Goal: Information Seeking & Learning: Learn about a topic

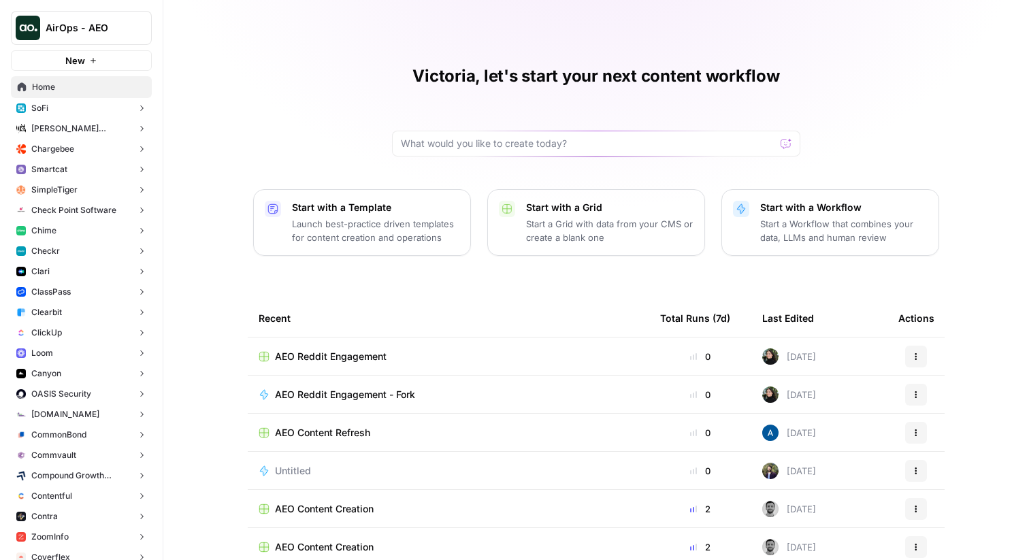
click at [306, 338] on td "AEO Reddit Engagement" at bounding box center [449, 356] width 402 height 37
click at [305, 352] on span "AEO Reddit Engagement" at bounding box center [331, 357] width 112 height 14
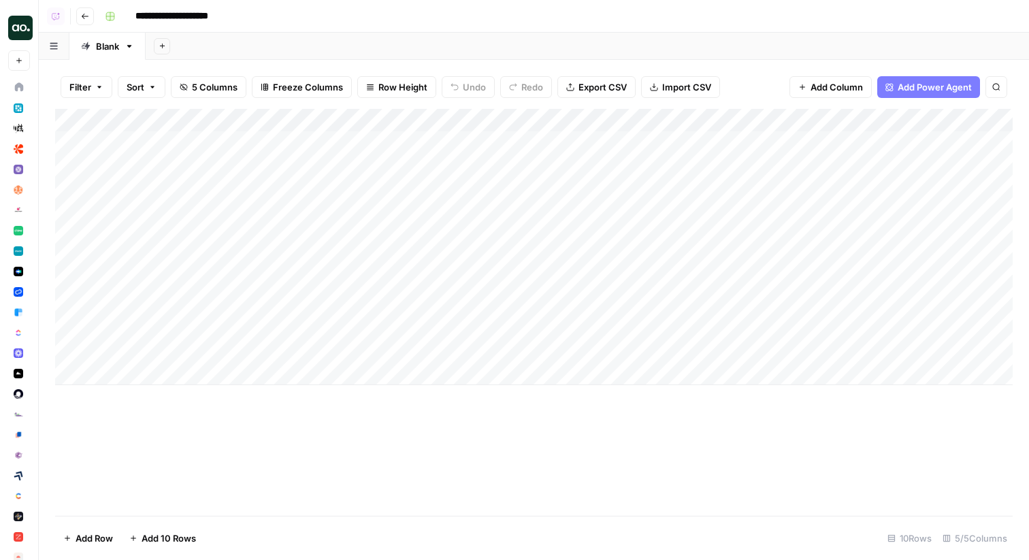
click at [86, 12] on icon "button" at bounding box center [85, 16] width 8 height 8
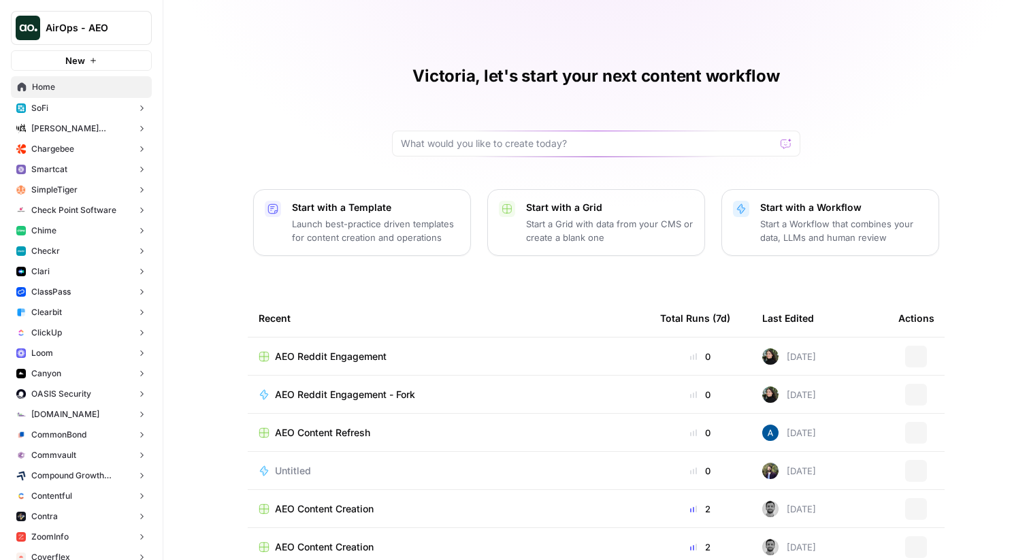
click at [77, 103] on button "SoFi" at bounding box center [81, 108] width 141 height 20
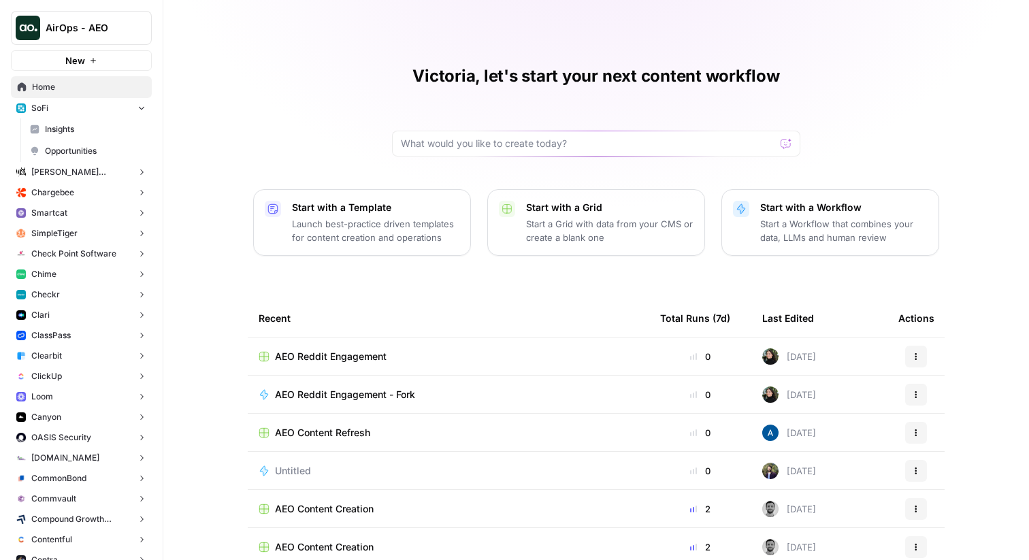
click at [86, 130] on span "Insights" at bounding box center [95, 129] width 101 height 12
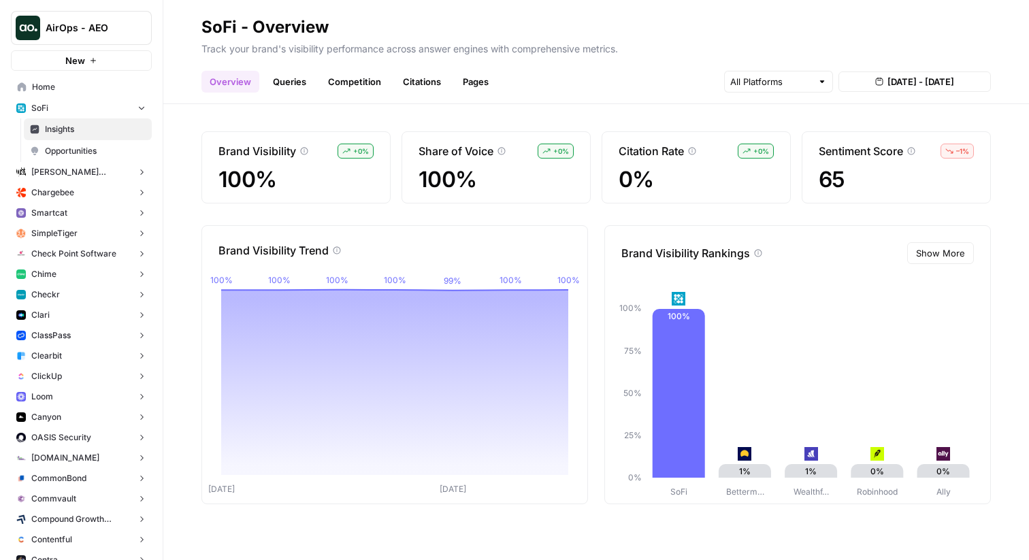
click at [287, 89] on link "Queries" at bounding box center [290, 82] width 50 height 22
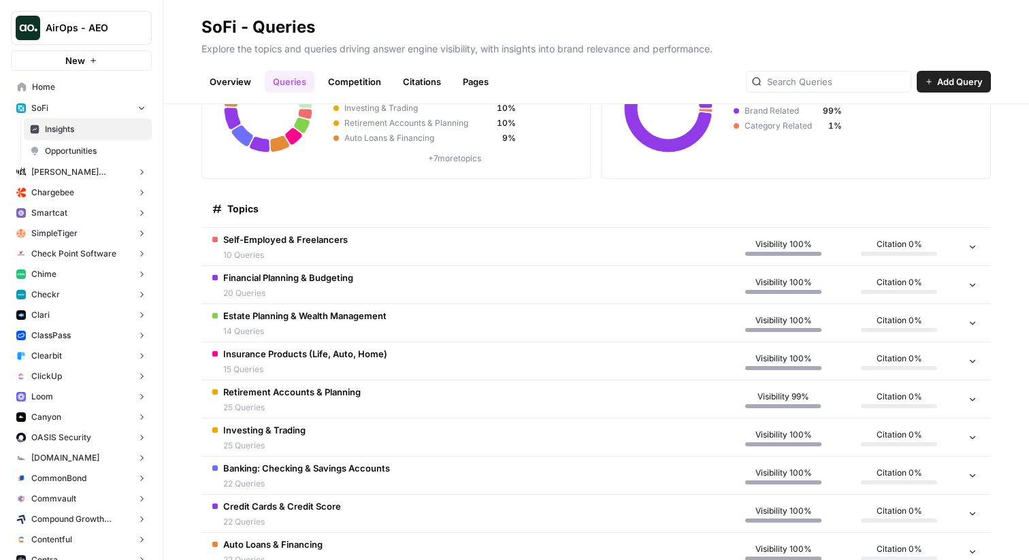
scroll to position [268, 0]
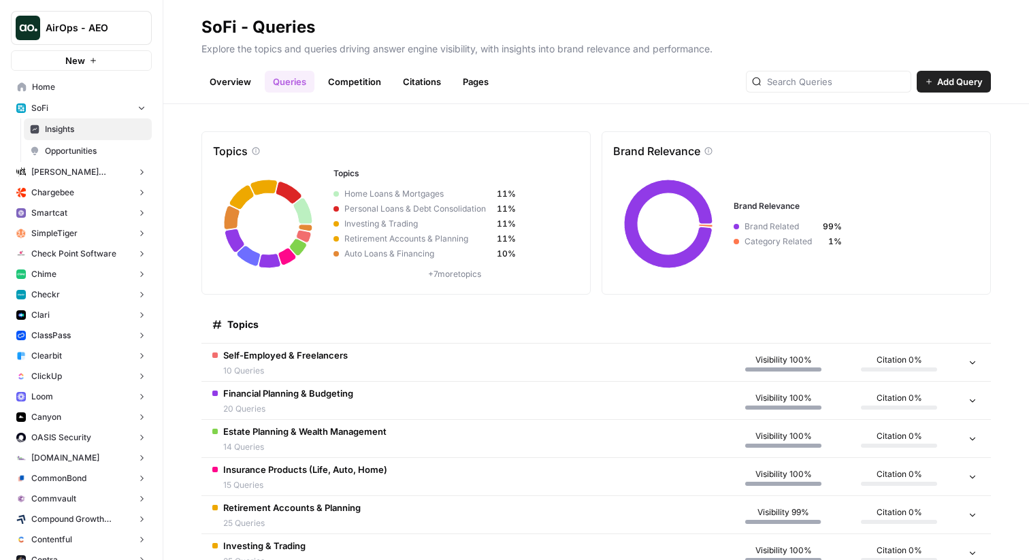
click at [52, 102] on button "SoFi" at bounding box center [81, 108] width 141 height 20
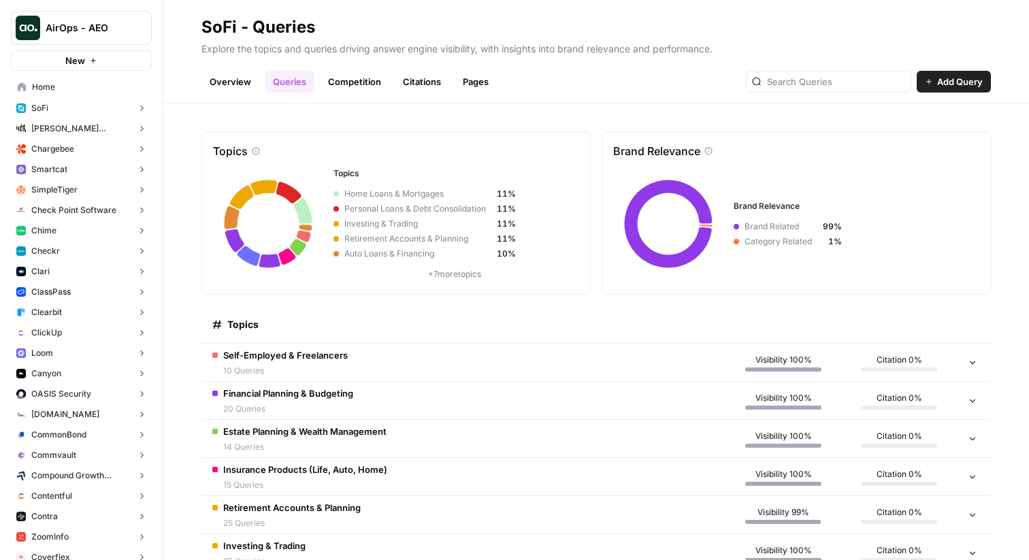
click at [88, 125] on span "[PERSON_NAME] [PERSON_NAME] at Work" at bounding box center [81, 129] width 100 height 12
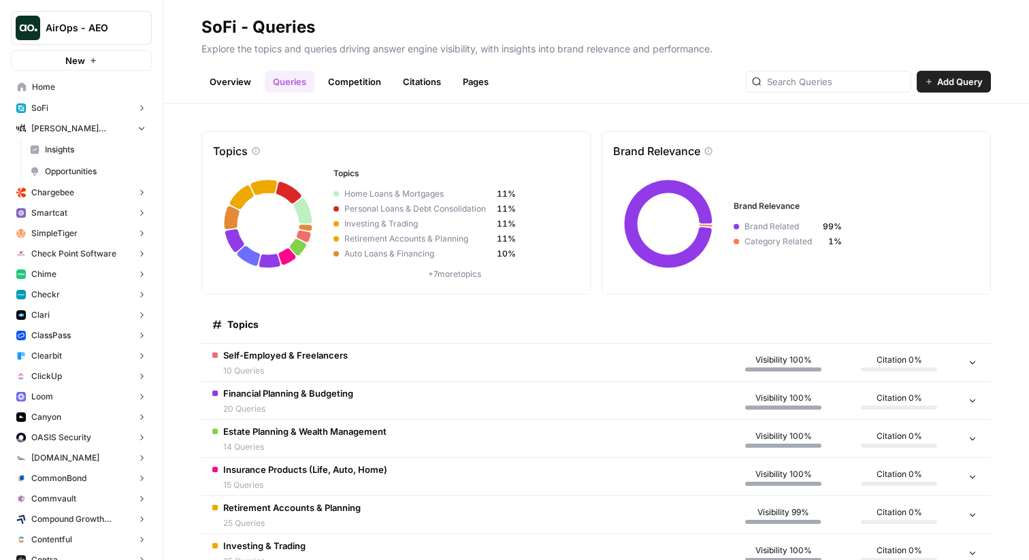
click at [108, 144] on span "Insights" at bounding box center [95, 150] width 101 height 12
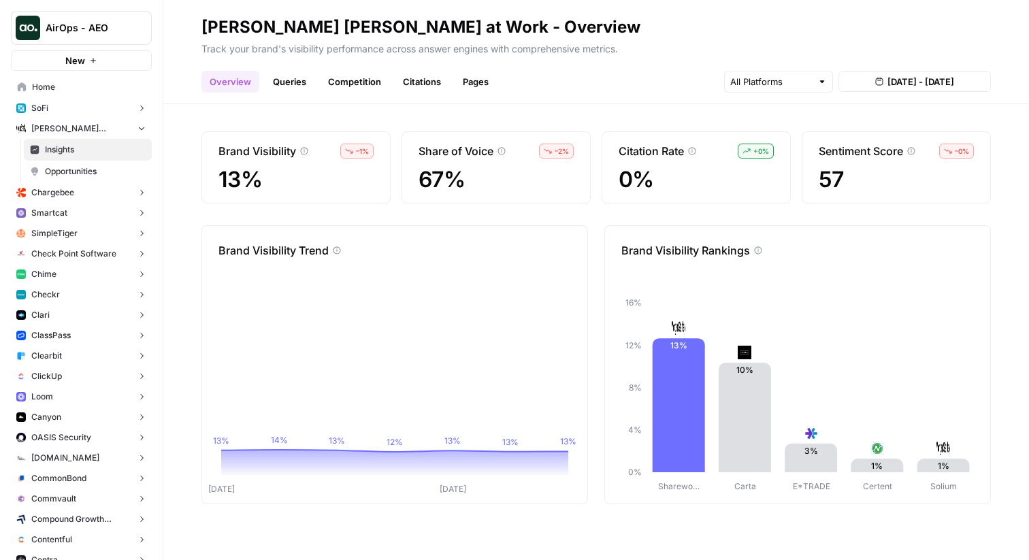
click at [283, 79] on link "Queries" at bounding box center [290, 82] width 50 height 22
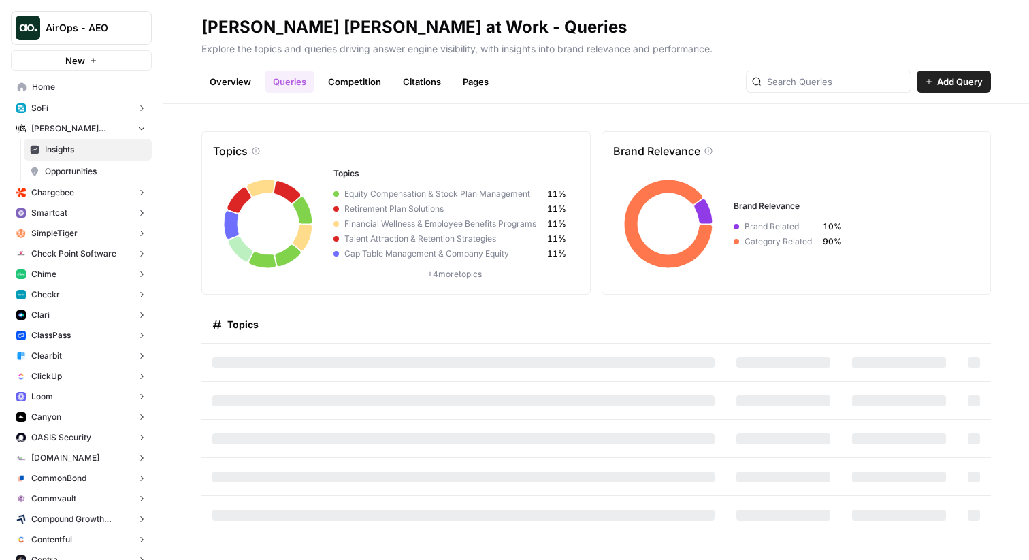
click at [72, 191] on span "Chargebee" at bounding box center [52, 192] width 43 height 12
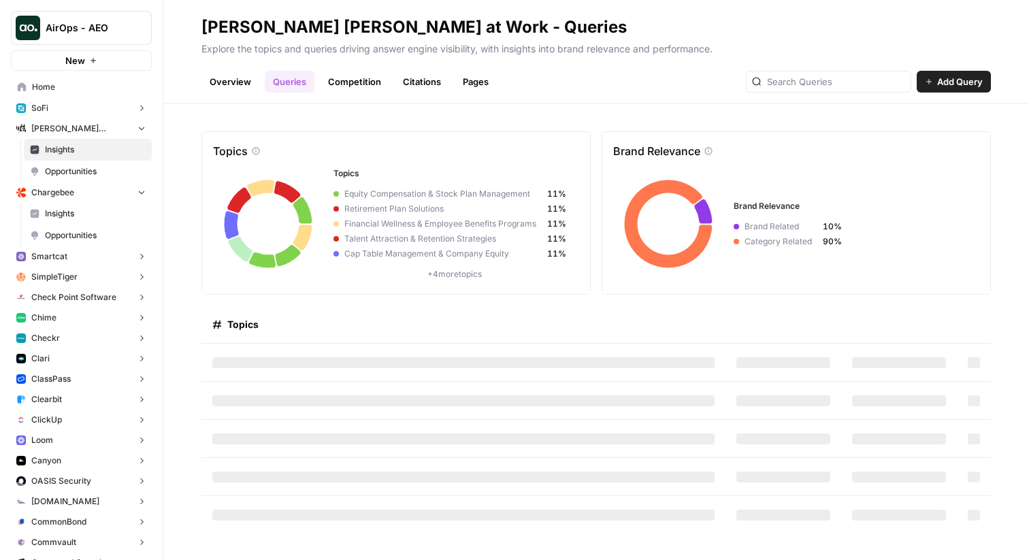
click at [88, 218] on span "Insights" at bounding box center [95, 214] width 101 height 12
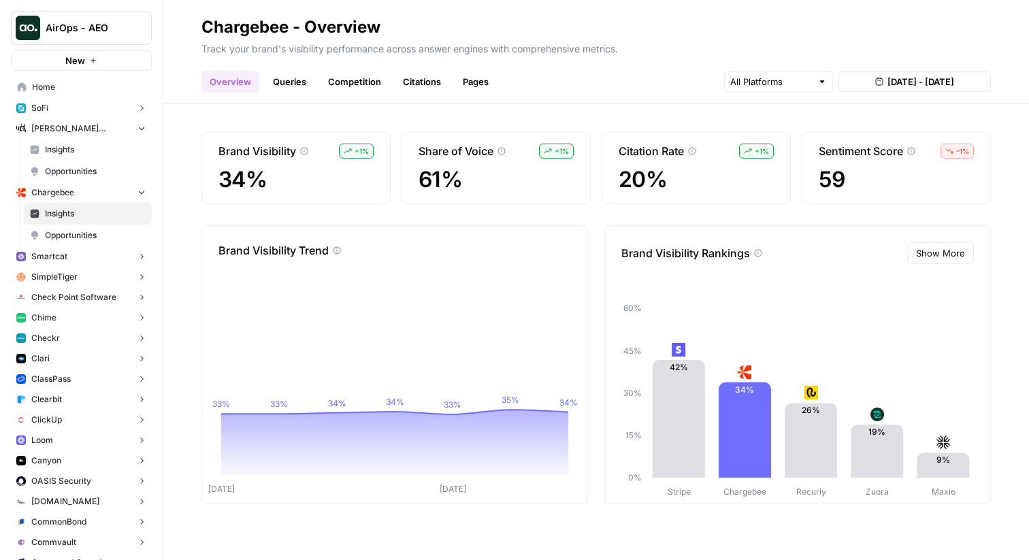
click at [71, 108] on button "SoFi" at bounding box center [81, 108] width 141 height 20
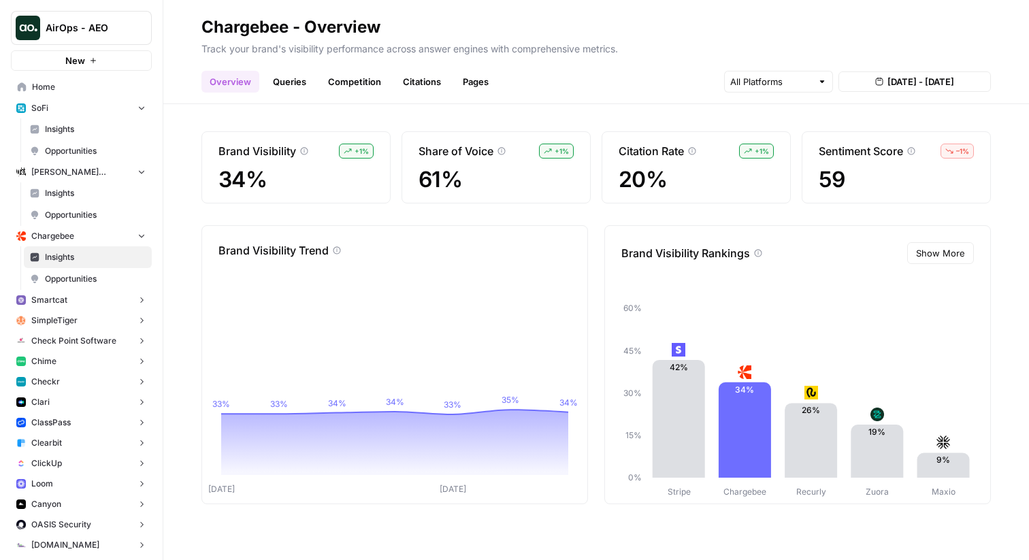
click at [71, 135] on span "Insights" at bounding box center [95, 129] width 101 height 12
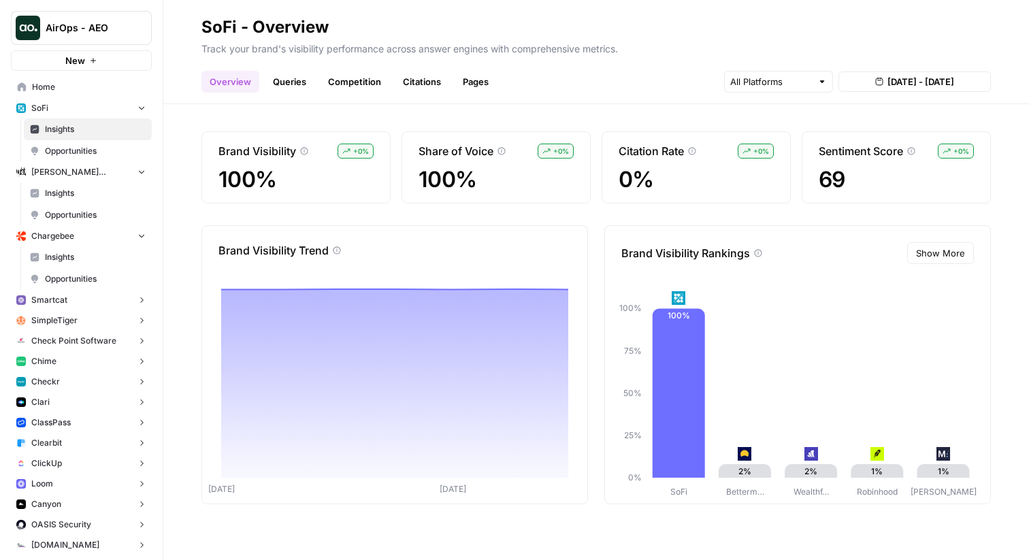
click at [297, 86] on link "Queries" at bounding box center [290, 82] width 50 height 22
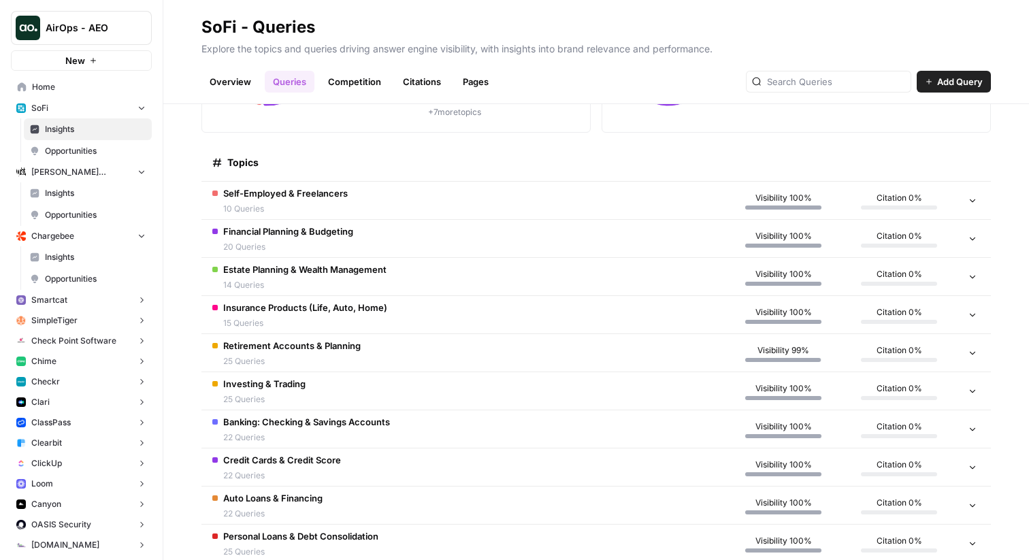
scroll to position [268, 0]
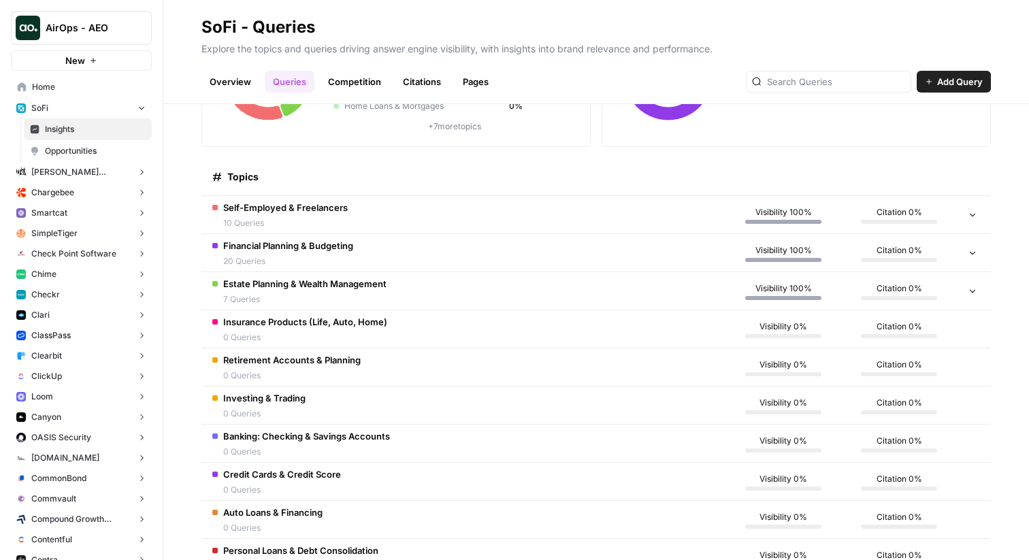
scroll to position [268, 0]
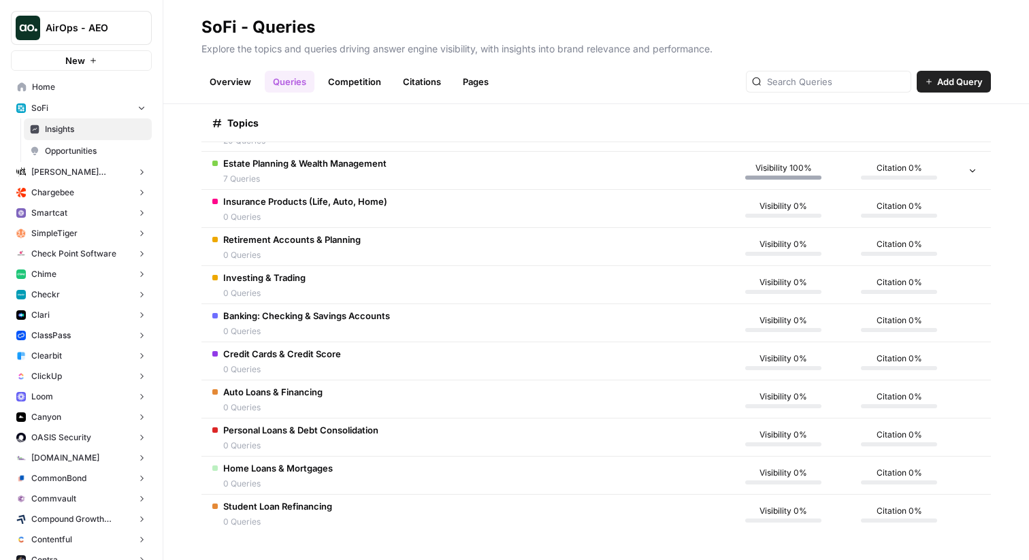
click at [69, 170] on span "[PERSON_NAME] [PERSON_NAME] at Work" at bounding box center [81, 172] width 100 height 12
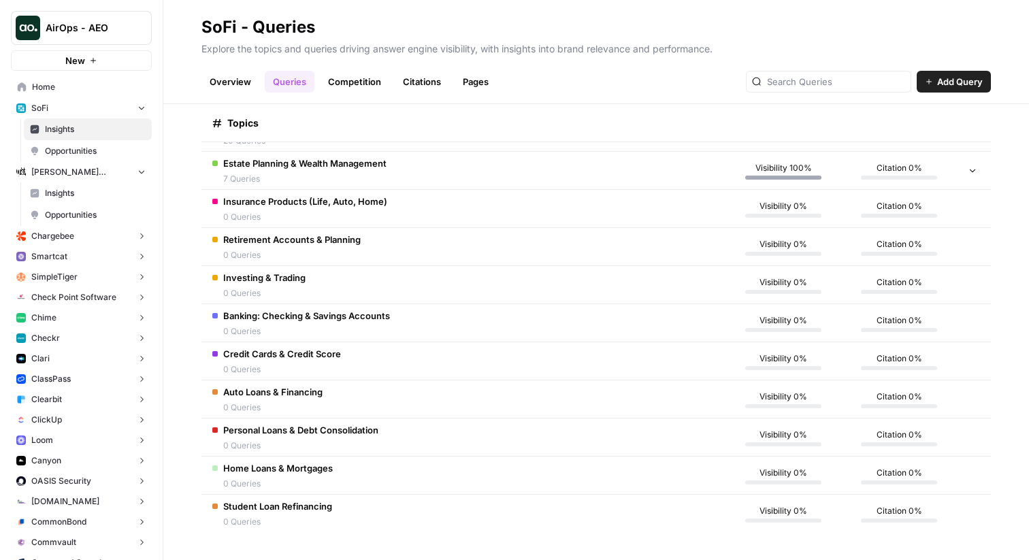
click at [76, 189] on span "Insights" at bounding box center [95, 193] width 101 height 12
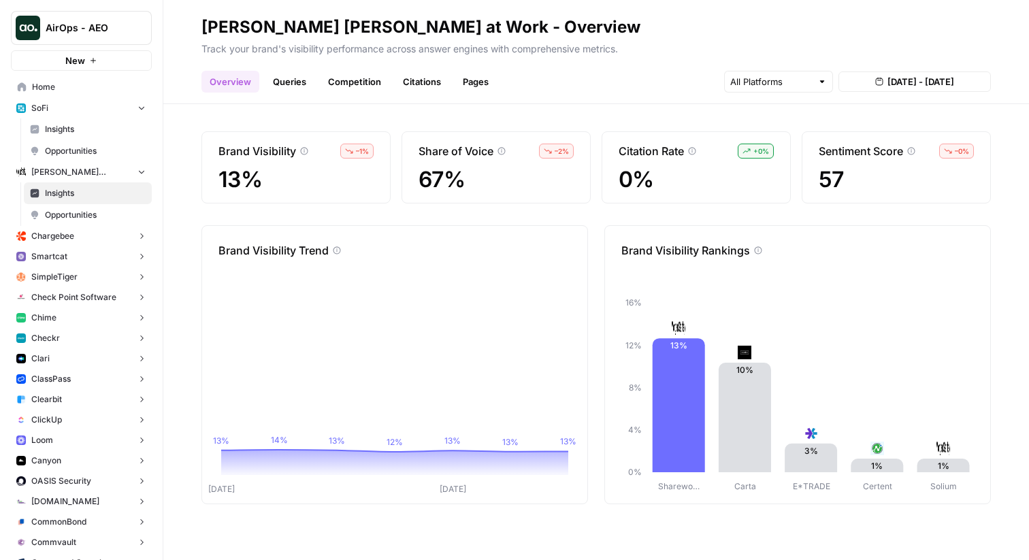
click at [76, 258] on button "Smartcat" at bounding box center [81, 256] width 141 height 20
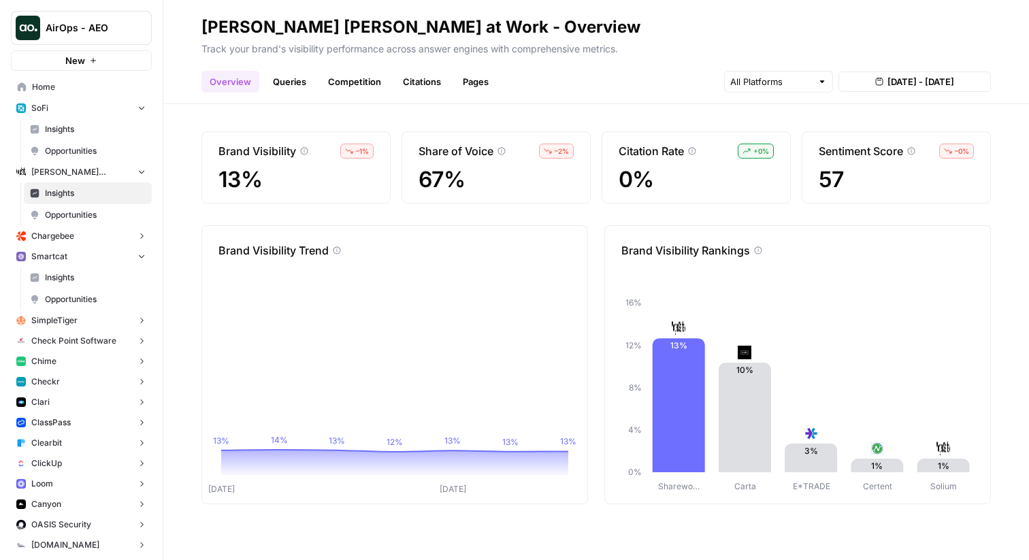
click at [87, 276] on span "Insights" at bounding box center [95, 278] width 101 height 12
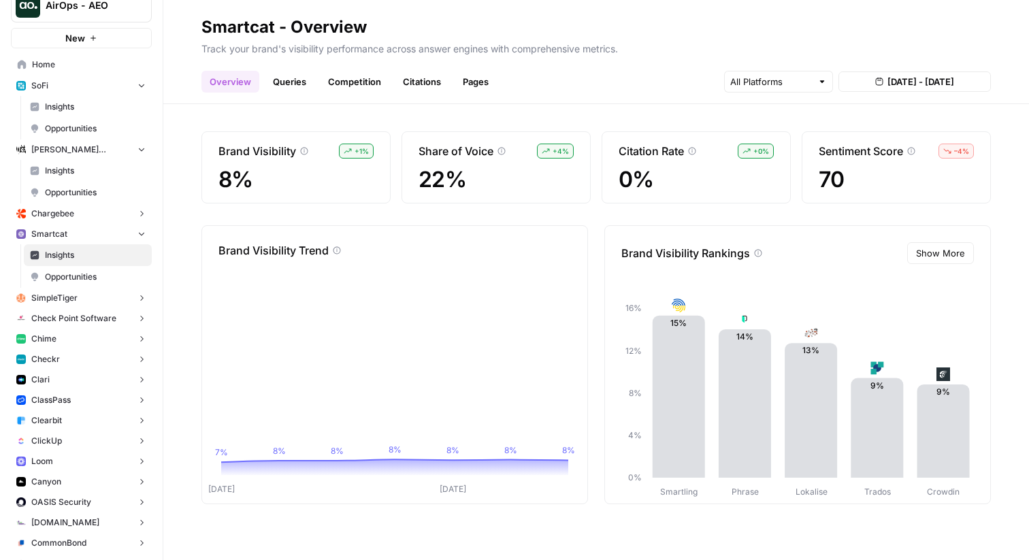
scroll to position [33, 0]
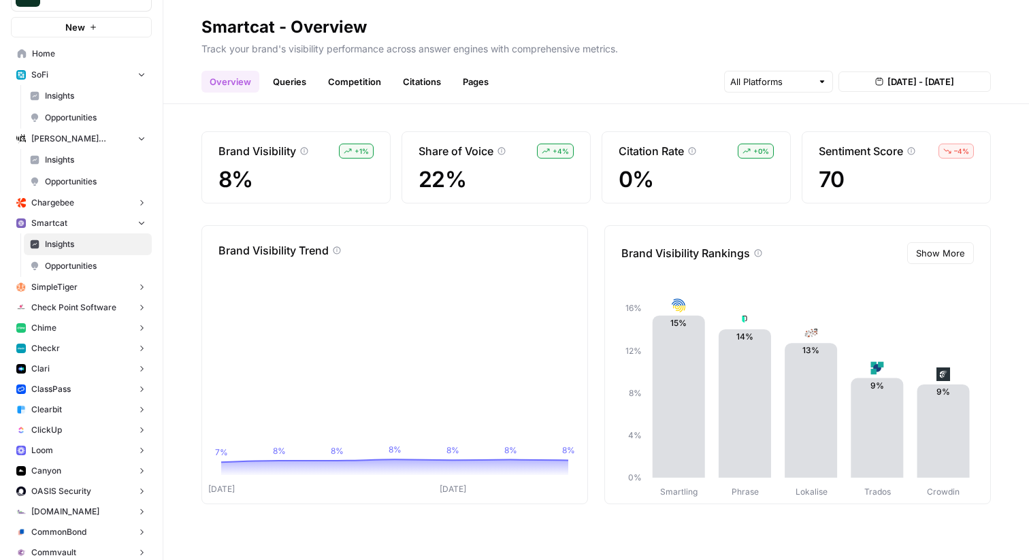
click at [69, 325] on button "Chime" at bounding box center [81, 328] width 141 height 20
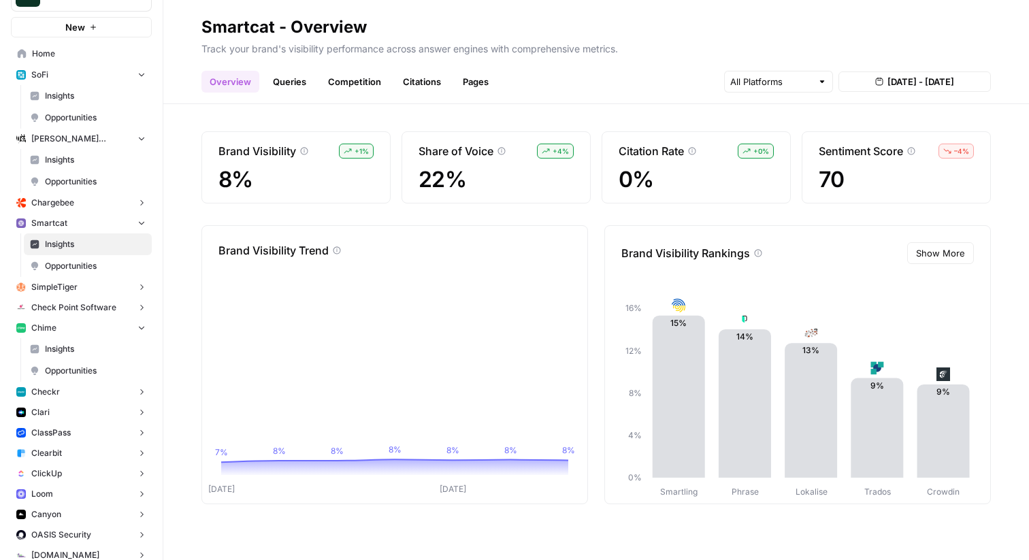
click at [71, 348] on span "Insights" at bounding box center [95, 349] width 101 height 12
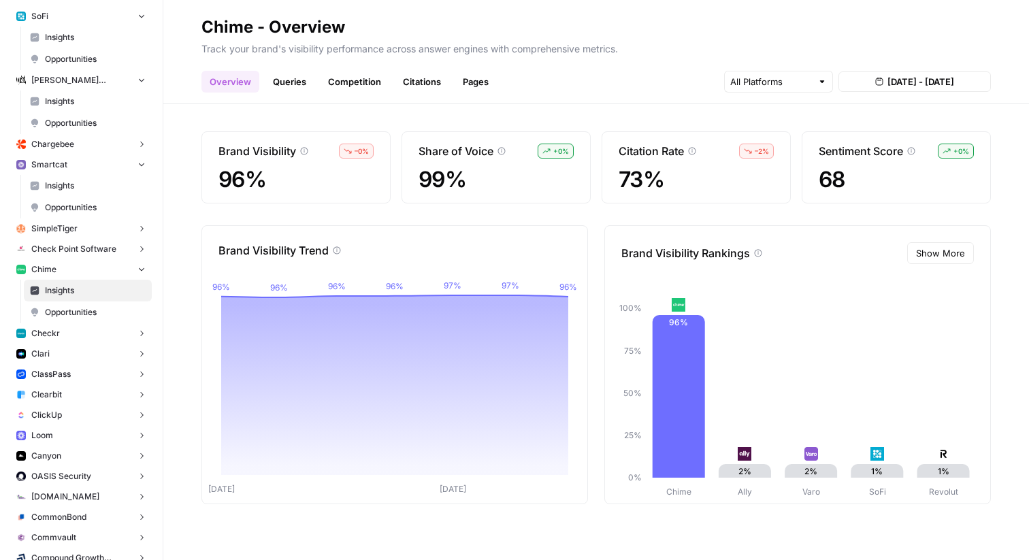
scroll to position [97, 0]
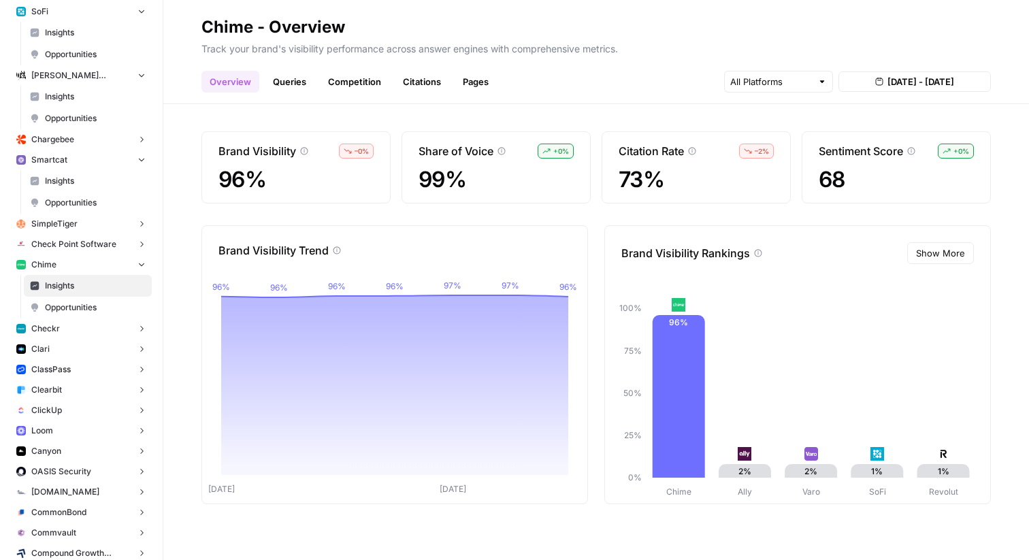
click at [71, 259] on button "Chime" at bounding box center [81, 265] width 141 height 20
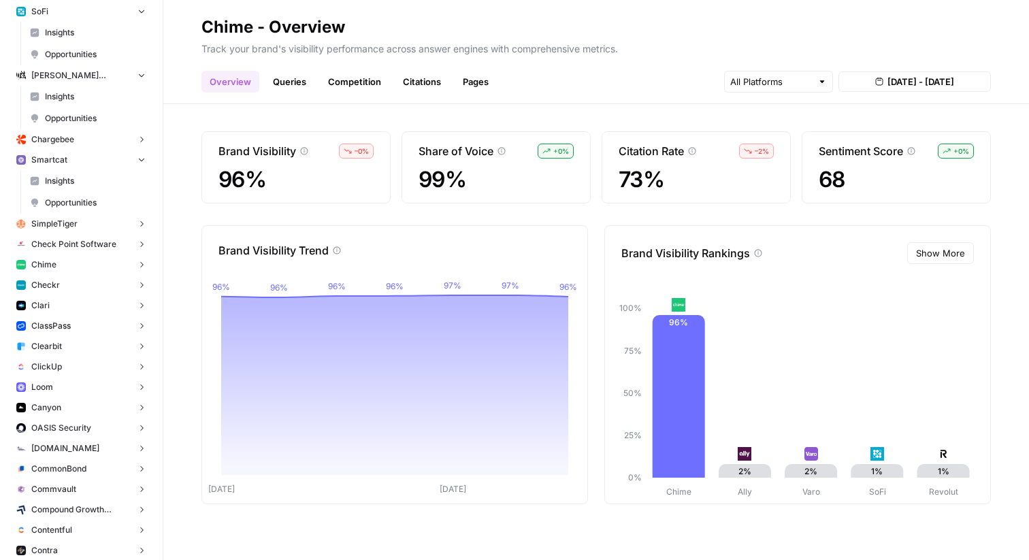
click at [91, 224] on button "SimpleTiger" at bounding box center [81, 224] width 141 height 20
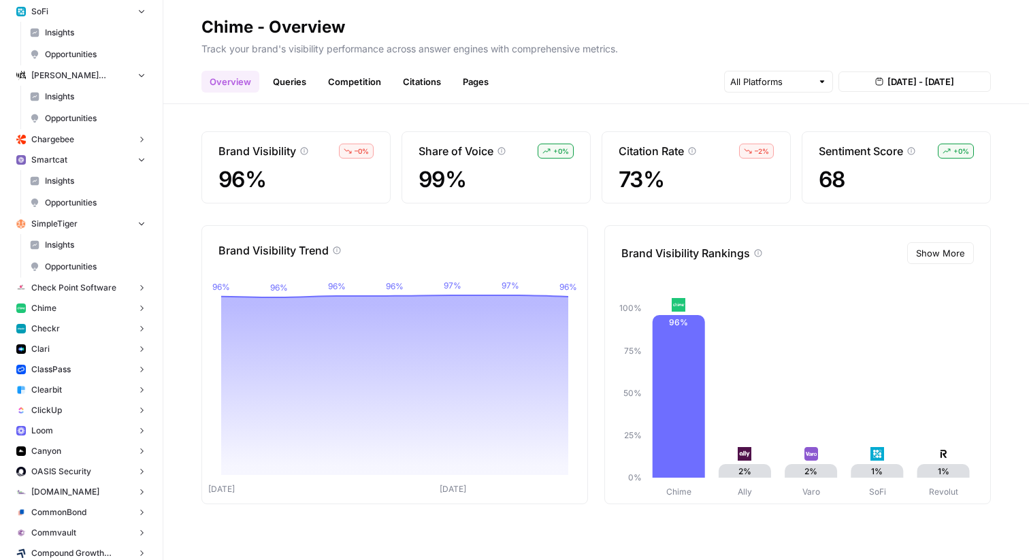
click at [86, 245] on span "Insights" at bounding box center [95, 245] width 101 height 12
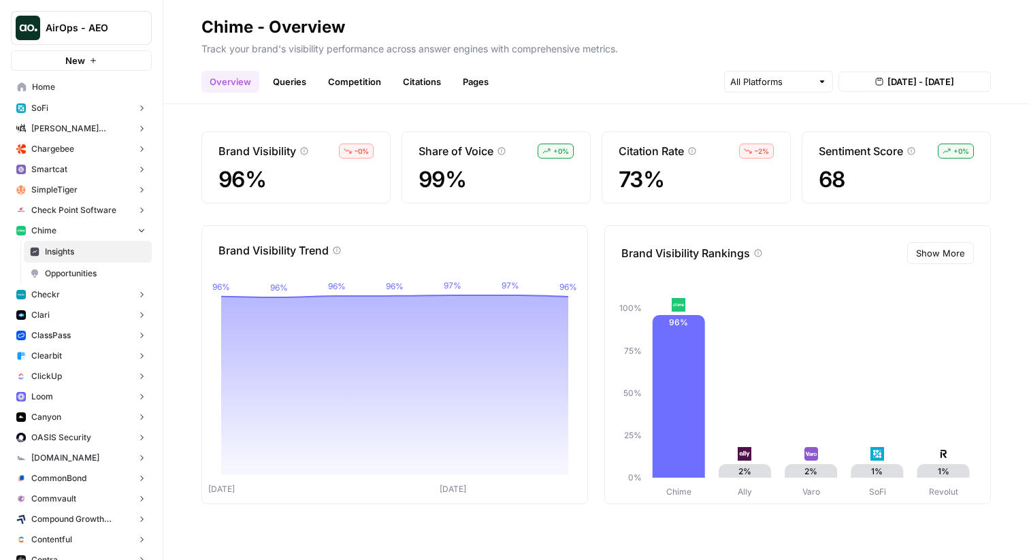
click at [74, 192] on span "SimpleTiger" at bounding box center [54, 190] width 46 height 12
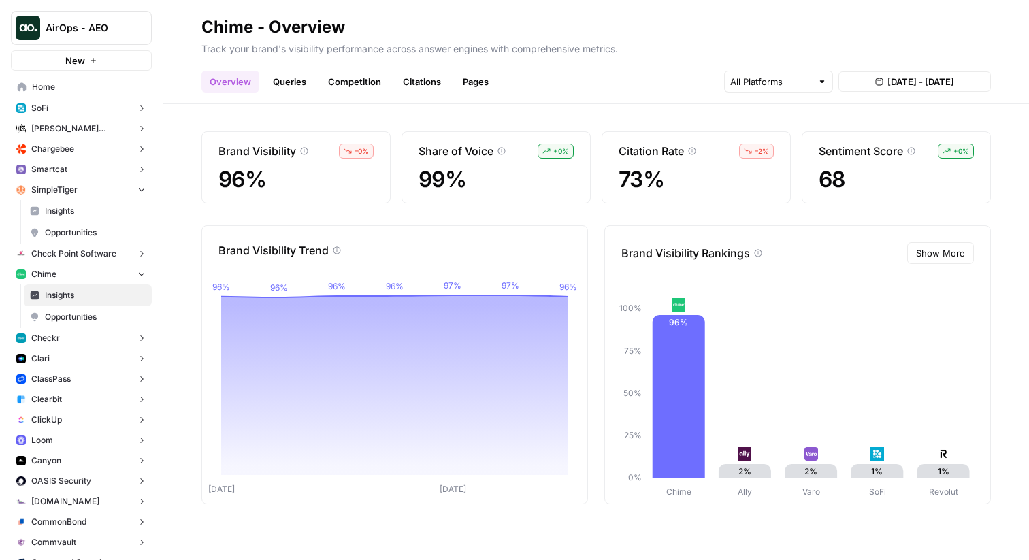
click at [69, 218] on link "Insights" at bounding box center [88, 211] width 128 height 22
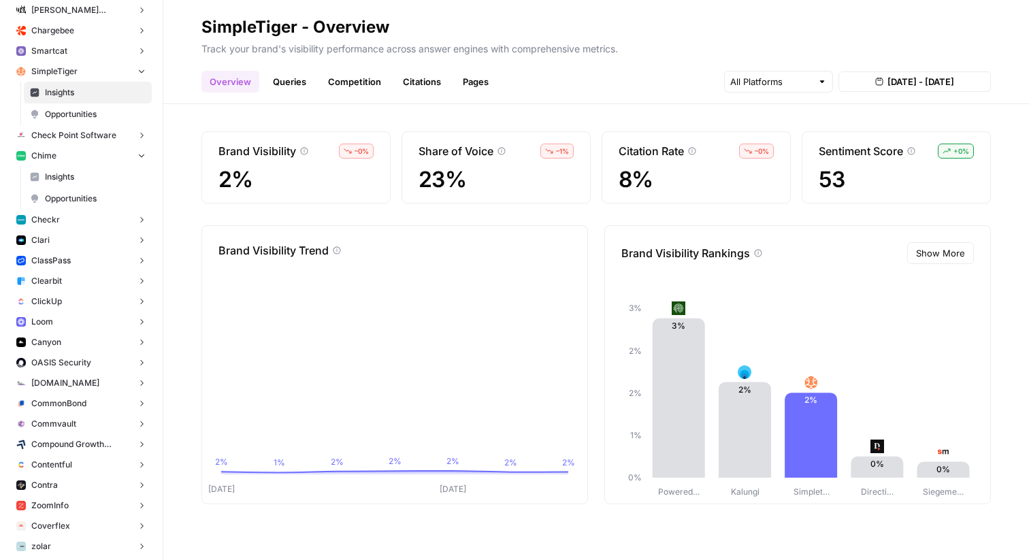
scroll to position [140, 0]
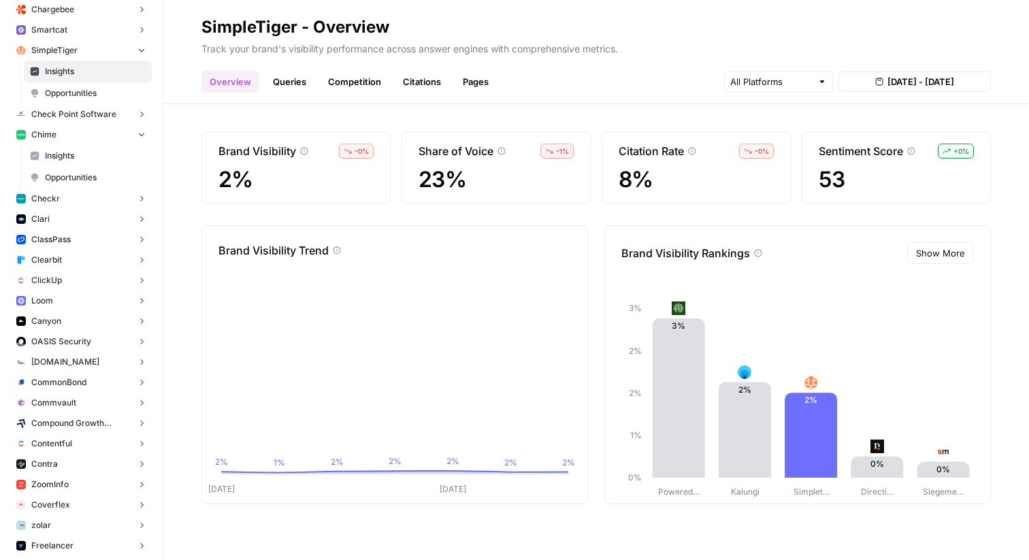
click at [73, 199] on button "Checkr" at bounding box center [81, 199] width 141 height 20
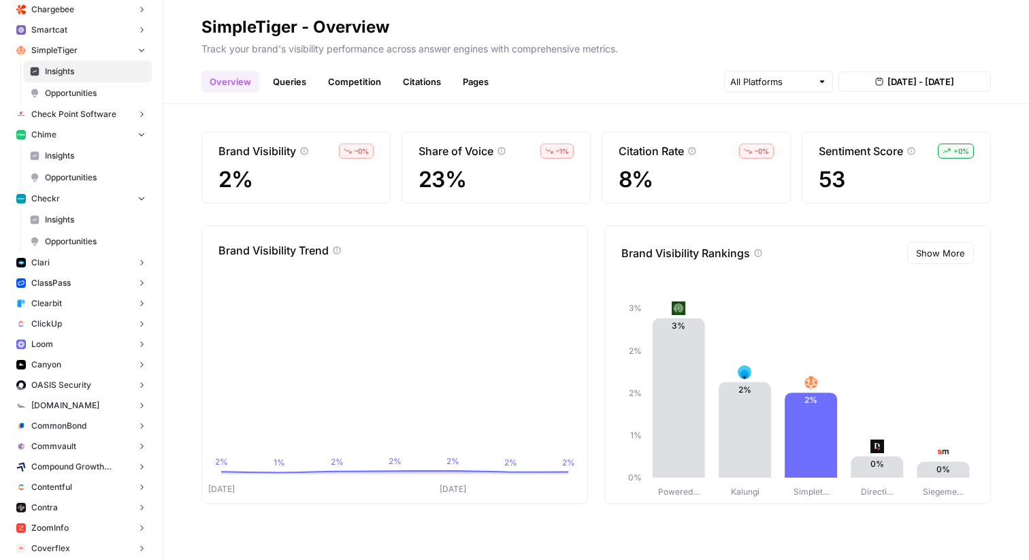
click at [74, 217] on span "Insights" at bounding box center [95, 220] width 101 height 12
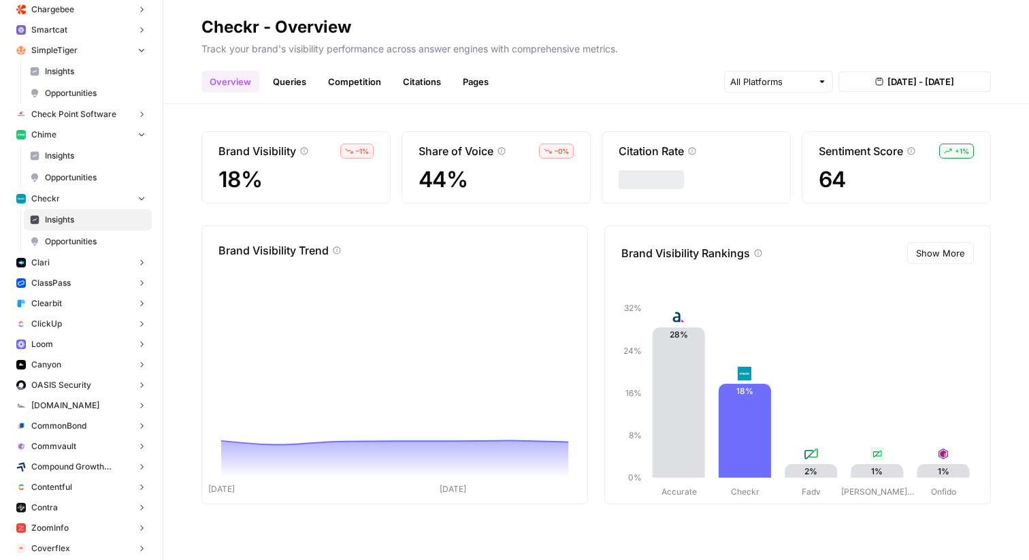
click at [74, 217] on span "Insights" at bounding box center [95, 220] width 101 height 12
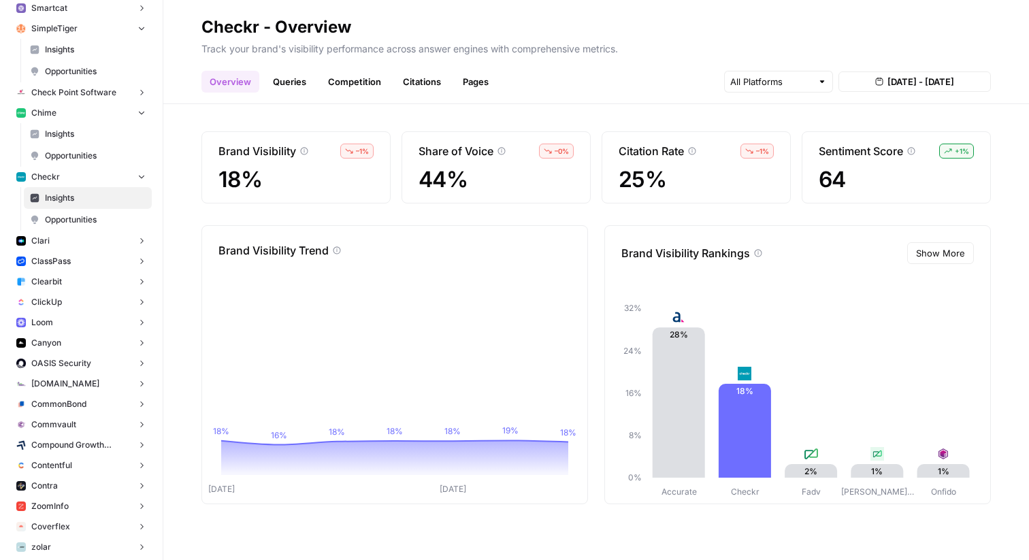
click at [80, 235] on button "Clari" at bounding box center [81, 241] width 141 height 20
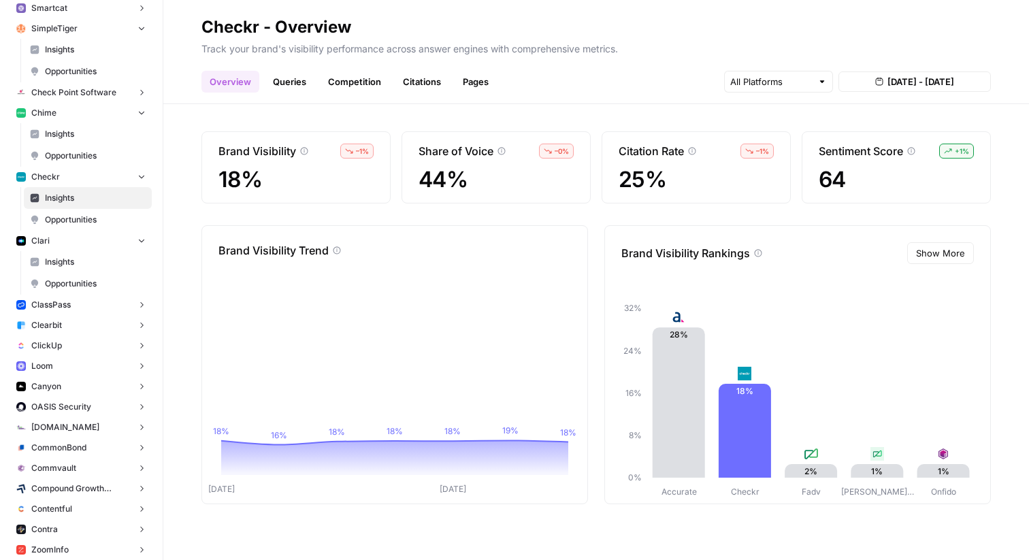
click at [78, 264] on span "Insights" at bounding box center [95, 262] width 101 height 12
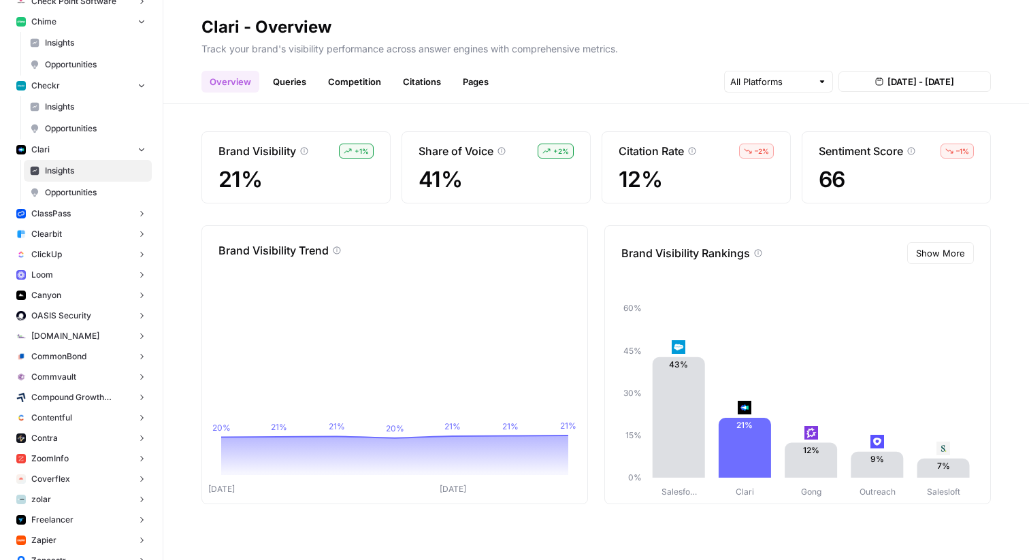
scroll to position [255, 0]
click at [67, 216] on span "ClassPass" at bounding box center [50, 212] width 39 height 12
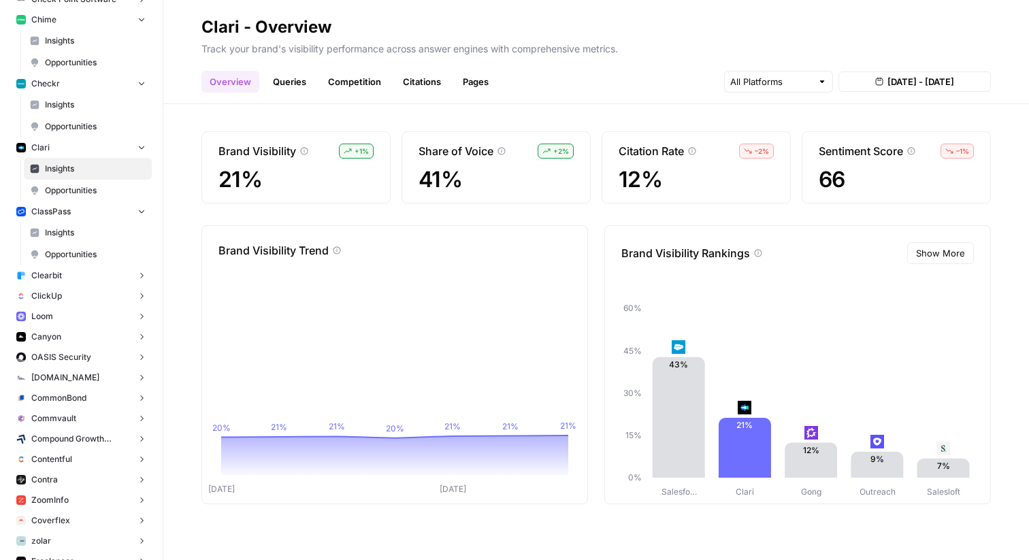
click at [67, 235] on span "Insights" at bounding box center [95, 233] width 101 height 12
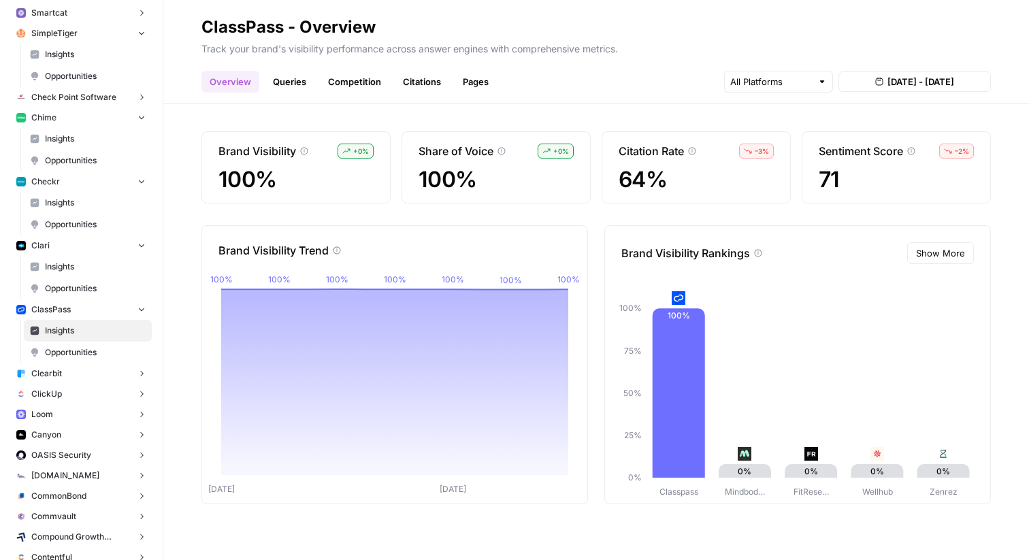
scroll to position [130, 0]
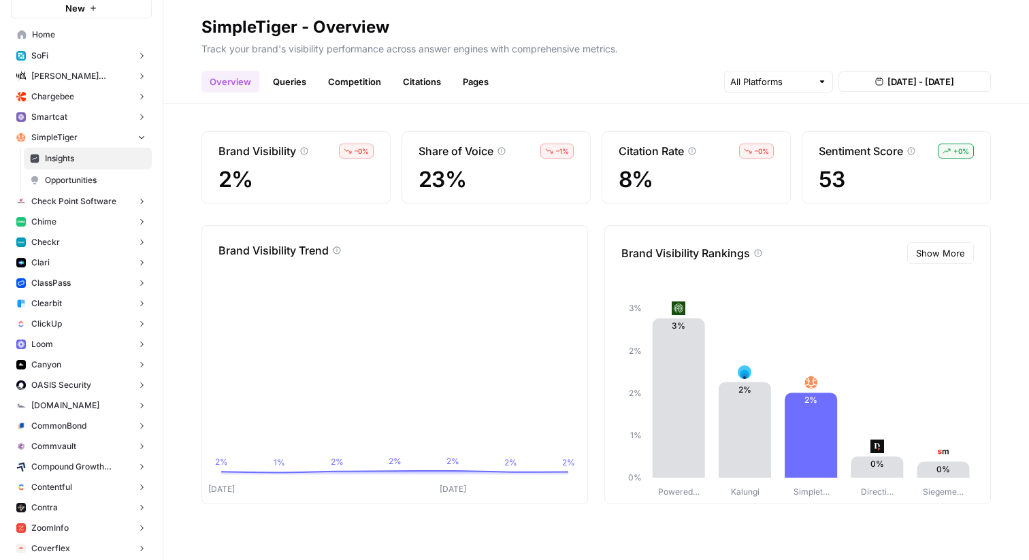
scroll to position [64, 0]
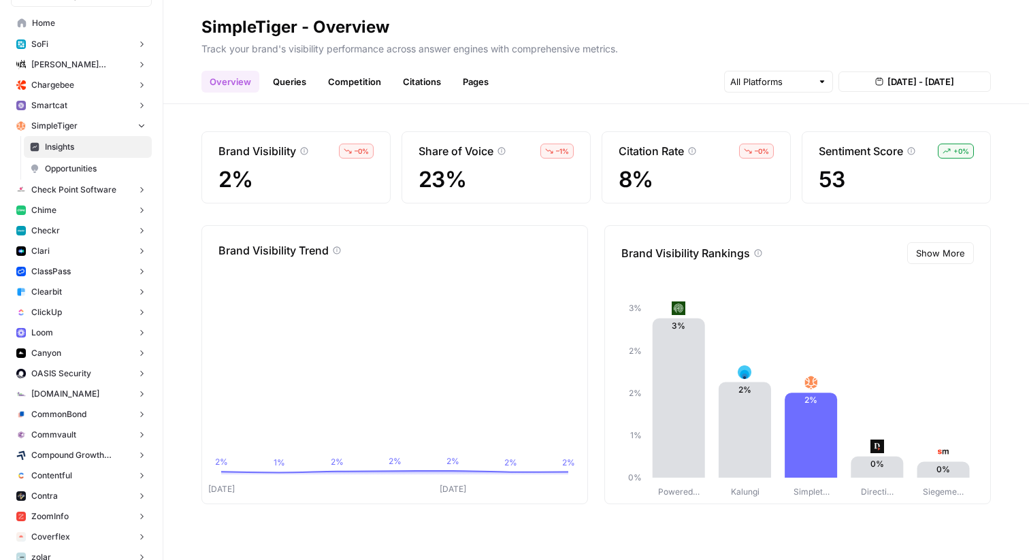
click at [71, 278] on button "ClassPass" at bounding box center [81, 271] width 141 height 20
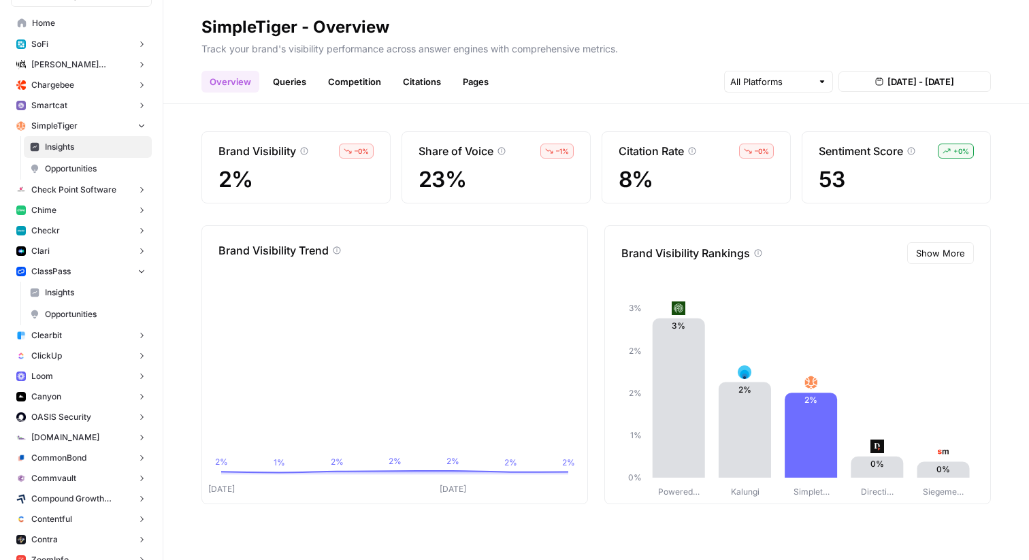
click at [91, 289] on span "Insights" at bounding box center [95, 293] width 101 height 12
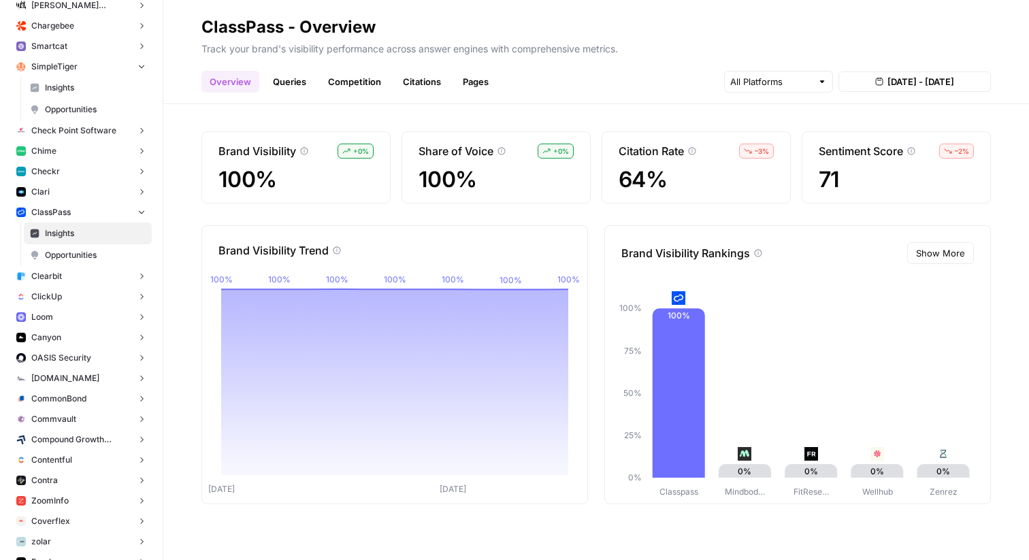
scroll to position [131, 0]
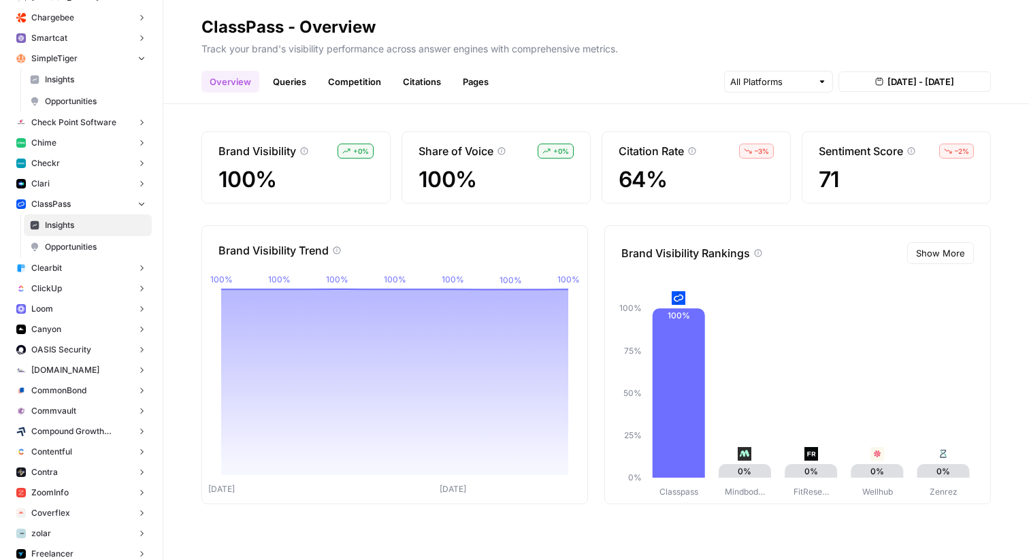
click at [75, 290] on button "ClickUp" at bounding box center [81, 288] width 141 height 20
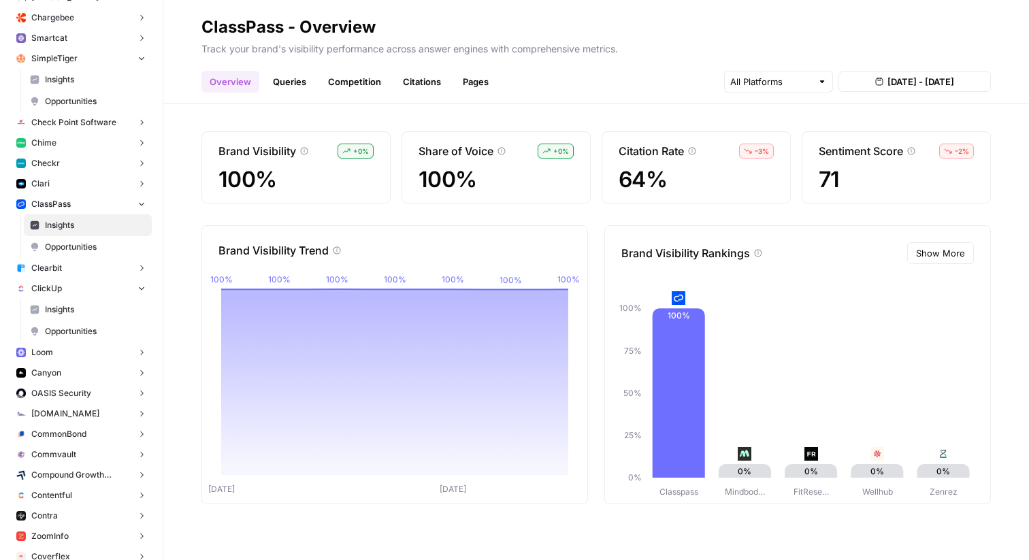
click at [89, 305] on span "Insights" at bounding box center [95, 310] width 101 height 12
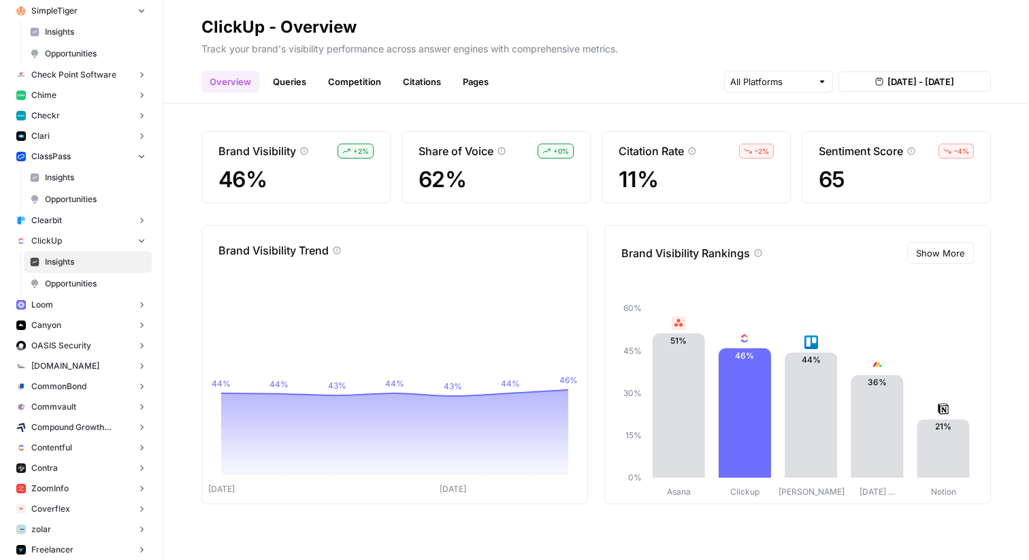
scroll to position [194, 0]
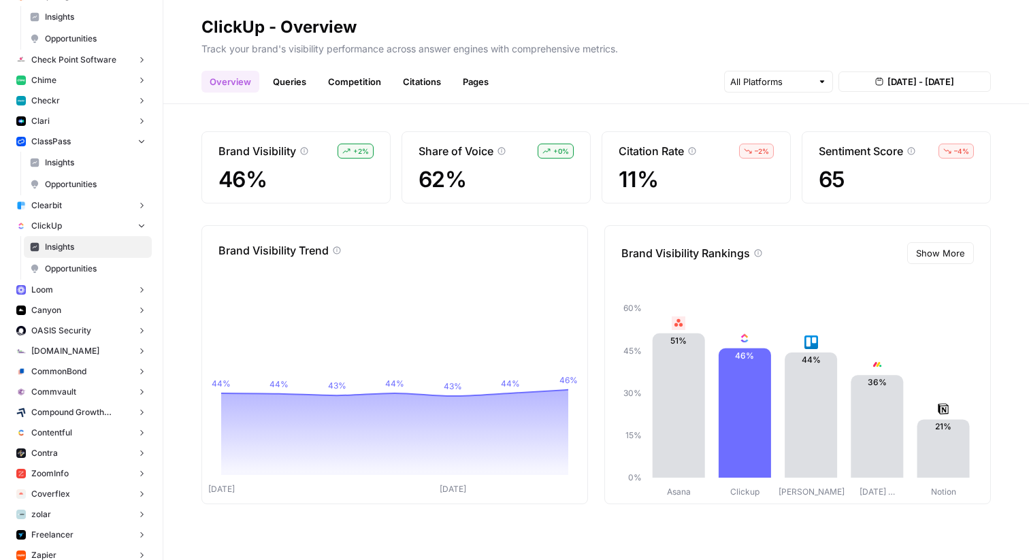
click at [76, 292] on button "Loom" at bounding box center [81, 290] width 141 height 20
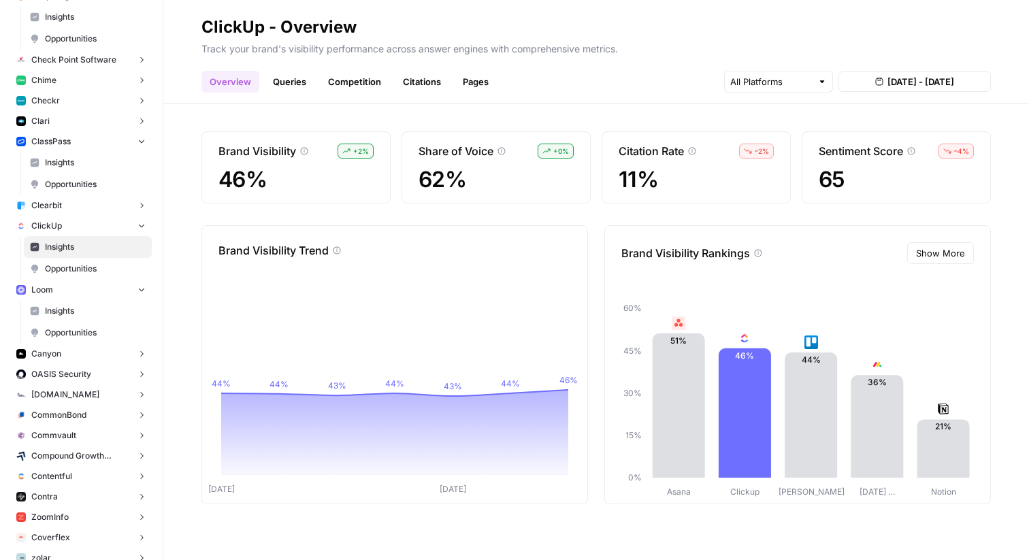
click at [78, 313] on span "Insights" at bounding box center [95, 311] width 101 height 12
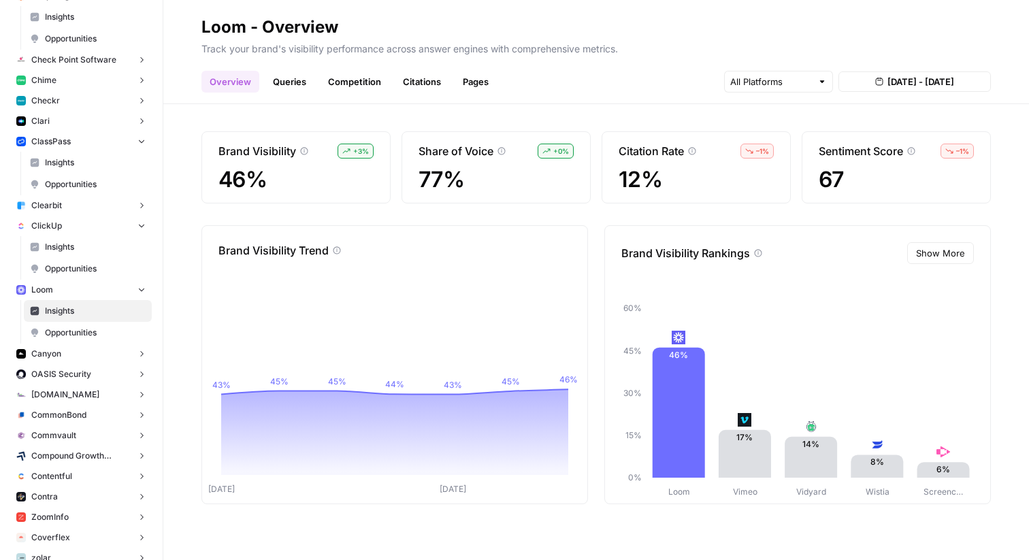
click at [65, 353] on button "Canyon" at bounding box center [81, 354] width 141 height 20
click at [64, 375] on span "Insights" at bounding box center [95, 375] width 101 height 12
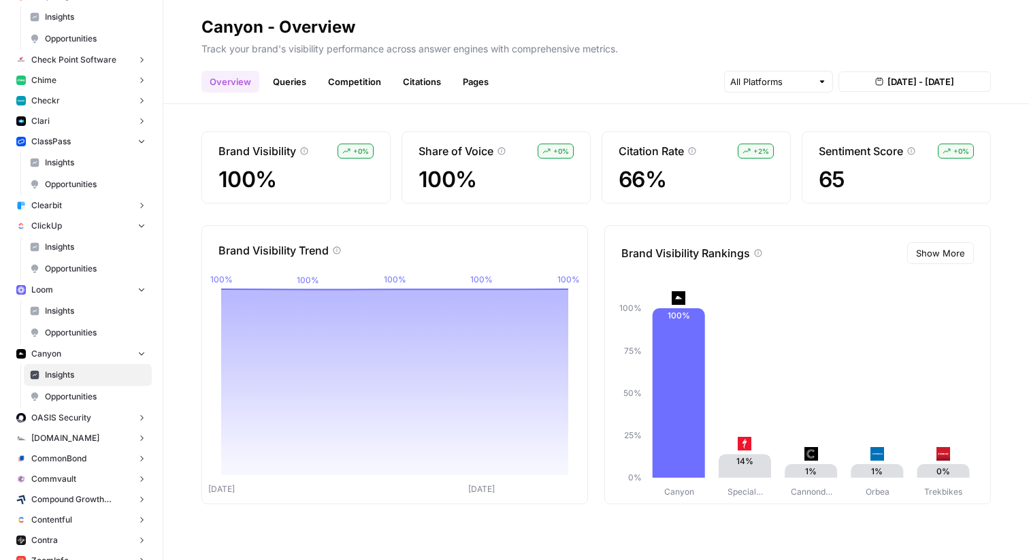
scroll to position [239, 0]
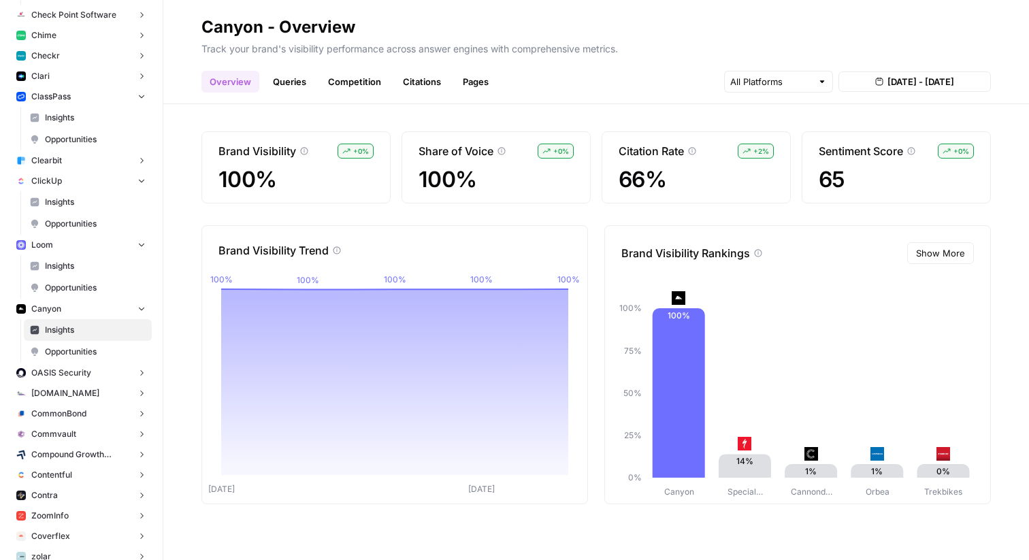
click at [70, 378] on span "OASIS Security" at bounding box center [61, 373] width 60 height 12
click at [69, 393] on span "Insights" at bounding box center [95, 394] width 101 height 12
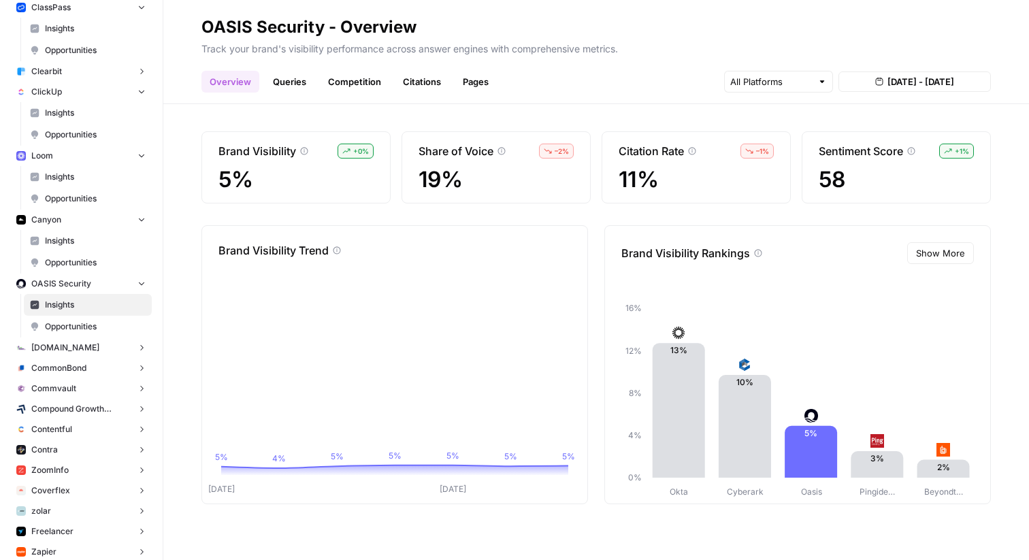
scroll to position [331, 0]
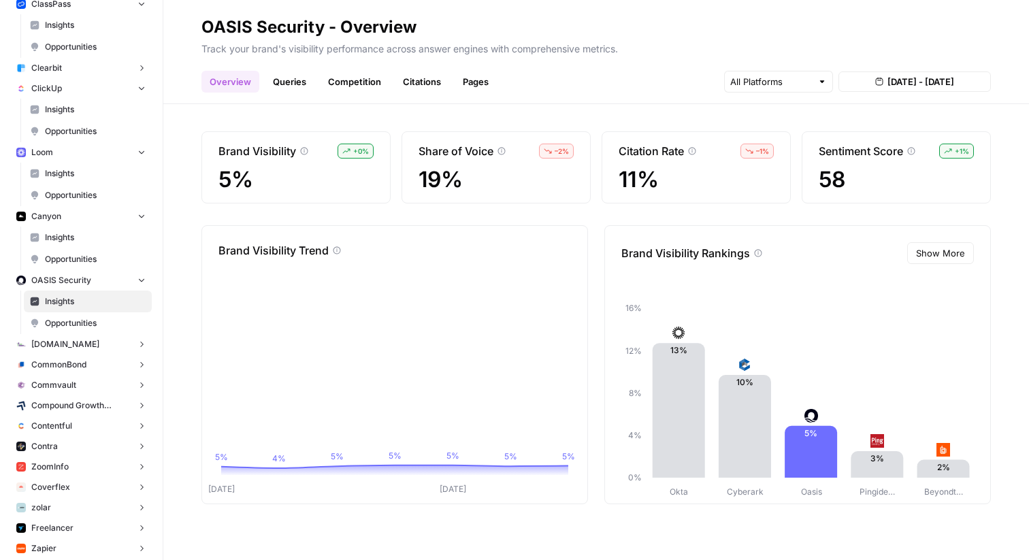
click at [70, 348] on span "1-800-Flowers.com" at bounding box center [65, 344] width 68 height 12
click at [78, 374] on link "Insights" at bounding box center [88, 366] width 128 height 22
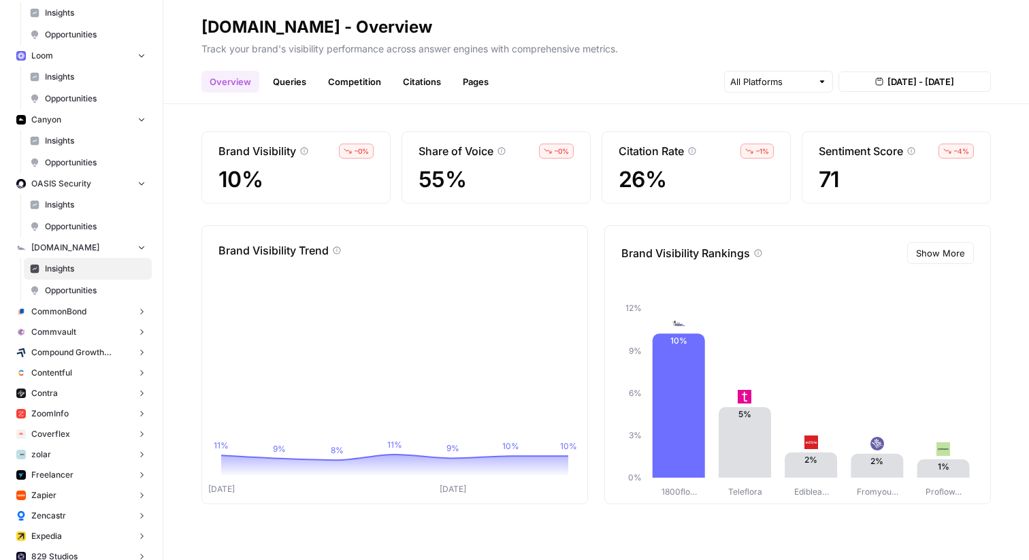
scroll to position [445, 0]
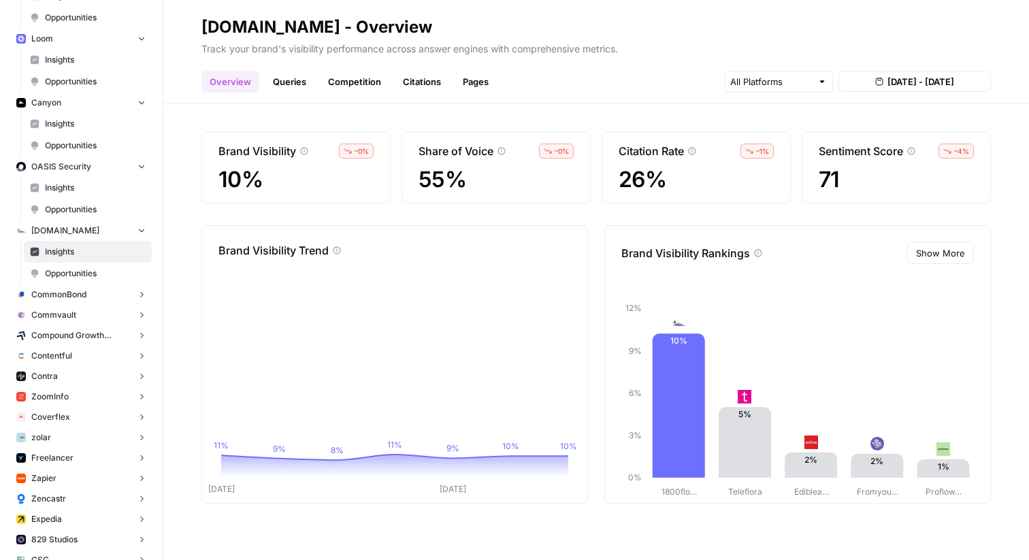
click at [65, 293] on span "CommonBond" at bounding box center [58, 295] width 55 height 12
click at [63, 319] on span "Insights" at bounding box center [95, 316] width 101 height 12
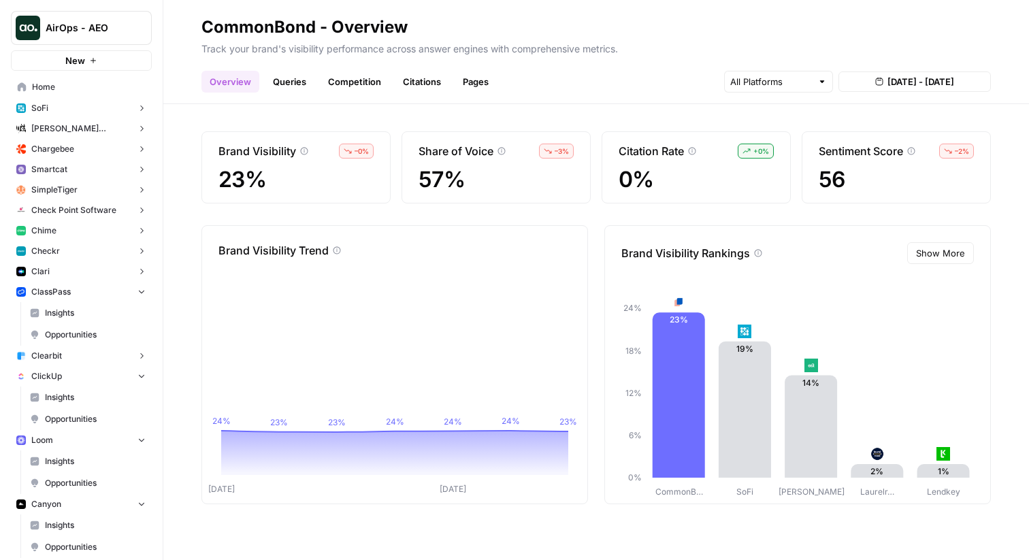
click at [84, 112] on button "SoFi" at bounding box center [81, 108] width 141 height 20
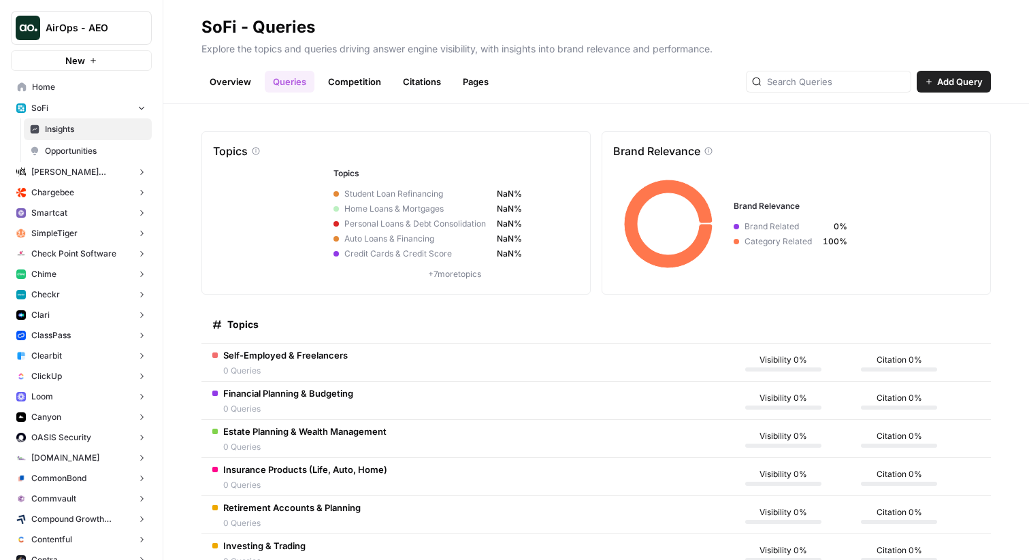
click at [88, 197] on button "Chargebee" at bounding box center [81, 192] width 141 height 20
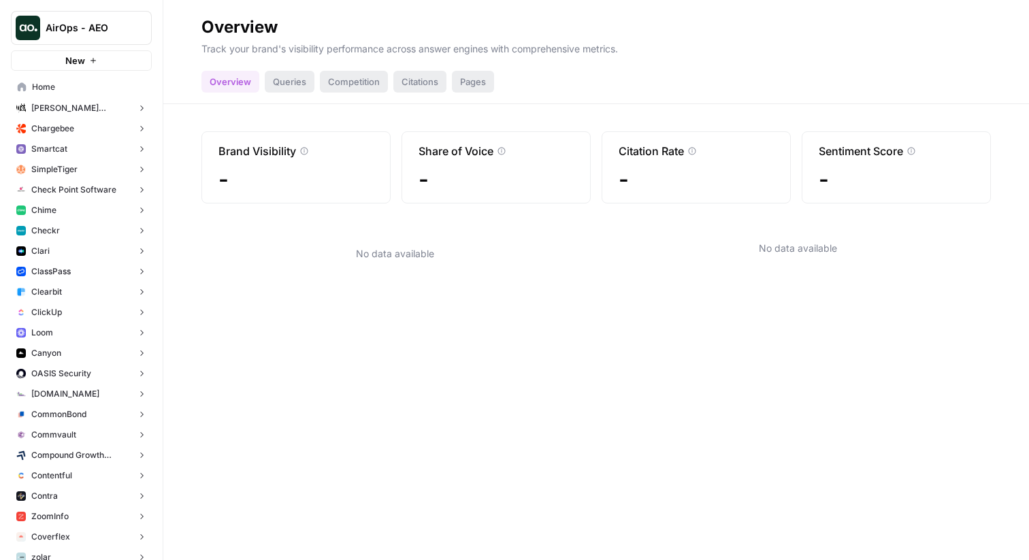
click at [100, 112] on span "[PERSON_NAME] [PERSON_NAME] at Work" at bounding box center [81, 108] width 100 height 12
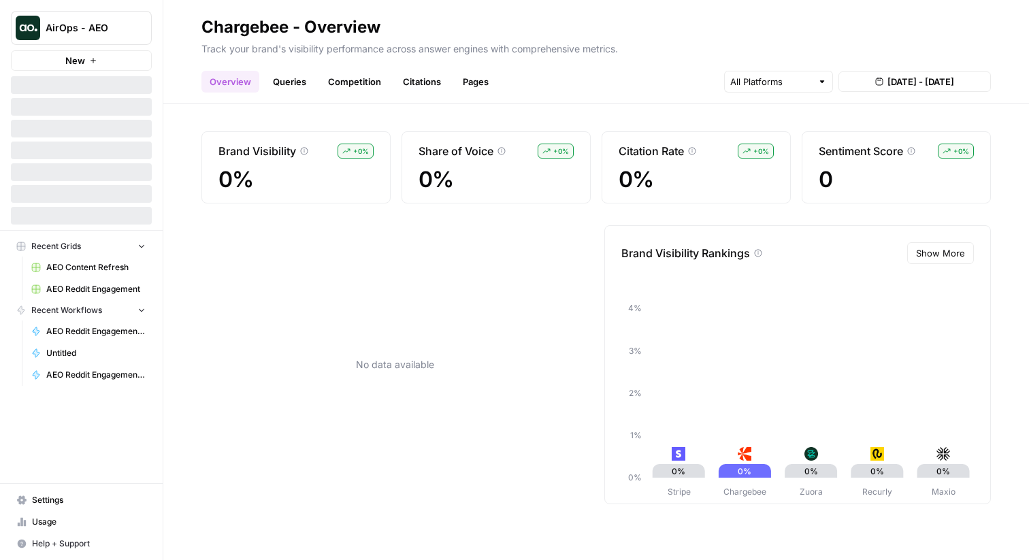
click at [294, 78] on link "Queries" at bounding box center [290, 82] width 50 height 22
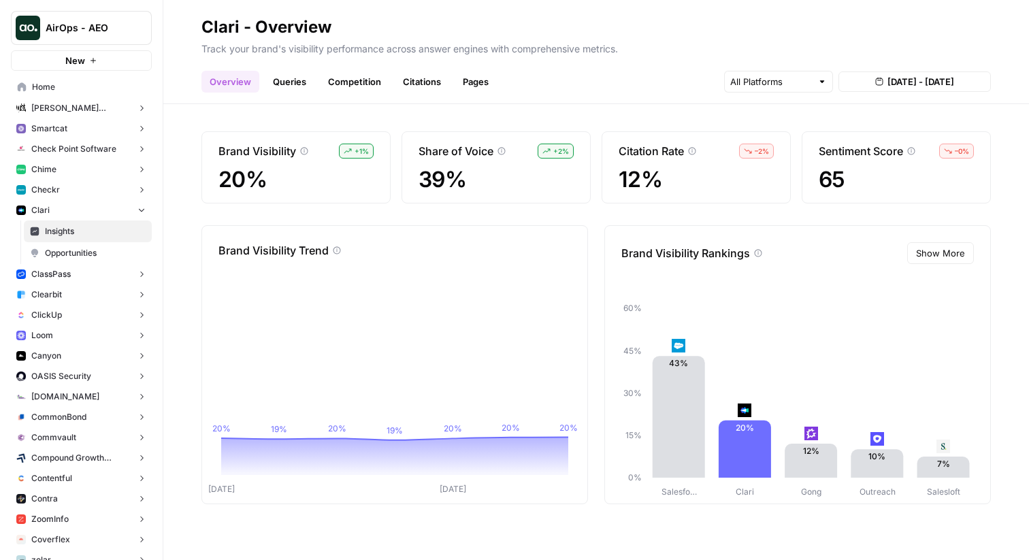
click at [304, 90] on link "Queries" at bounding box center [290, 82] width 50 height 22
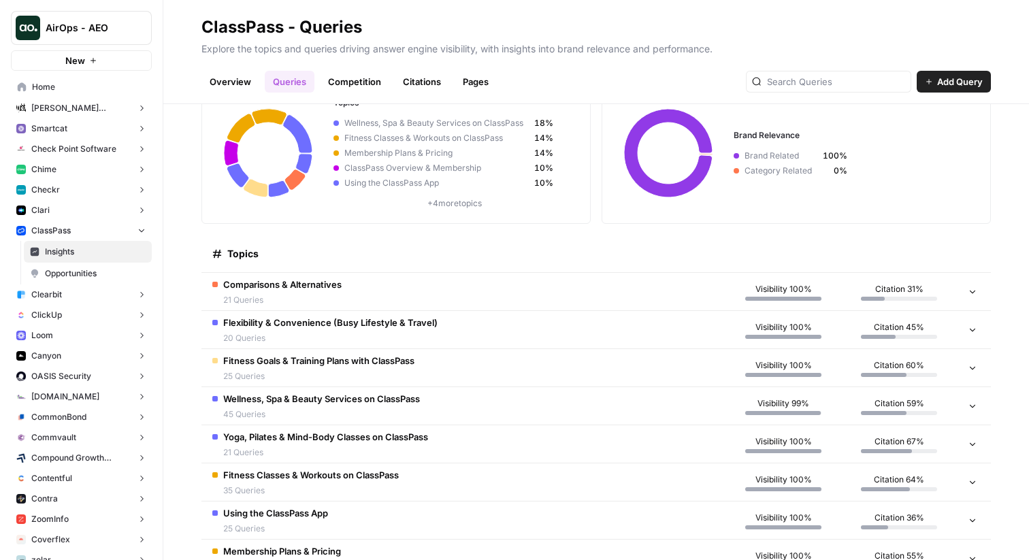
scroll to position [80, 0]
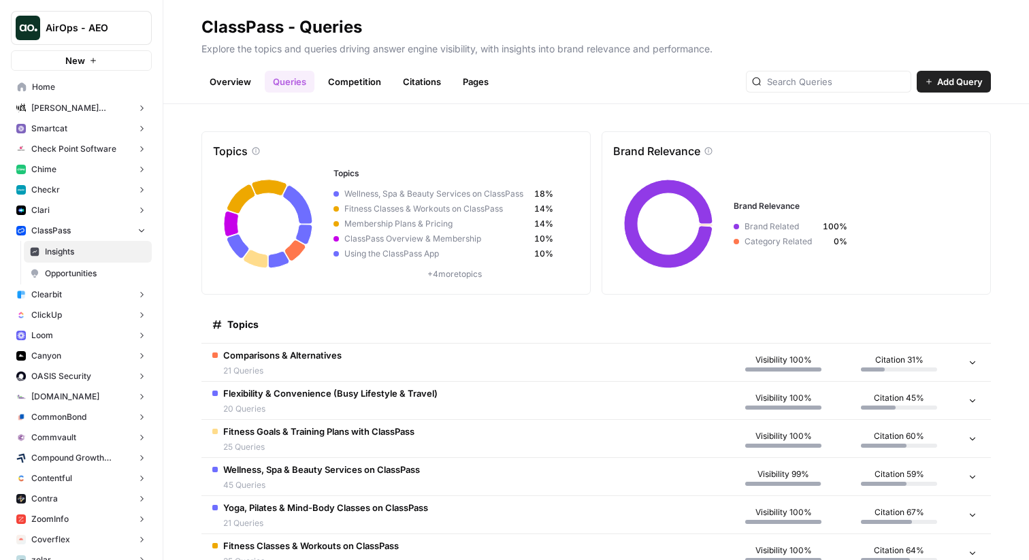
click at [621, 44] on p "Explore the topics and queries driving answer engine visibility, with insights …" at bounding box center [596, 47] width 790 height 18
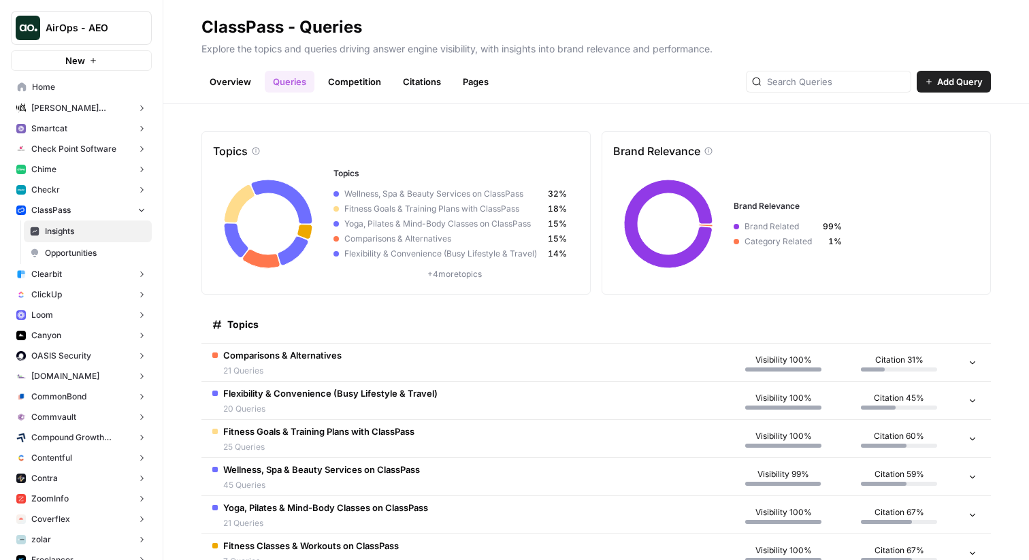
scroll to position [154, 0]
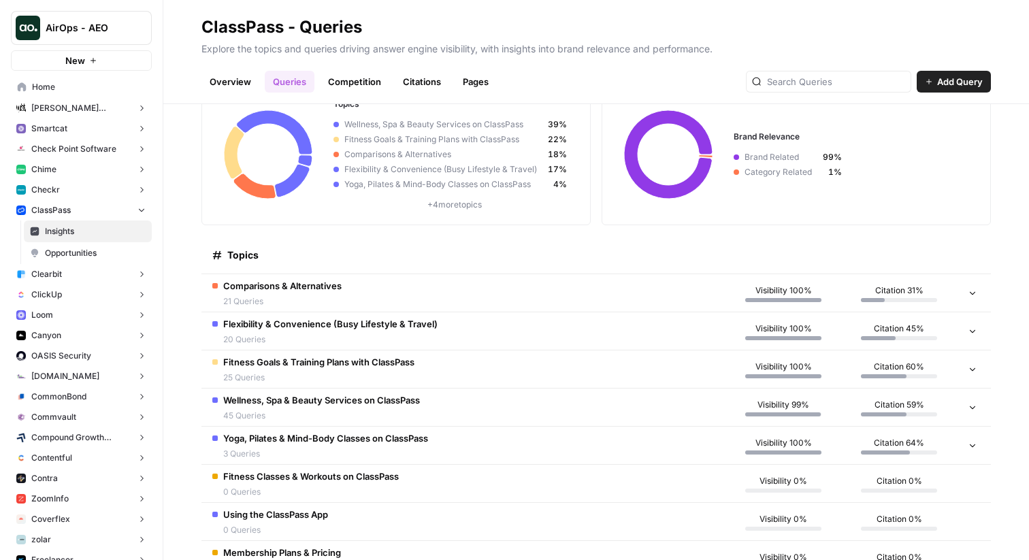
scroll to position [154, 0]
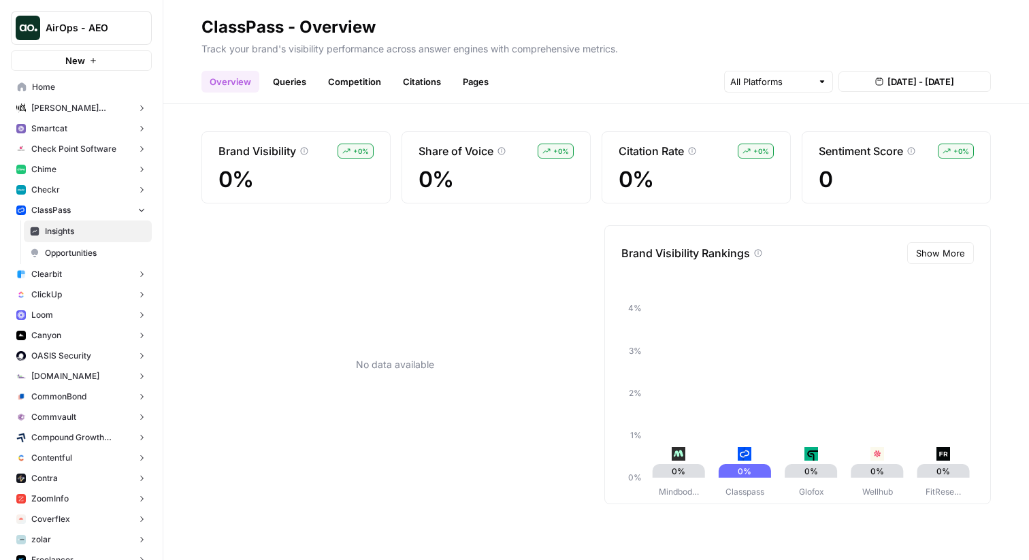
click at [301, 89] on link "Queries" at bounding box center [290, 82] width 50 height 22
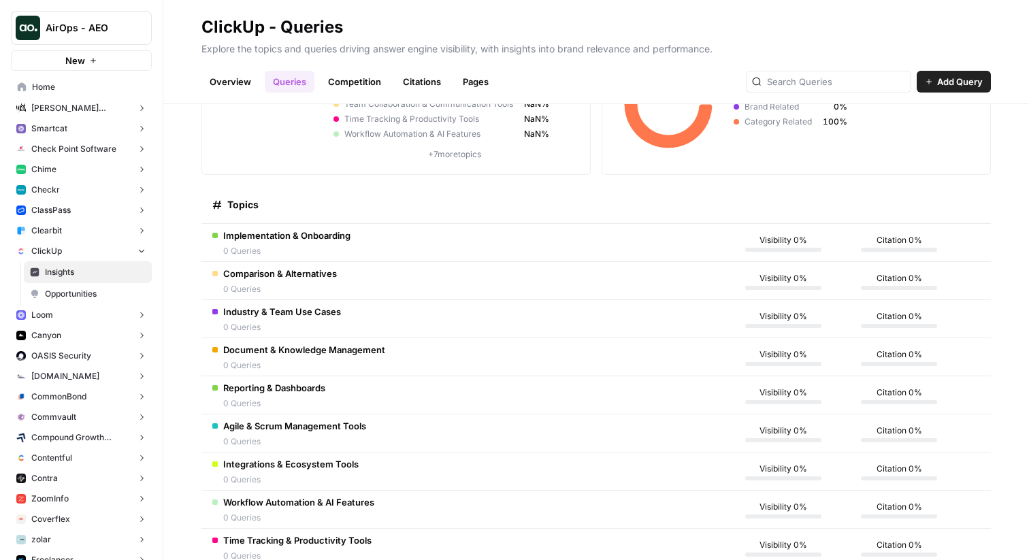
scroll to position [268, 0]
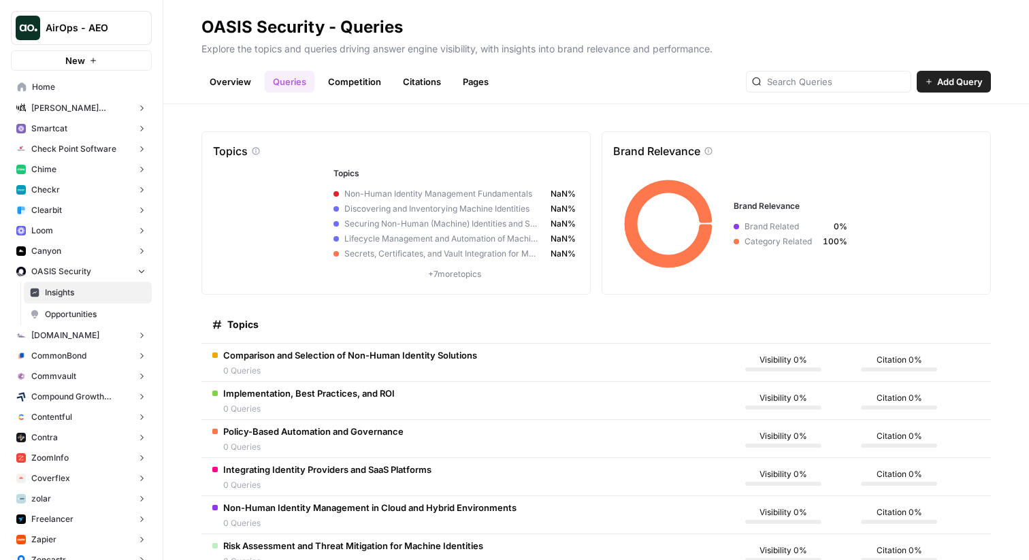
click at [229, 82] on link "Overview" at bounding box center [230, 82] width 58 height 22
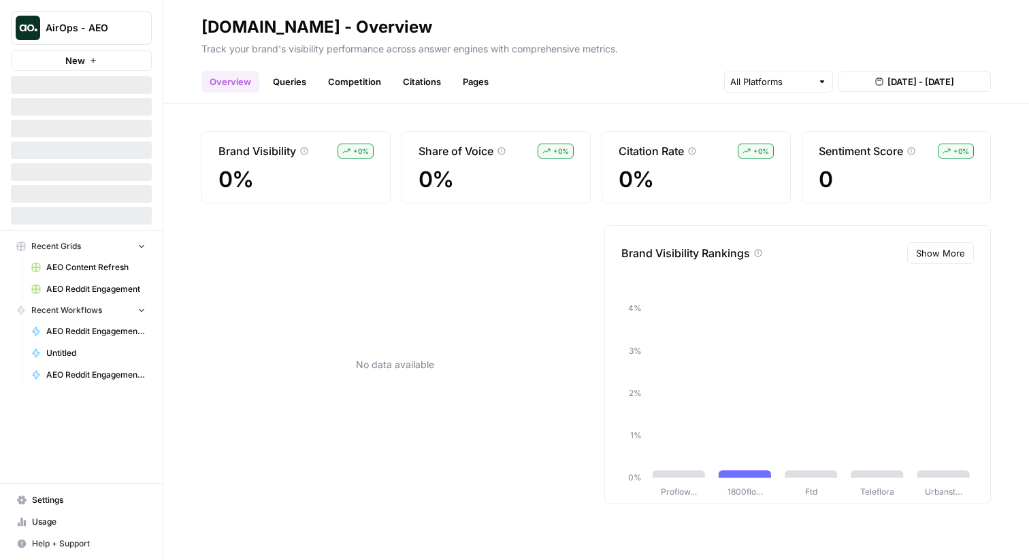
click at [289, 90] on link "Queries" at bounding box center [290, 82] width 50 height 22
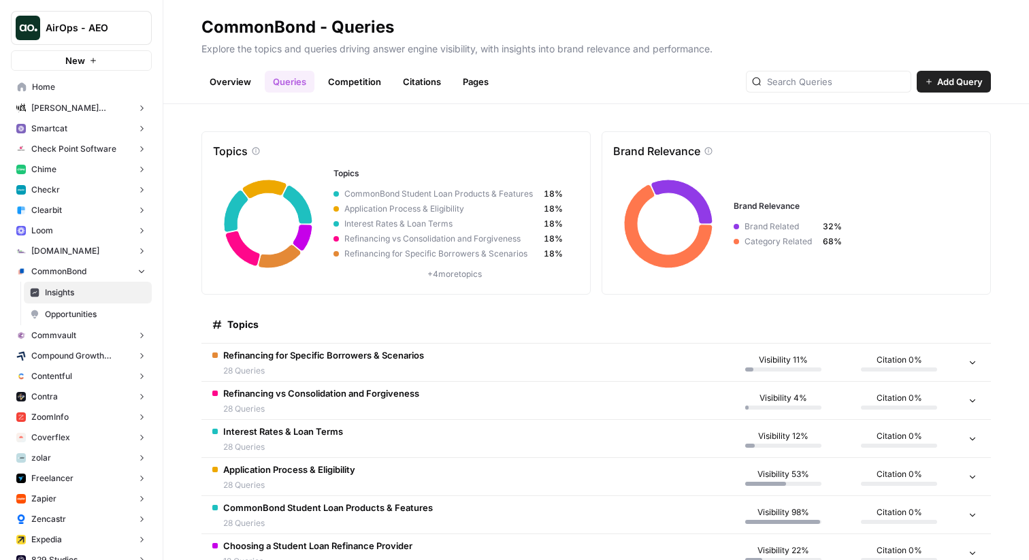
scroll to position [33, 0]
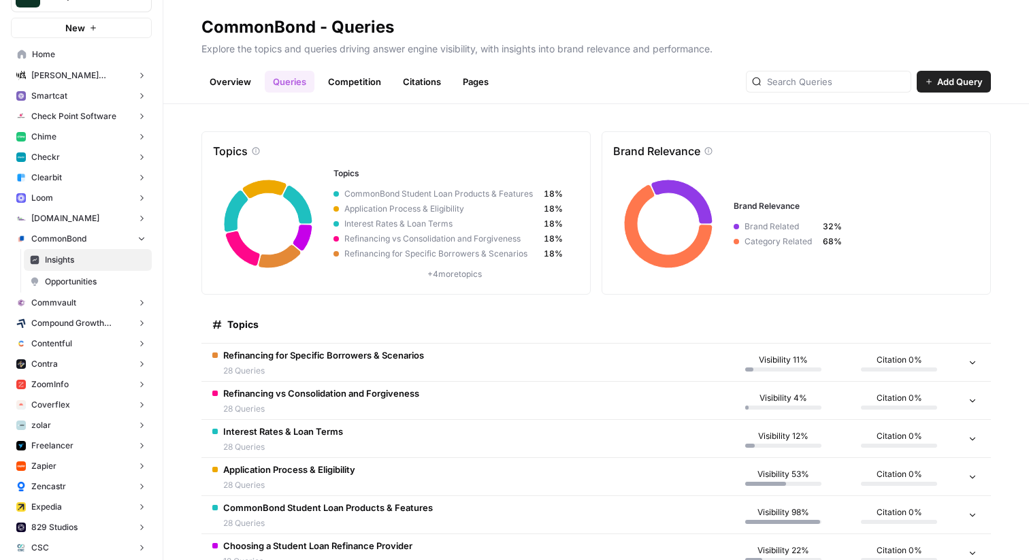
click at [68, 309] on button "Commvault" at bounding box center [81, 303] width 141 height 20
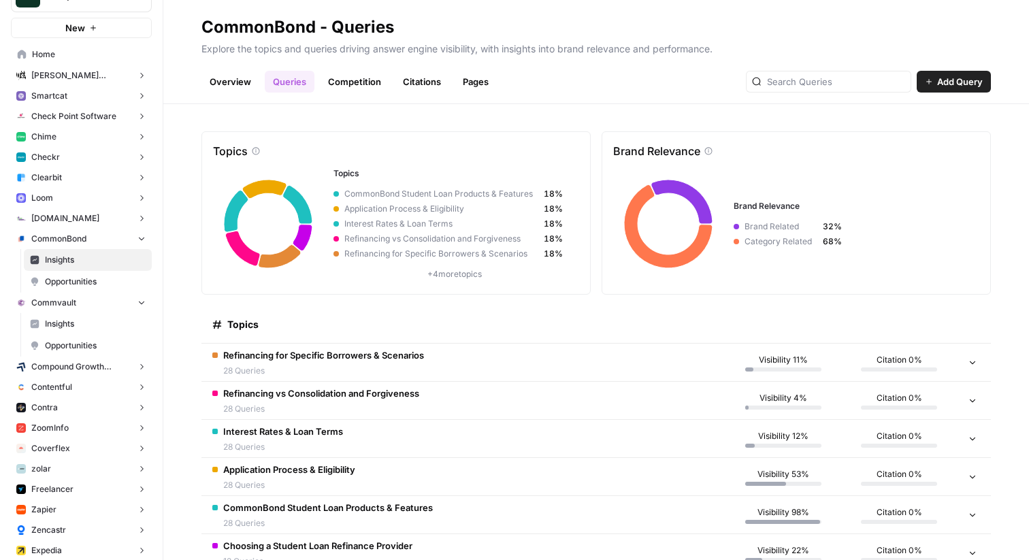
click at [81, 327] on span "Insights" at bounding box center [95, 324] width 101 height 12
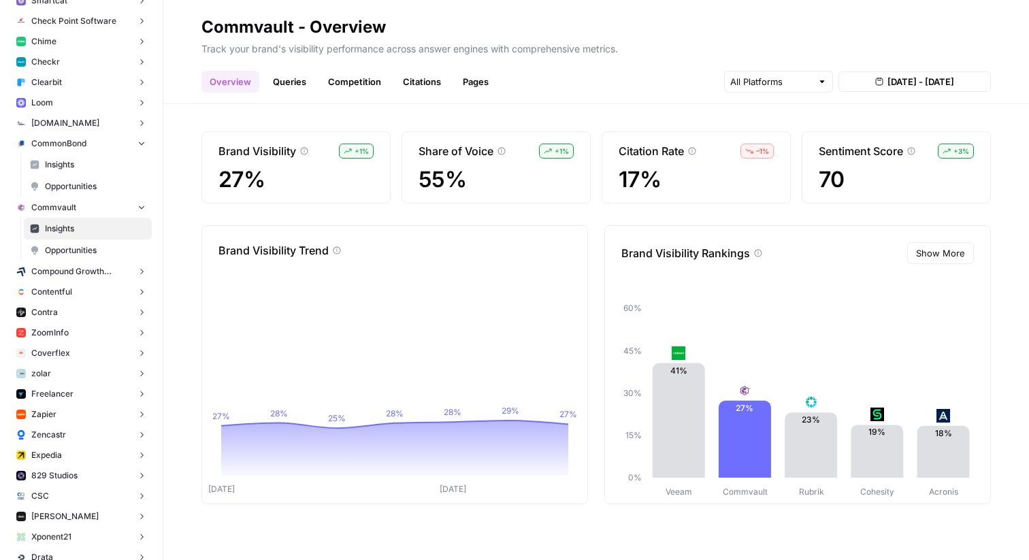
scroll to position [140, 0]
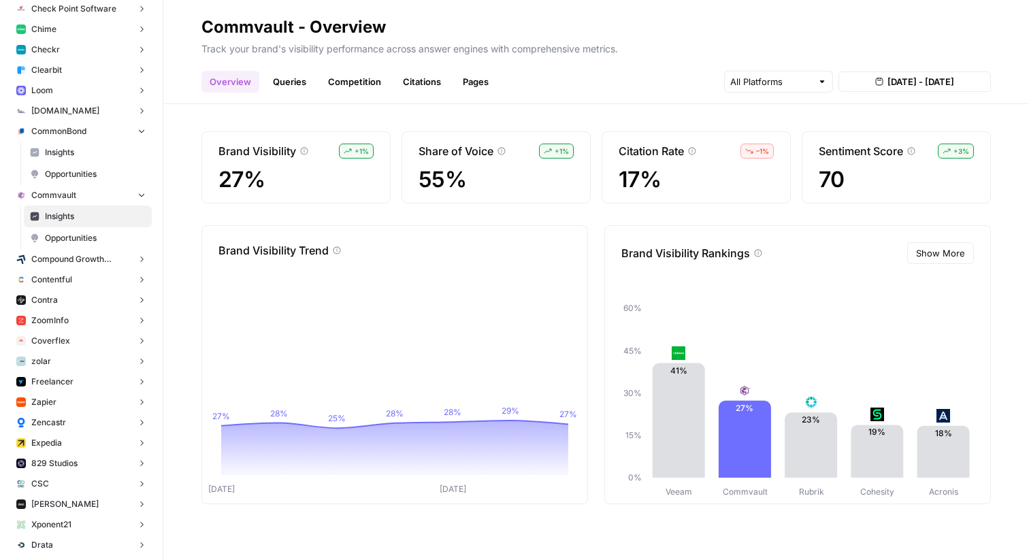
click at [91, 283] on button "Contentful" at bounding box center [81, 280] width 141 height 20
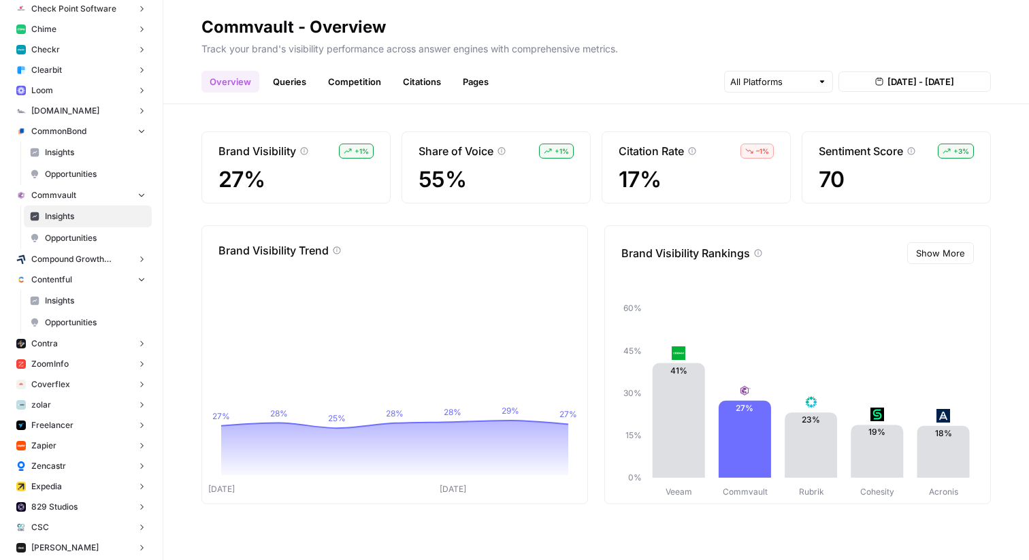
click at [86, 256] on span "Compound Growth Marketing" at bounding box center [81, 259] width 100 height 12
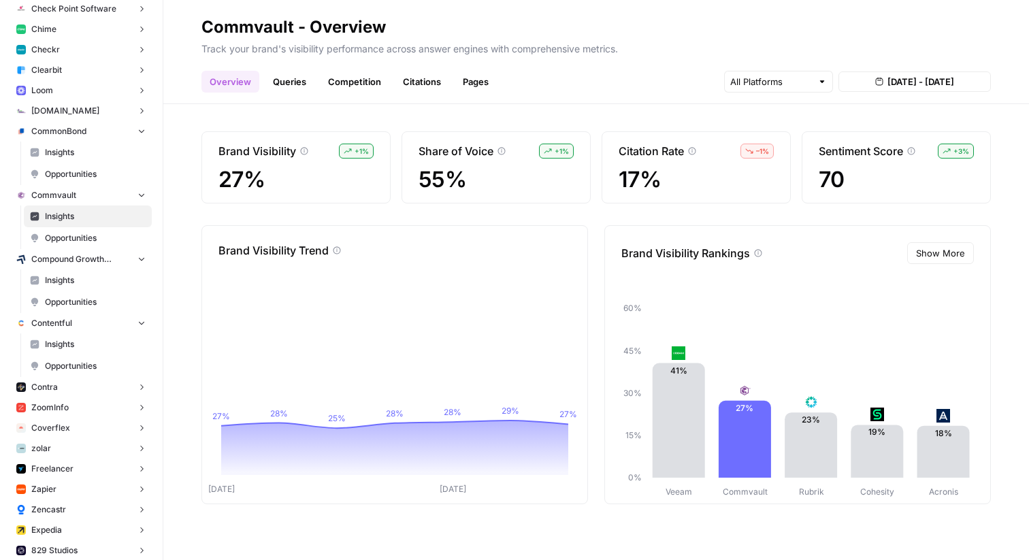
click at [78, 280] on span "Insights" at bounding box center [95, 280] width 101 height 12
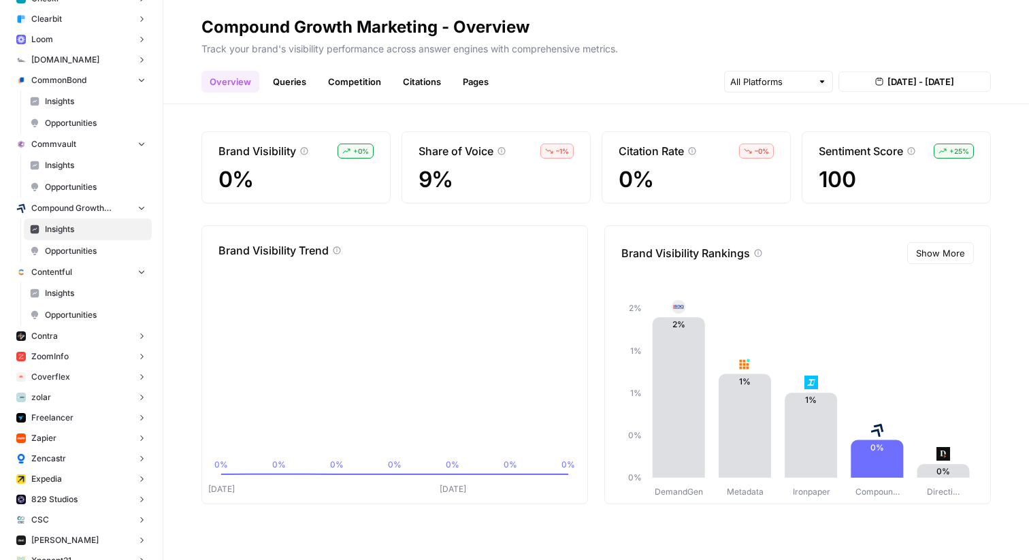
scroll to position [258, 0]
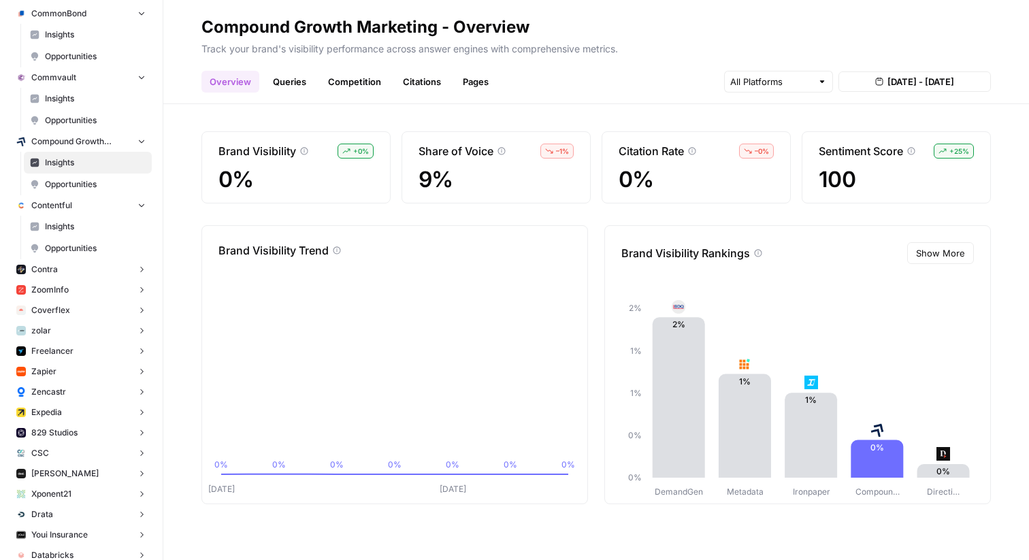
click at [59, 271] on button "Contra" at bounding box center [81, 269] width 141 height 20
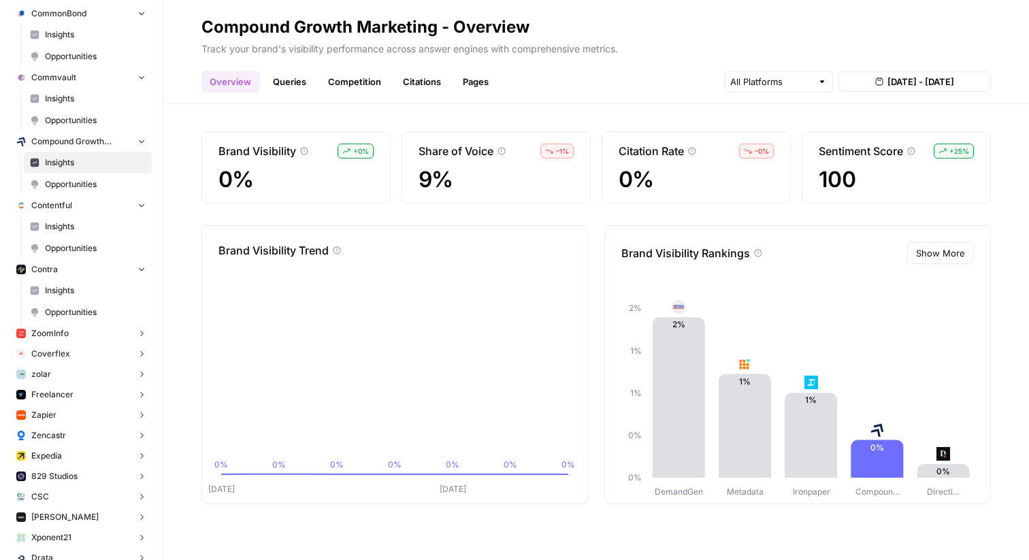
click at [59, 299] on link "Insights" at bounding box center [88, 291] width 128 height 22
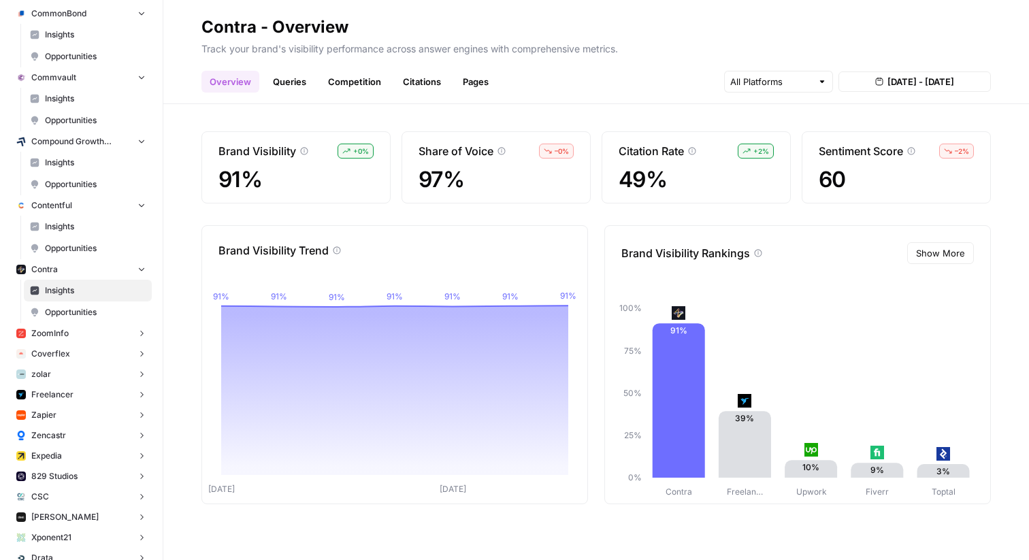
click at [892, 80] on span "Aug 18, 2025 - Aug 24, 2025" at bounding box center [921, 82] width 67 height 14
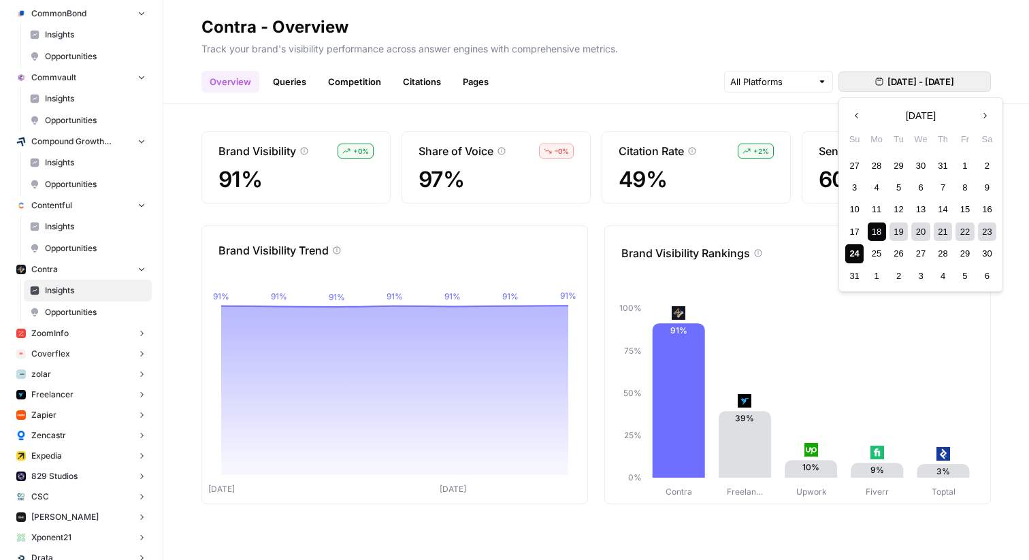
click at [805, 24] on h2 "Contra - Overview" at bounding box center [596, 27] width 790 height 22
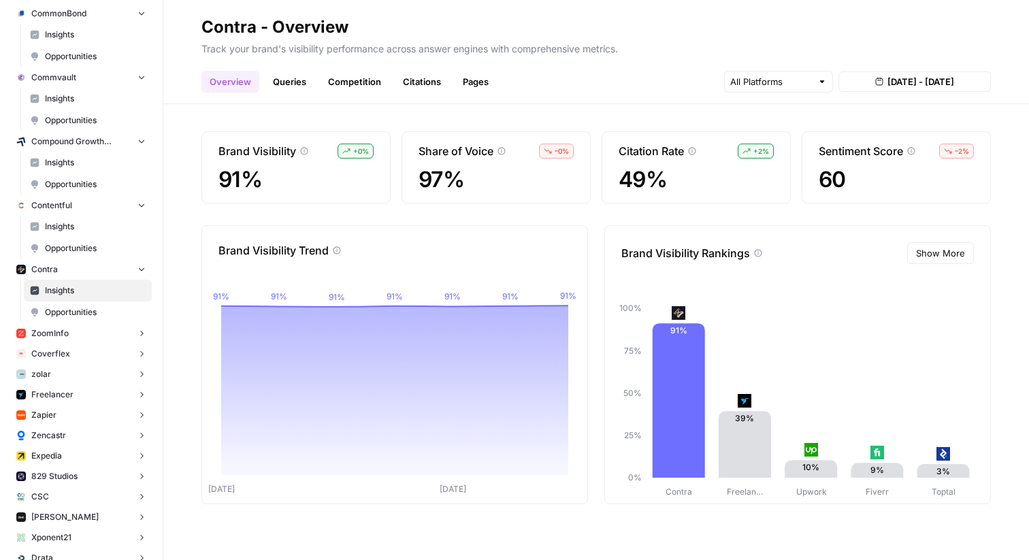
click at [64, 336] on span "ZoomInfo" at bounding box center [49, 333] width 37 height 12
click at [69, 355] on span "Insights" at bounding box center [95, 354] width 101 height 12
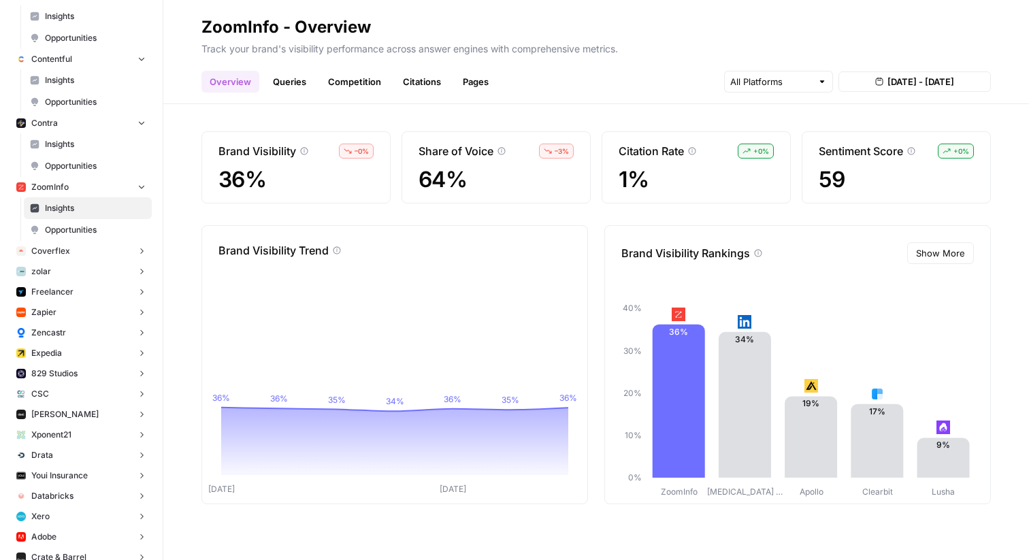
scroll to position [406, 0]
click at [48, 263] on button "zolar" at bounding box center [81, 270] width 141 height 20
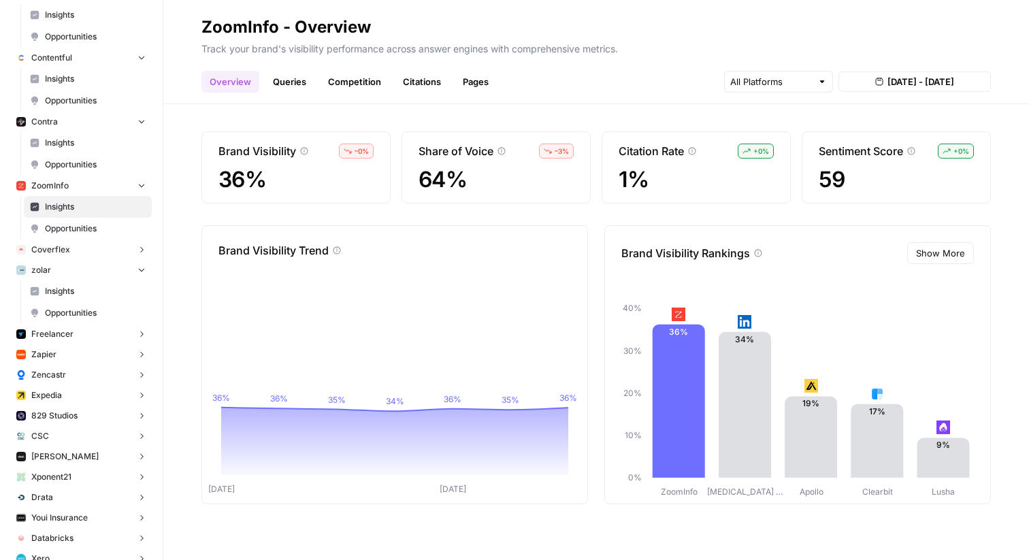
click at [69, 282] on link "Insights" at bounding box center [88, 291] width 128 height 22
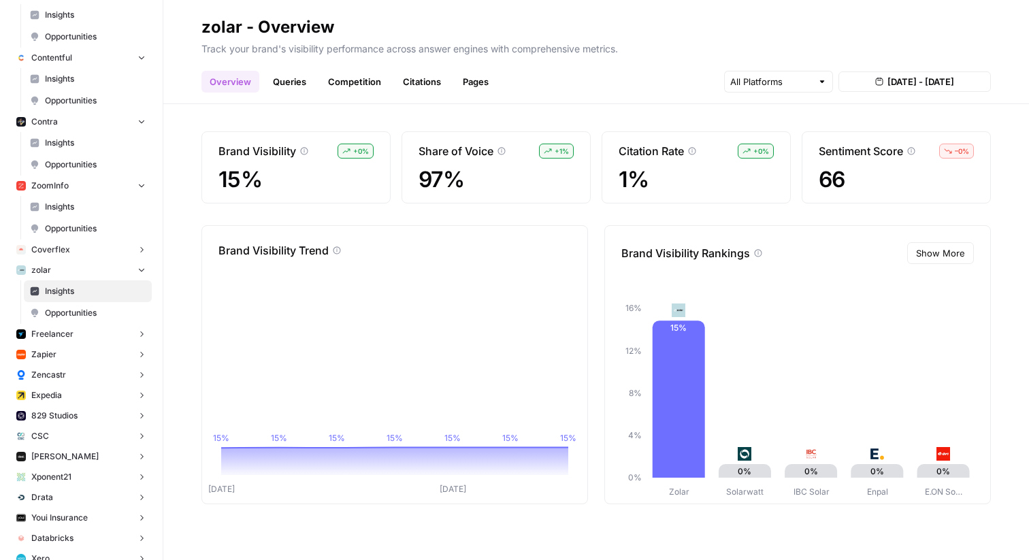
click at [59, 334] on span "Freelancer" at bounding box center [52, 334] width 42 height 12
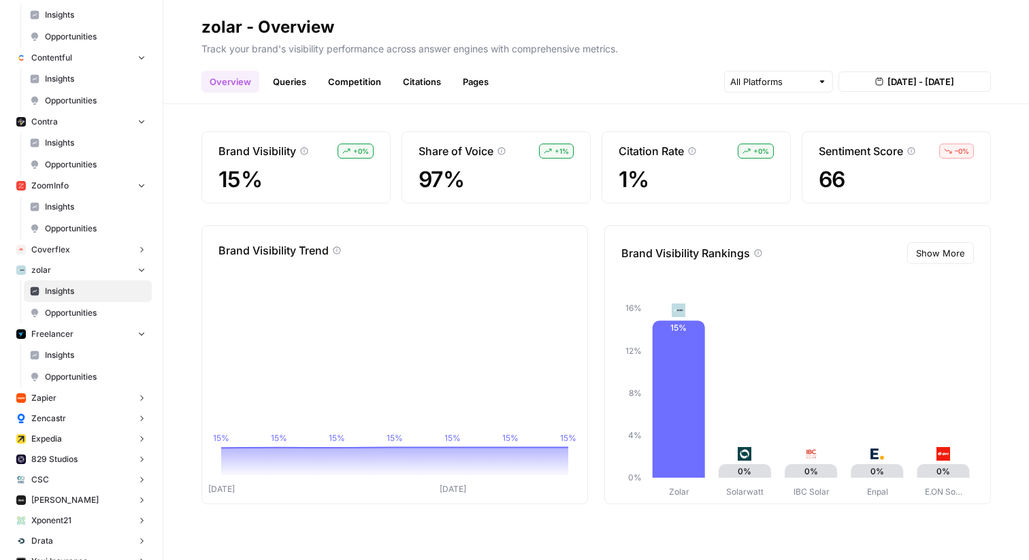
click at [61, 350] on span "Insights" at bounding box center [95, 355] width 101 height 12
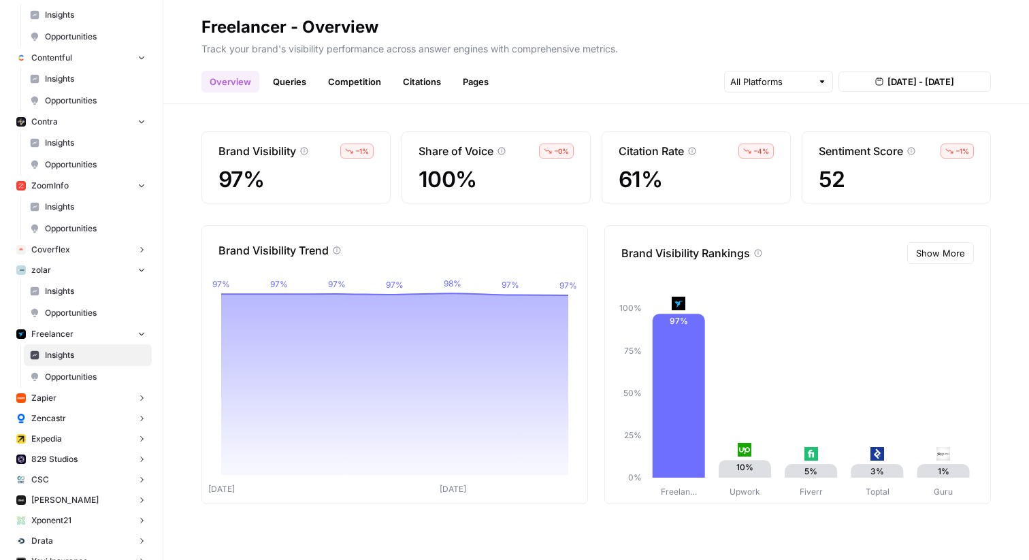
click at [46, 400] on span "Zapier" at bounding box center [43, 398] width 25 height 12
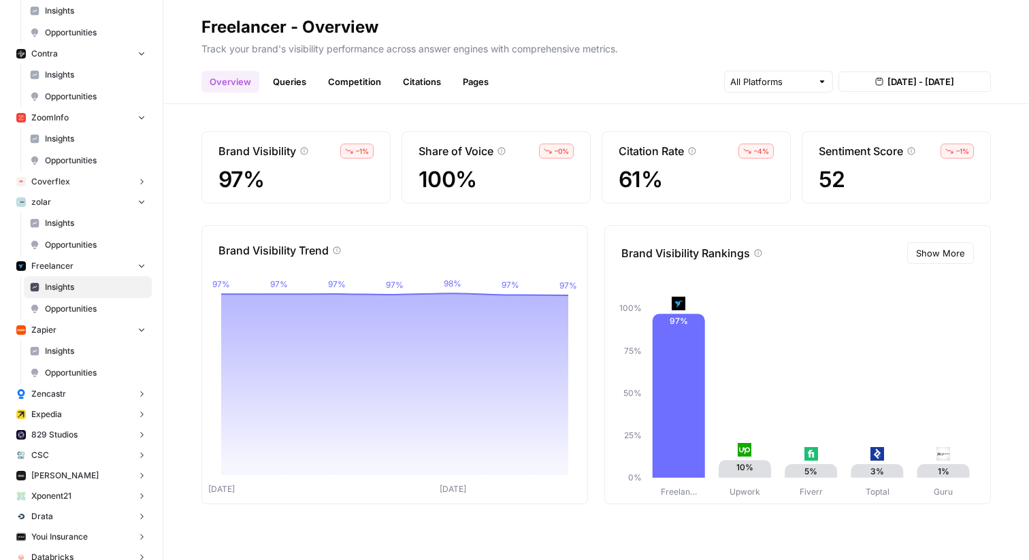
click at [50, 395] on span "Zencastr" at bounding box center [48, 394] width 35 height 12
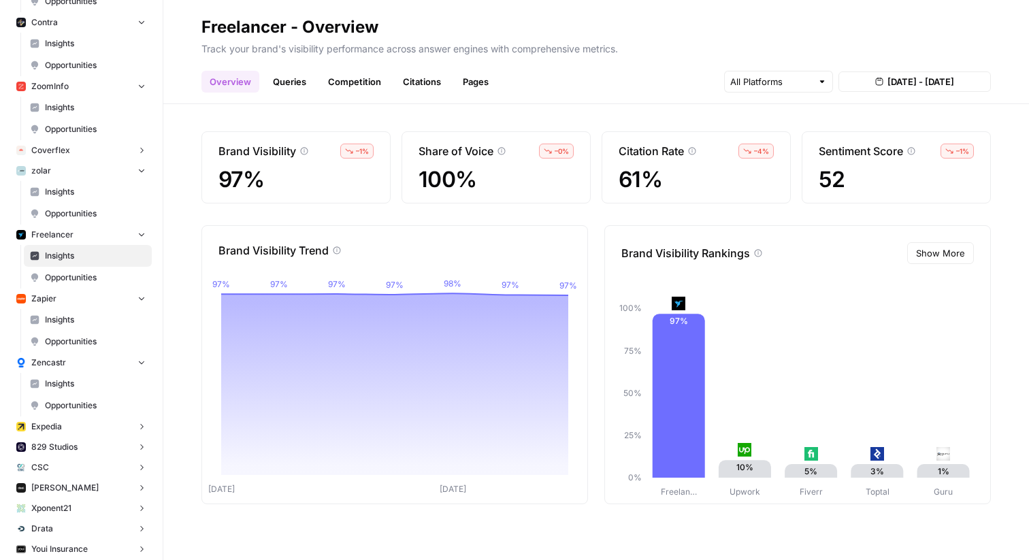
scroll to position [549, 0]
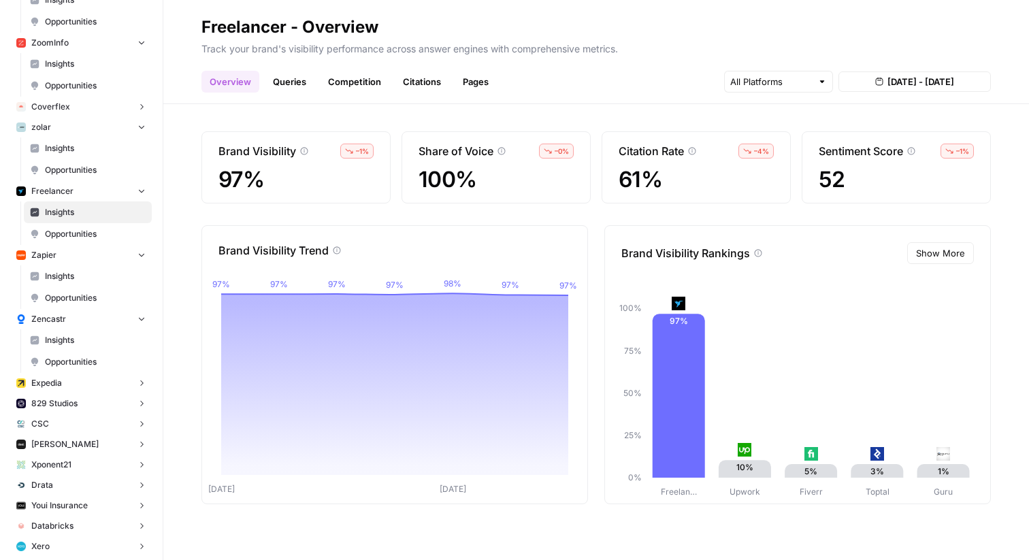
click at [54, 340] on span "Insights" at bounding box center [95, 340] width 101 height 12
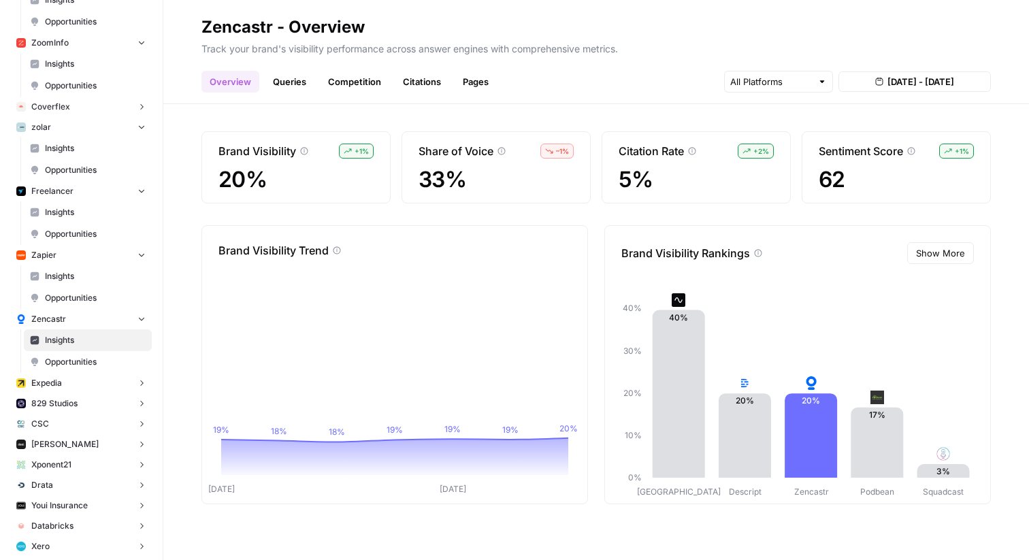
click at [65, 380] on button "Expedia" at bounding box center [81, 383] width 141 height 20
click at [63, 395] on link "Insights" at bounding box center [88, 404] width 128 height 22
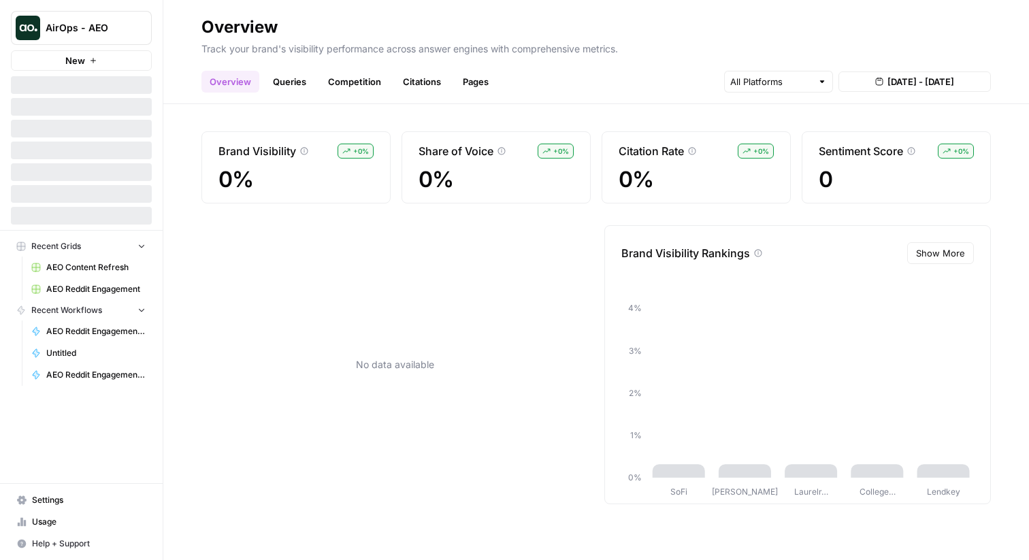
click at [289, 82] on link "Queries" at bounding box center [290, 82] width 50 height 22
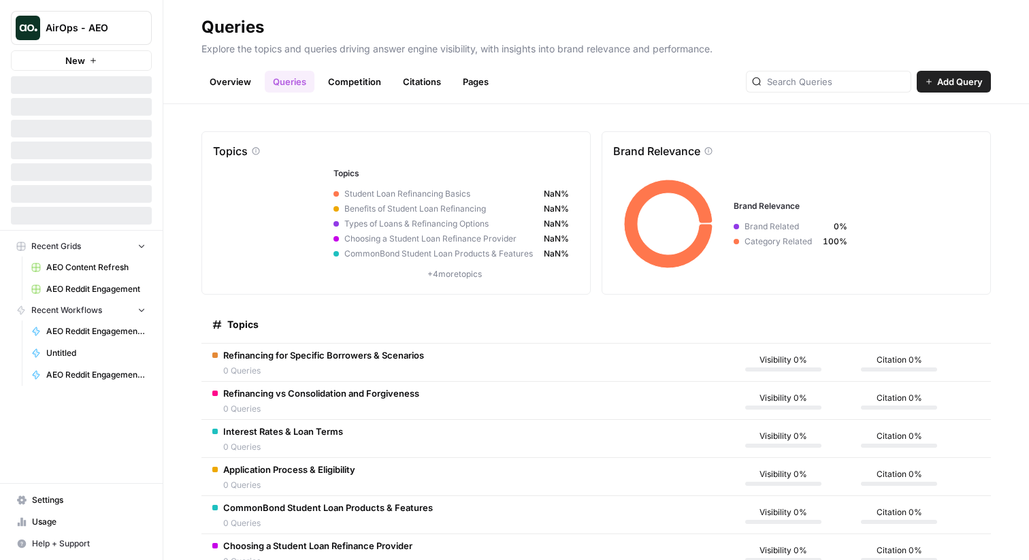
scroll to position [154, 0]
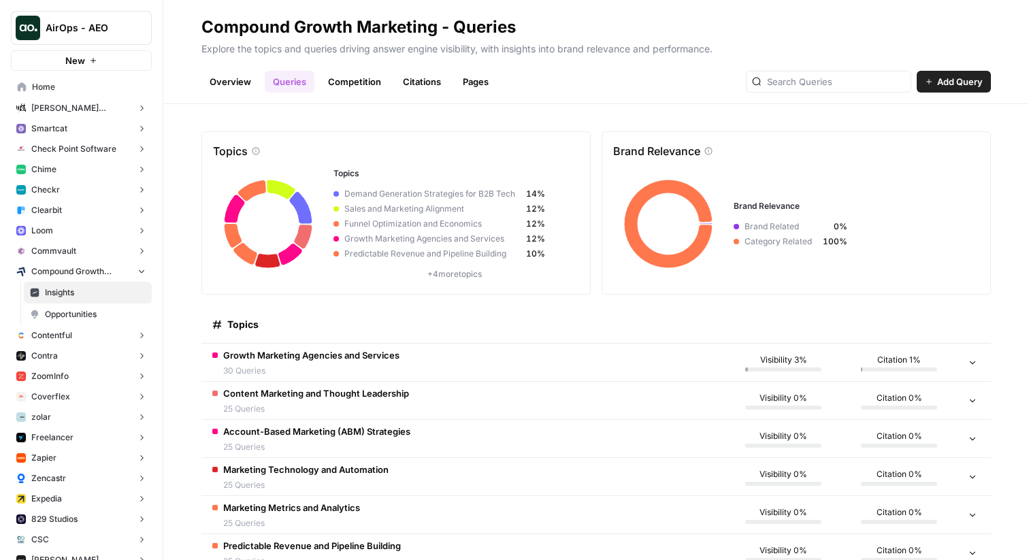
scroll to position [154, 0]
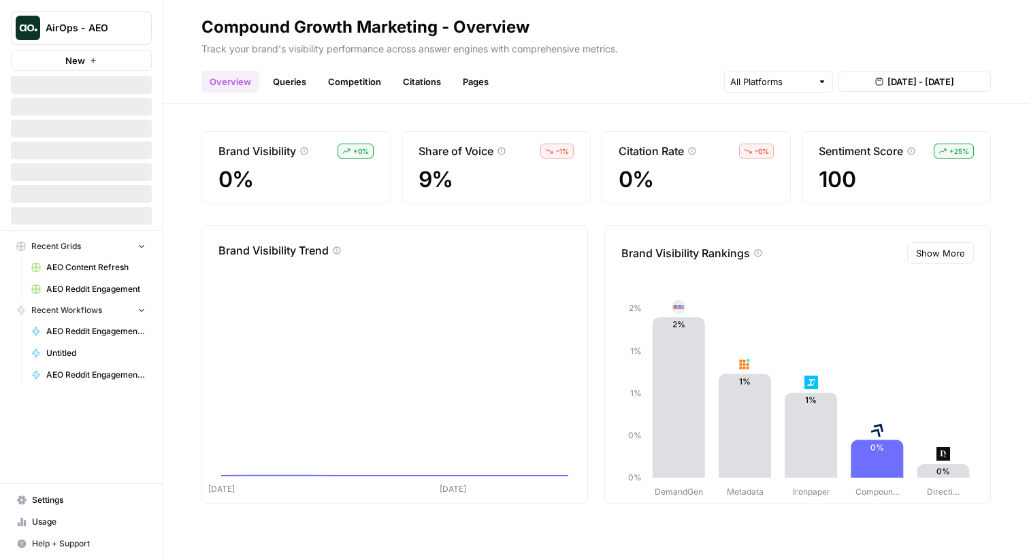
click at [284, 76] on link "Queries" at bounding box center [290, 82] width 50 height 22
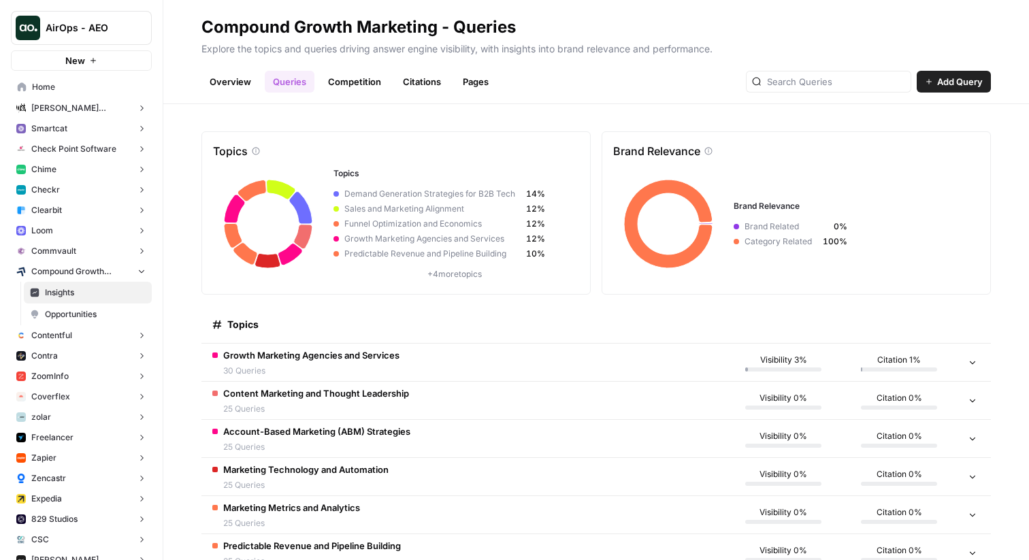
scroll to position [154, 0]
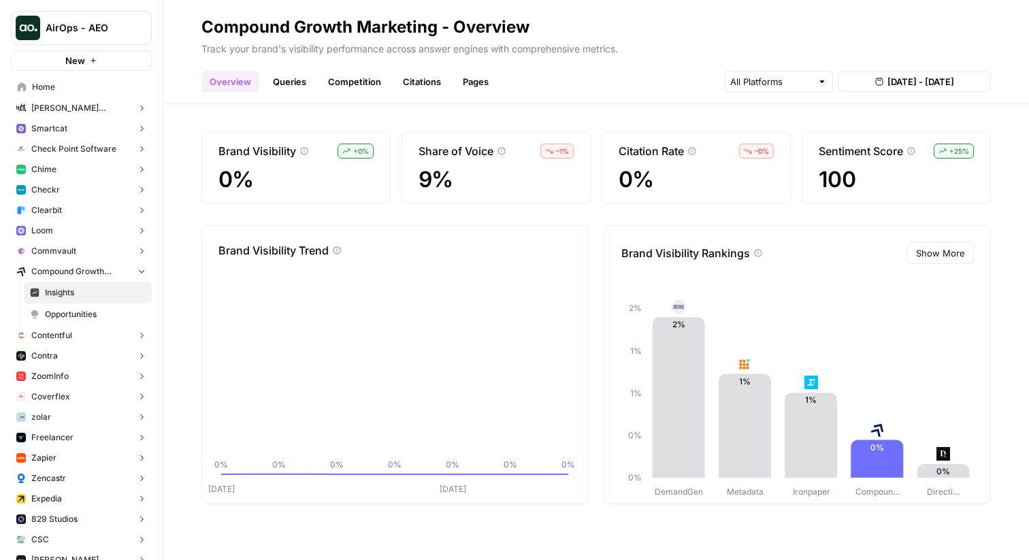
click at [295, 80] on link "Queries" at bounding box center [290, 82] width 50 height 22
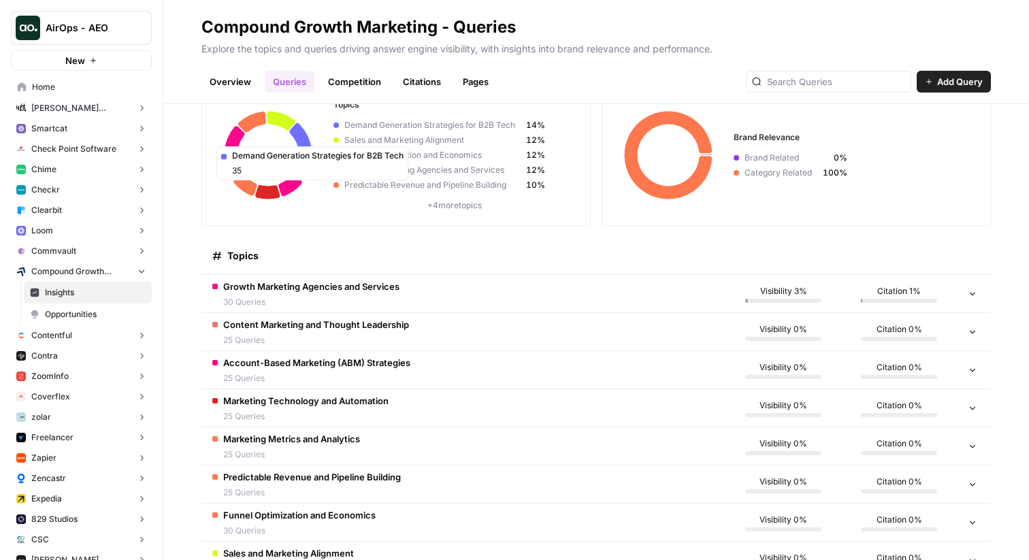
scroll to position [154, 0]
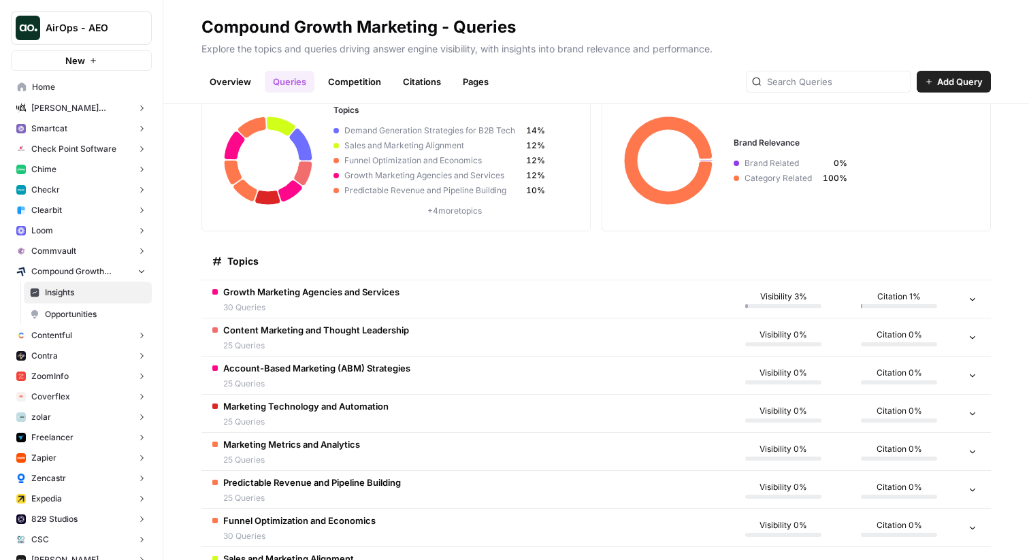
scroll to position [154, 0]
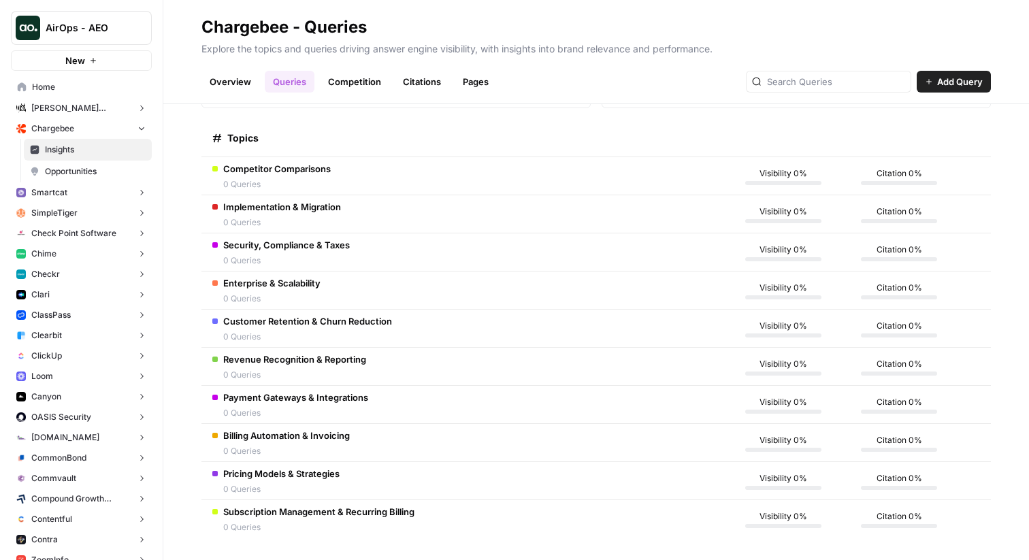
scroll to position [192, 0]
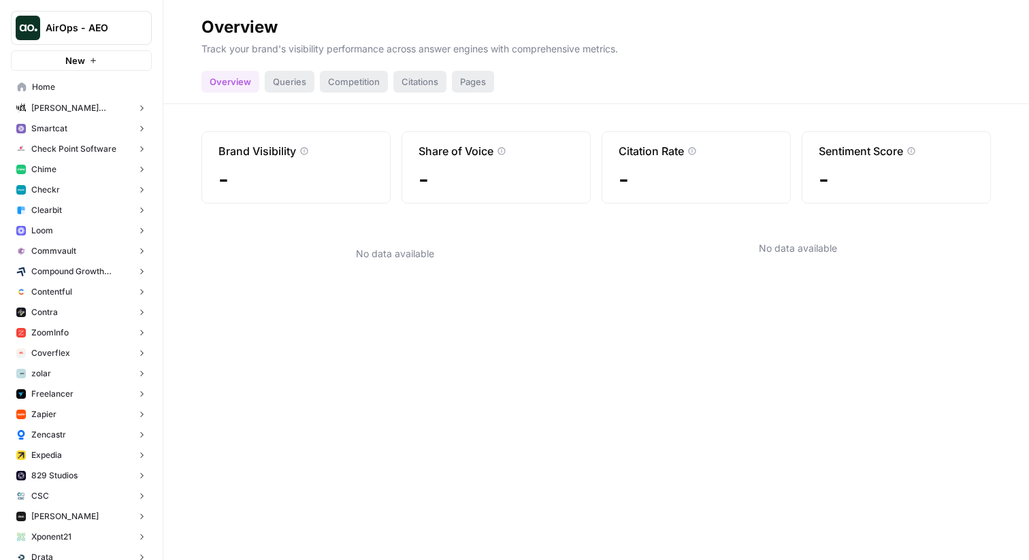
click at [282, 80] on div "Queries" at bounding box center [290, 82] width 50 height 22
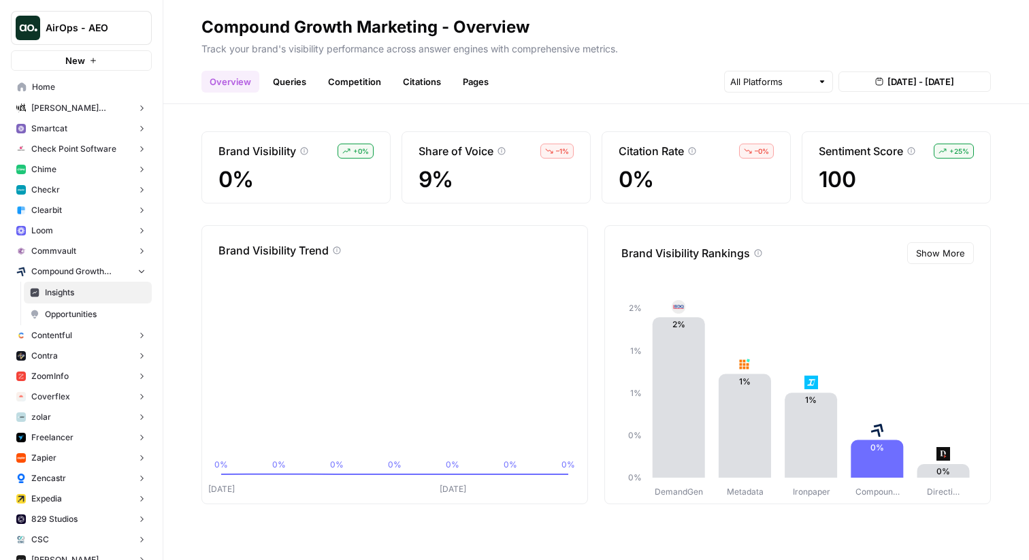
click at [289, 67] on div "Overview Queries Competition Citations Pages [DATE] - [DATE]" at bounding box center [596, 76] width 790 height 33
click at [284, 80] on link "Queries" at bounding box center [290, 82] width 50 height 22
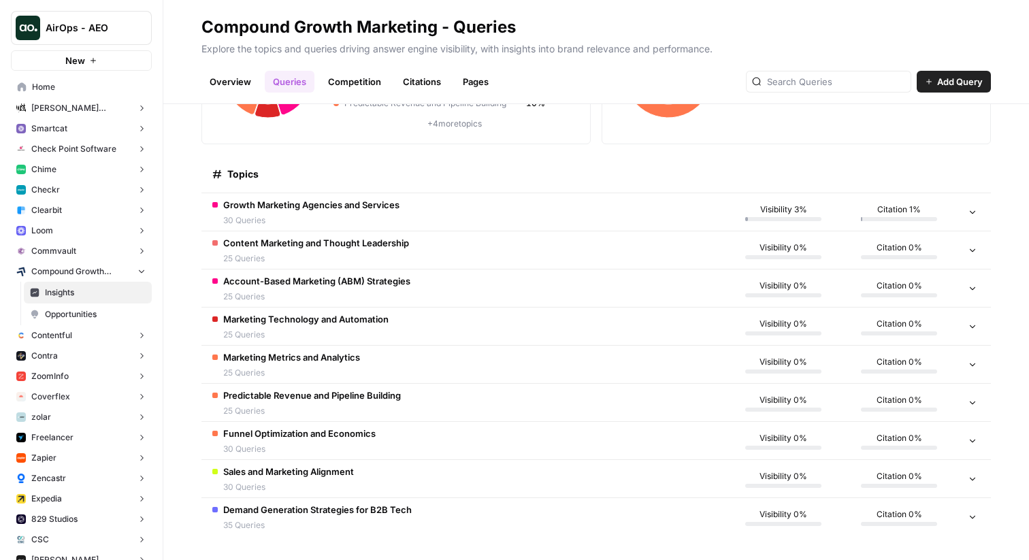
scroll to position [154, 0]
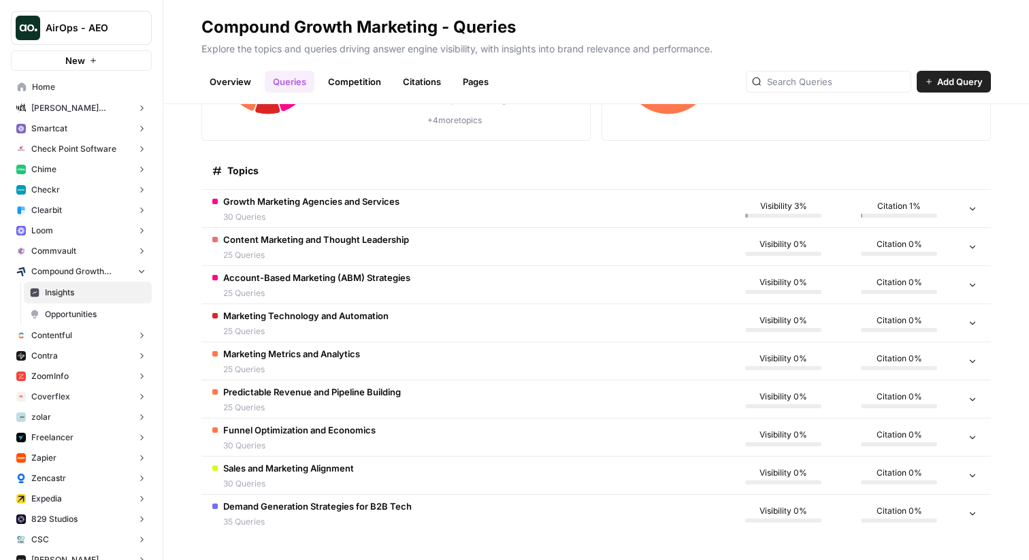
click at [307, 211] on span "30 Queries" at bounding box center [311, 217] width 176 height 12
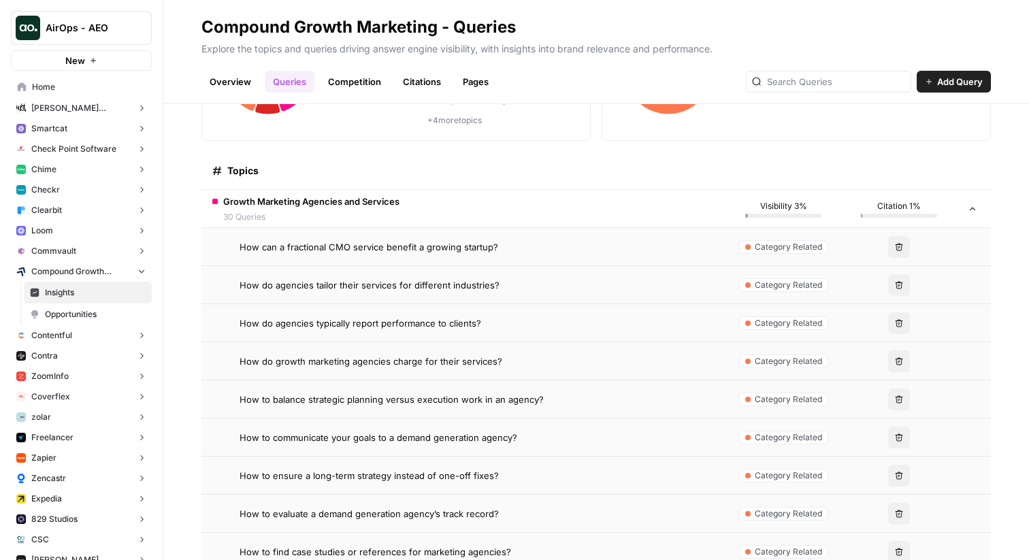
click at [295, 248] on span "How can a fractional CMO service benefit a growing startup?" at bounding box center [369, 247] width 259 height 14
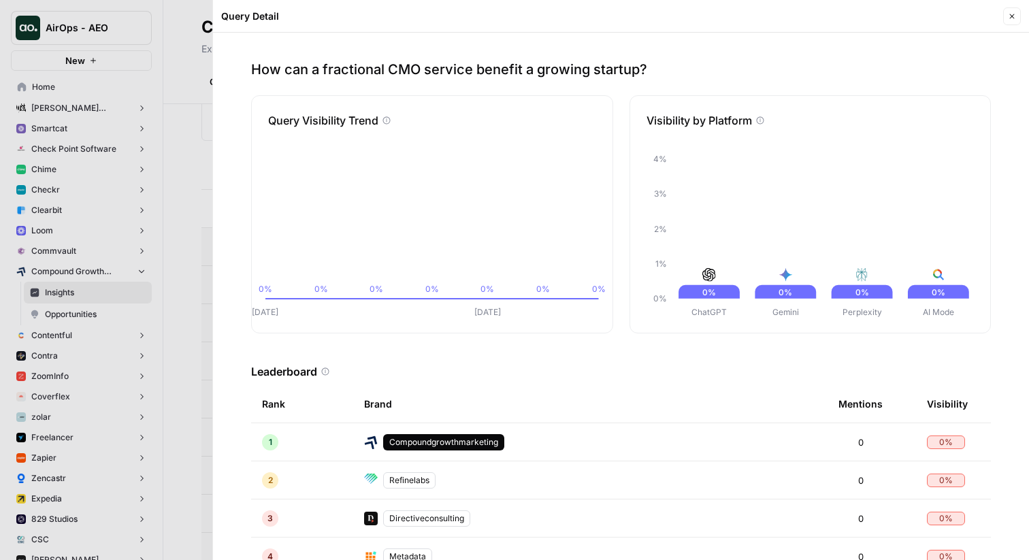
click at [212, 346] on div "Query Detail Close How can a fractional CMO service benefit a growing startup? …" at bounding box center [620, 280] width 817 height 560
click at [190, 342] on div at bounding box center [514, 280] width 1029 height 560
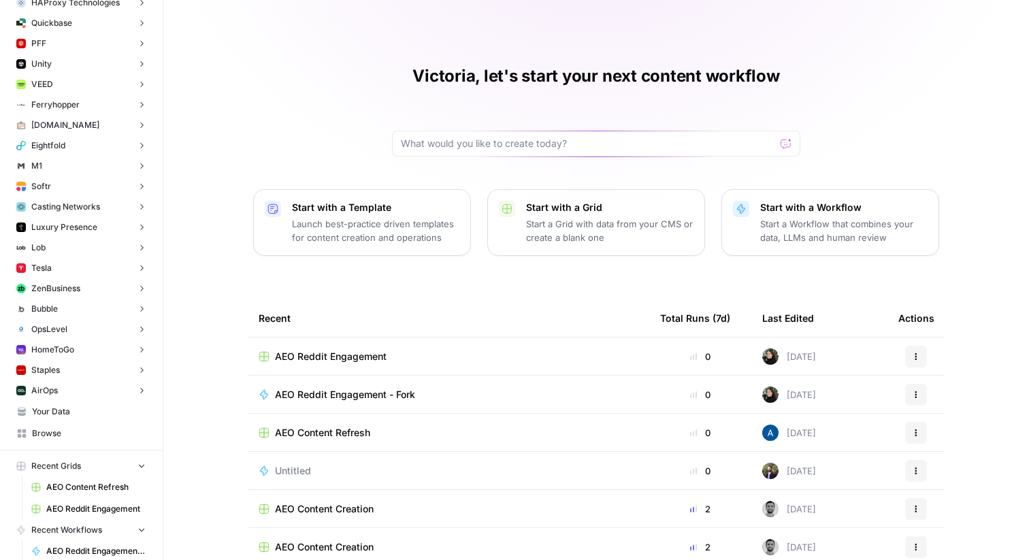
scroll to position [4674, 0]
click at [115, 225] on button "Luxury Presence" at bounding box center [81, 230] width 141 height 20
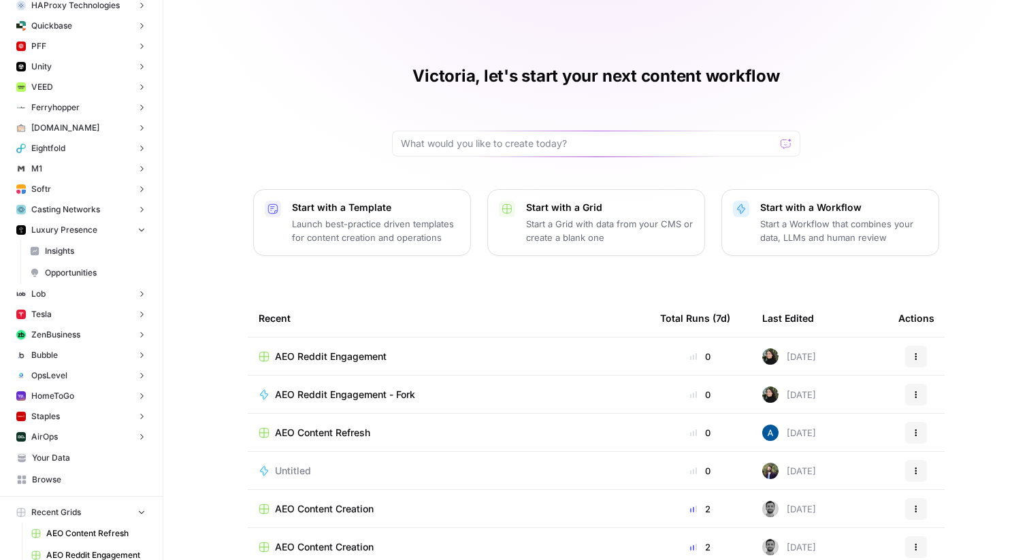
click at [106, 248] on span "Insights" at bounding box center [95, 251] width 101 height 12
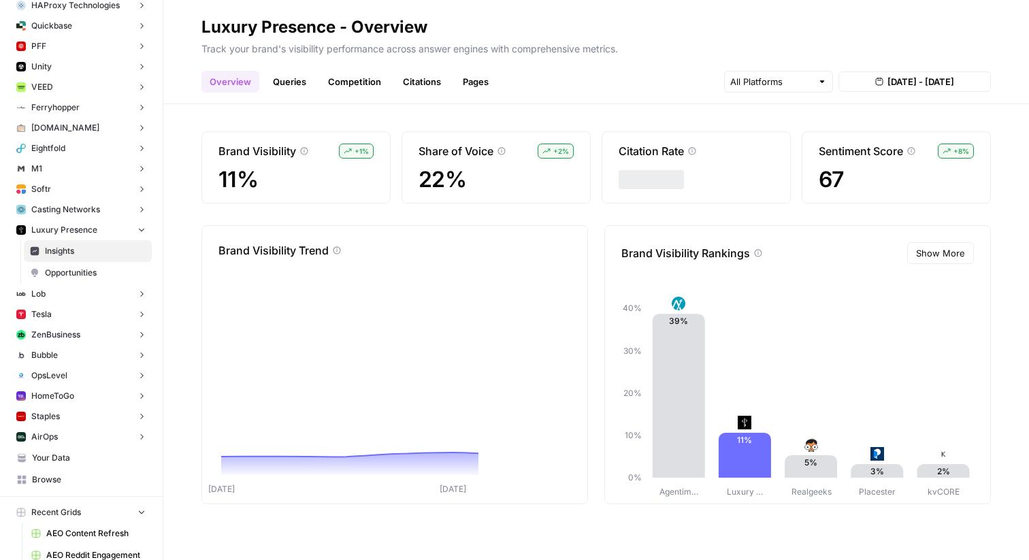
click at [291, 96] on header "Luxury Presence - Overview Track your brand's visibility performance across ans…" at bounding box center [596, 52] width 866 height 104
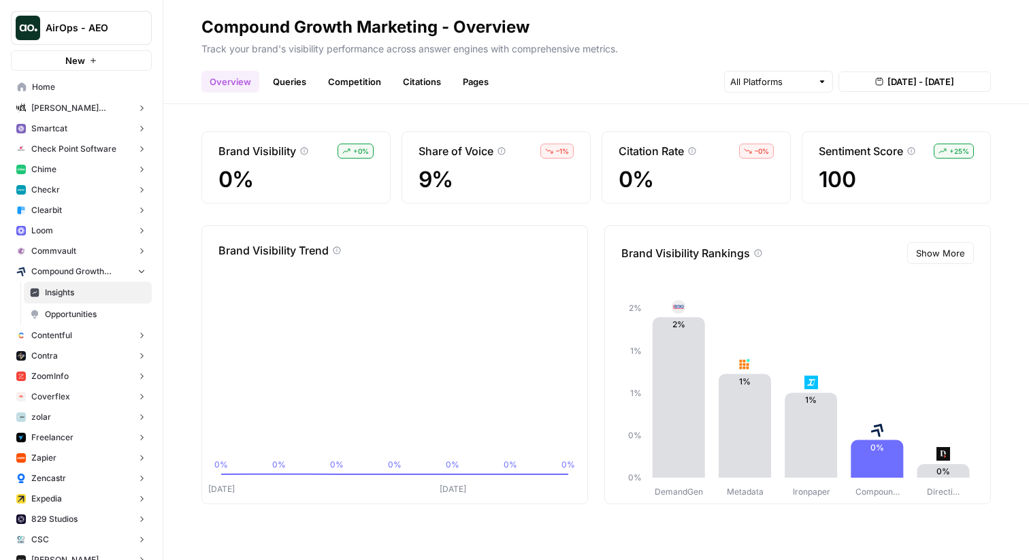
click at [293, 87] on link "Queries" at bounding box center [290, 82] width 50 height 22
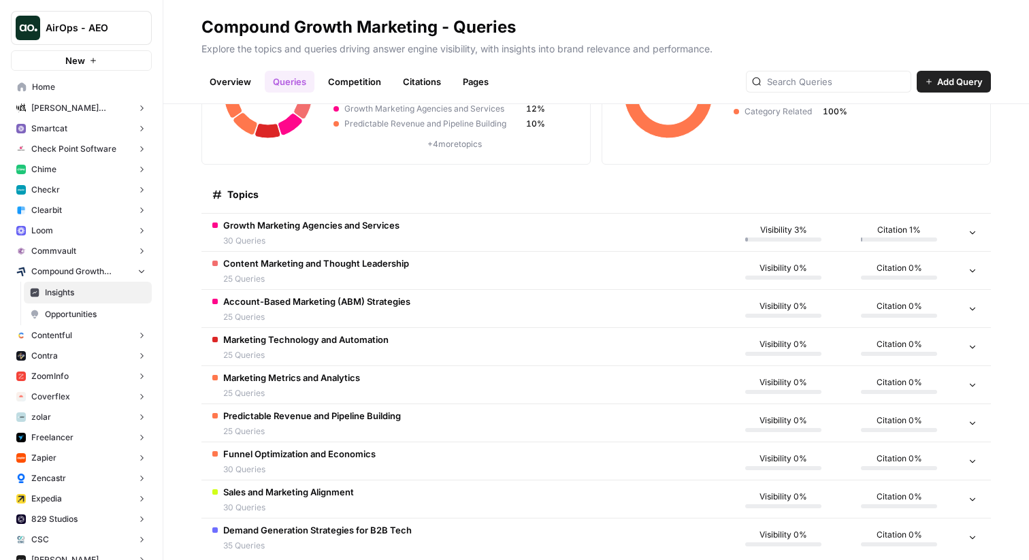
scroll to position [123, 0]
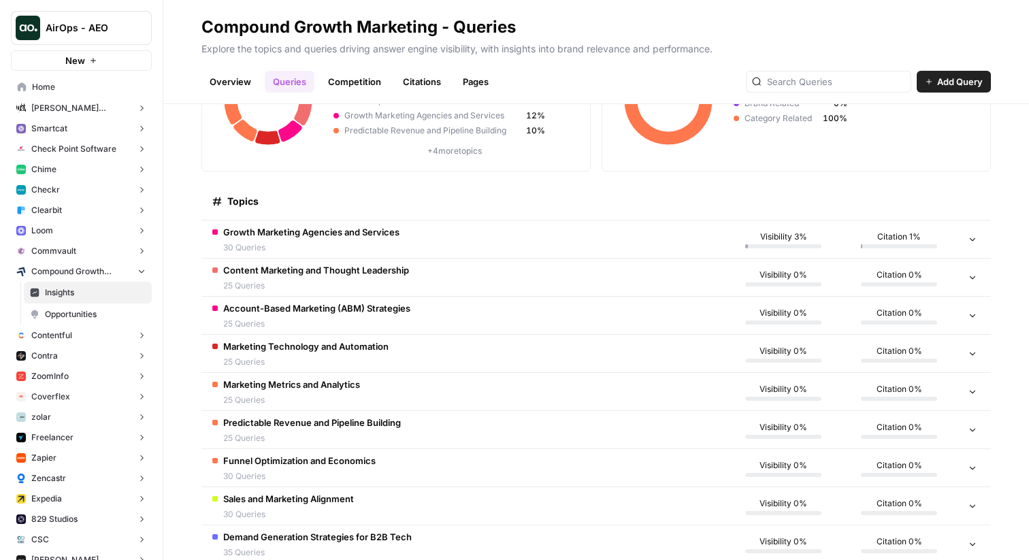
click at [296, 218] on div "Topics" at bounding box center [463, 200] width 502 height 37
click at [295, 250] on span "30 Queries" at bounding box center [311, 248] width 176 height 12
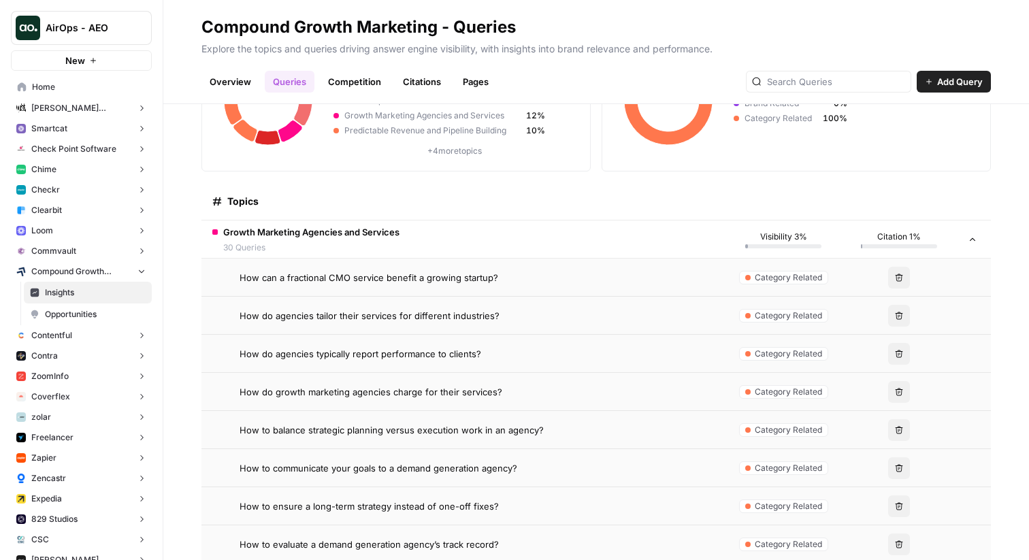
click at [229, 76] on link "Overview" at bounding box center [230, 82] width 58 height 22
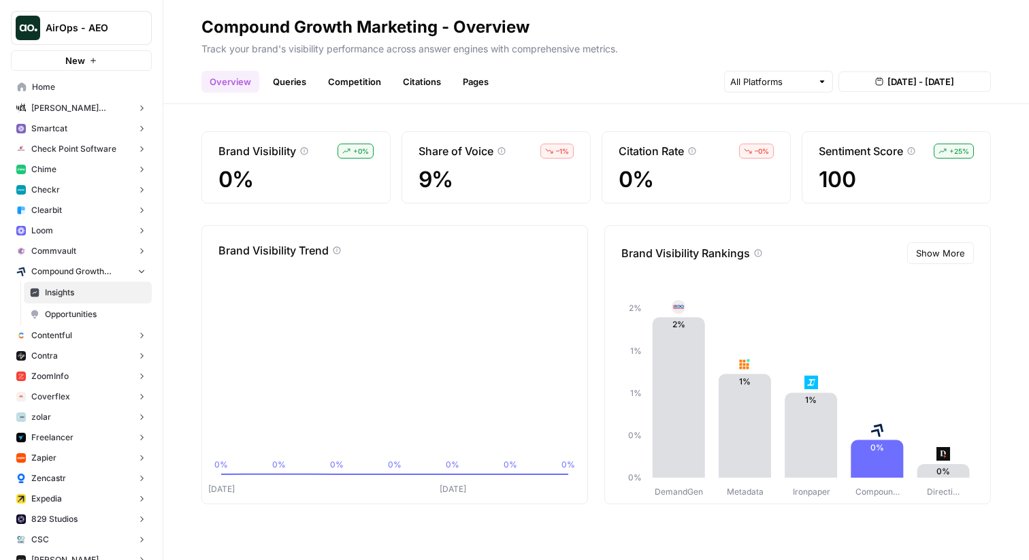
click at [299, 84] on link "Queries" at bounding box center [290, 82] width 50 height 22
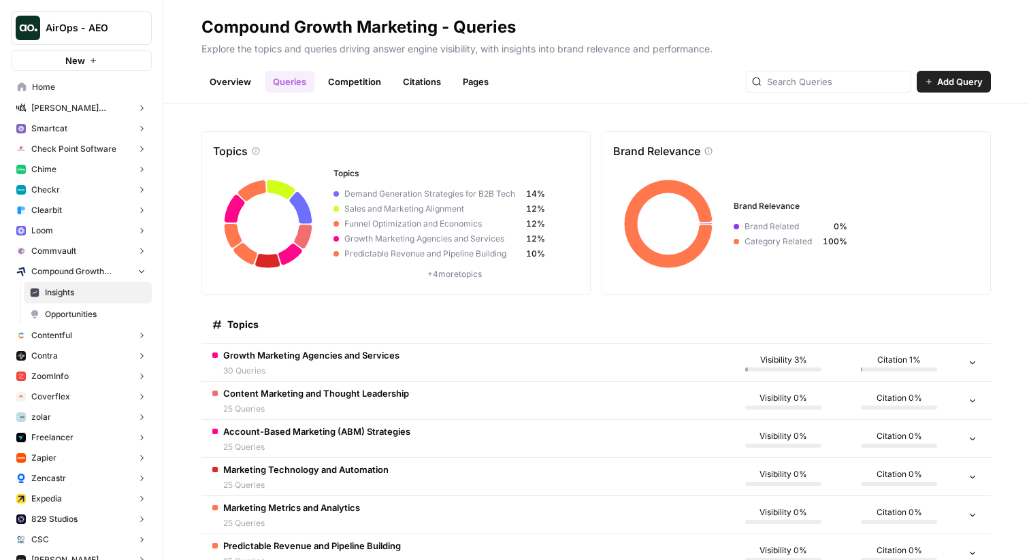
click at [299, 359] on span "Growth Marketing Agencies and Services" at bounding box center [311, 355] width 176 height 14
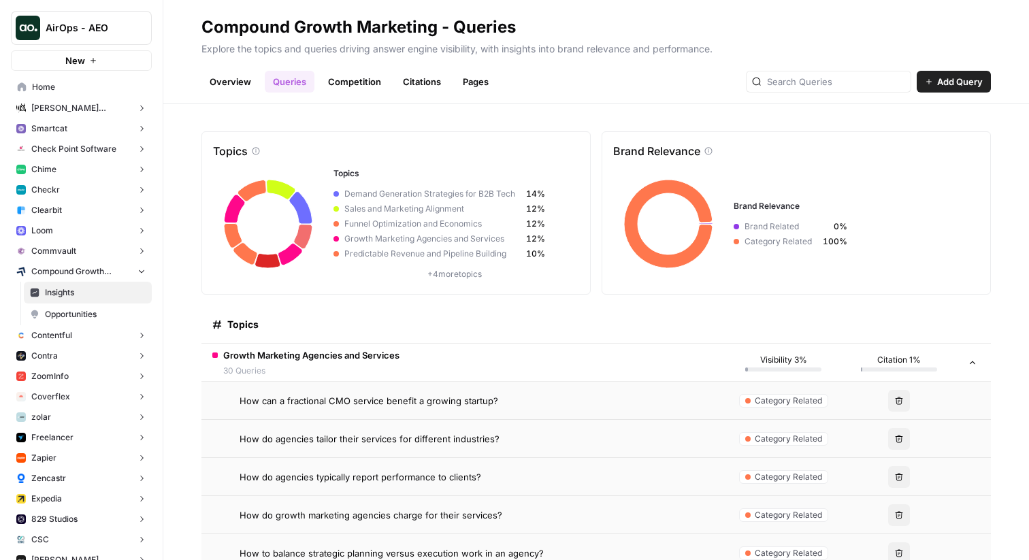
click at [297, 400] on span "How can a fractional CMO service benefit a growing startup?" at bounding box center [369, 401] width 259 height 14
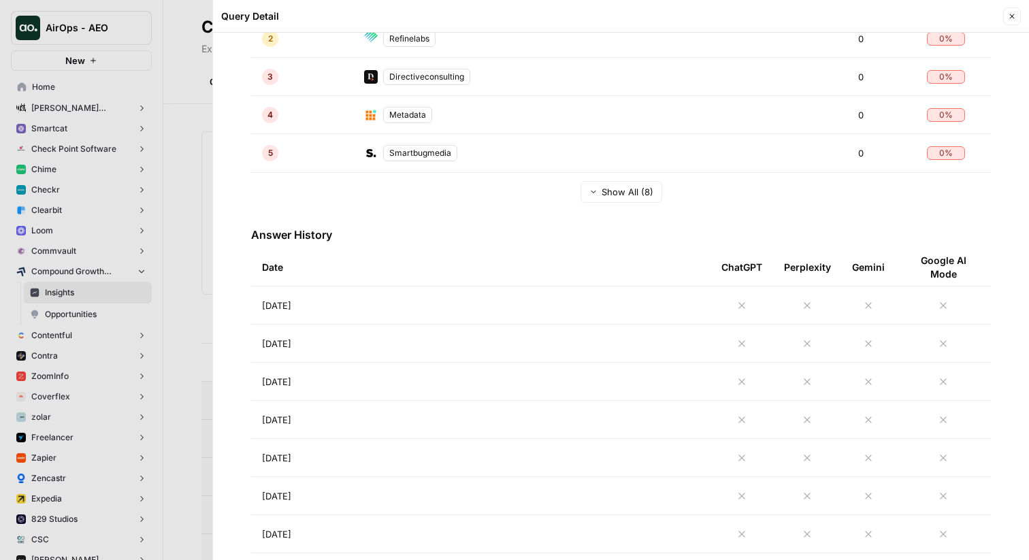
click at [354, 308] on td "[DATE]" at bounding box center [480, 305] width 459 height 37
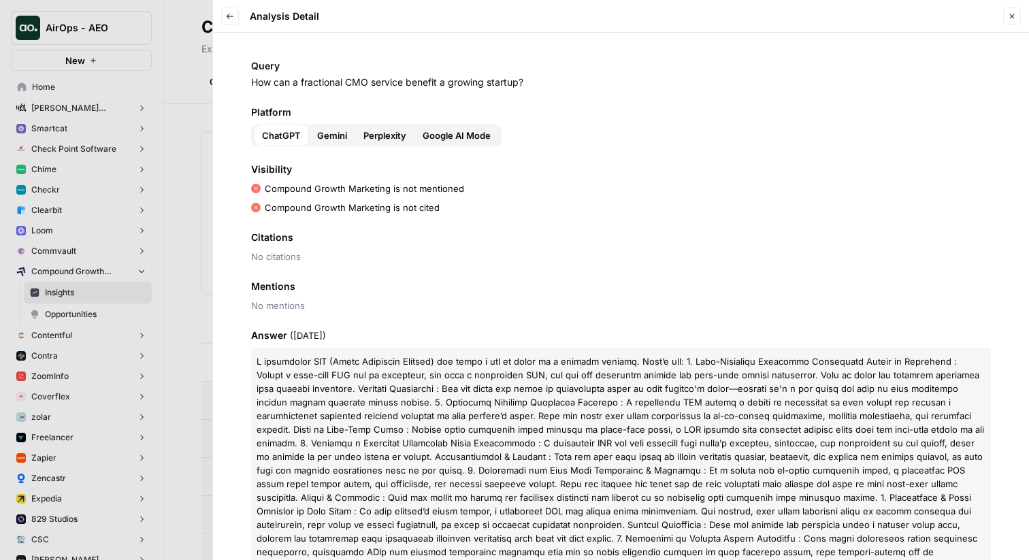
click at [197, 287] on div at bounding box center [514, 280] width 1029 height 560
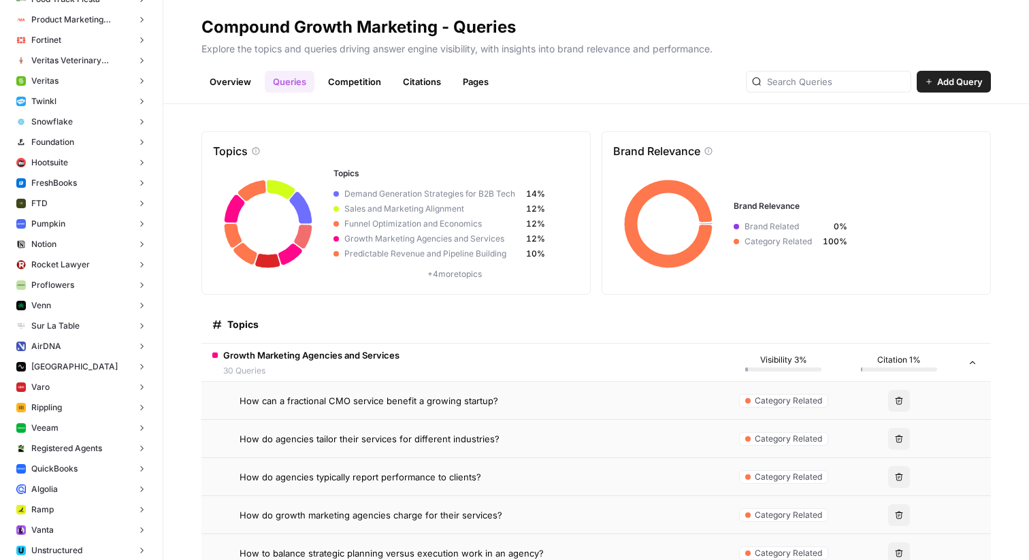
scroll to position [1243, 0]
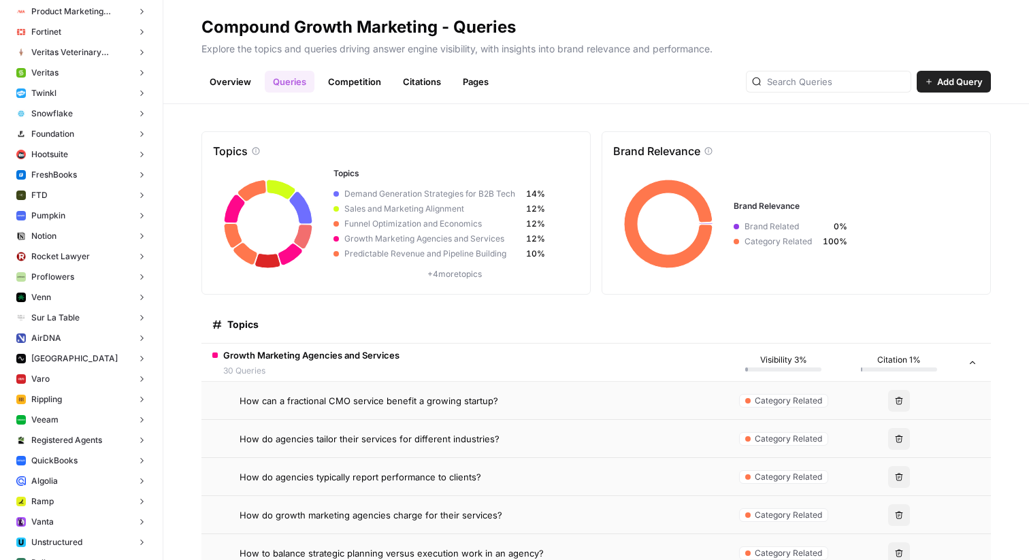
click at [57, 344] on span "AirDNA" at bounding box center [46, 338] width 30 height 12
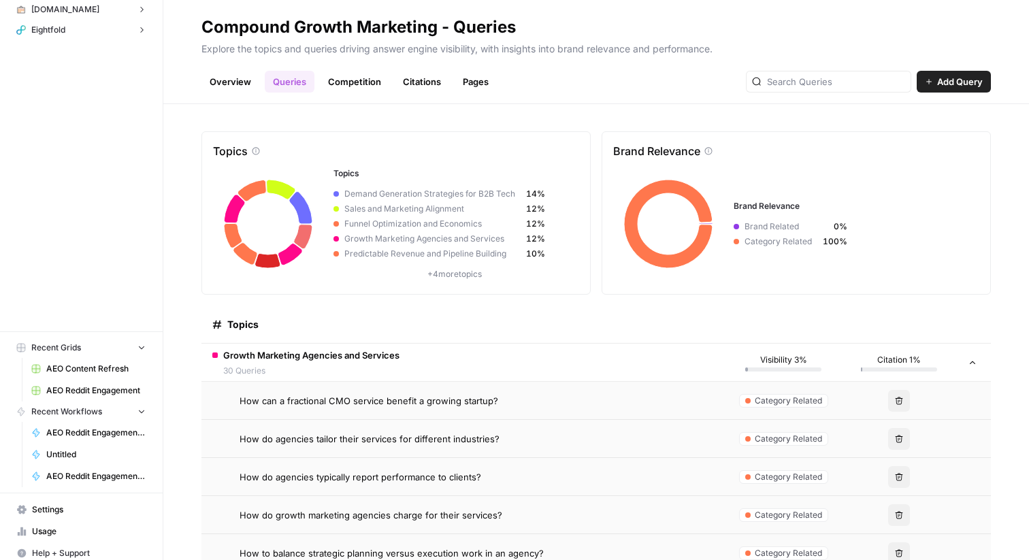
scroll to position [4848, 0]
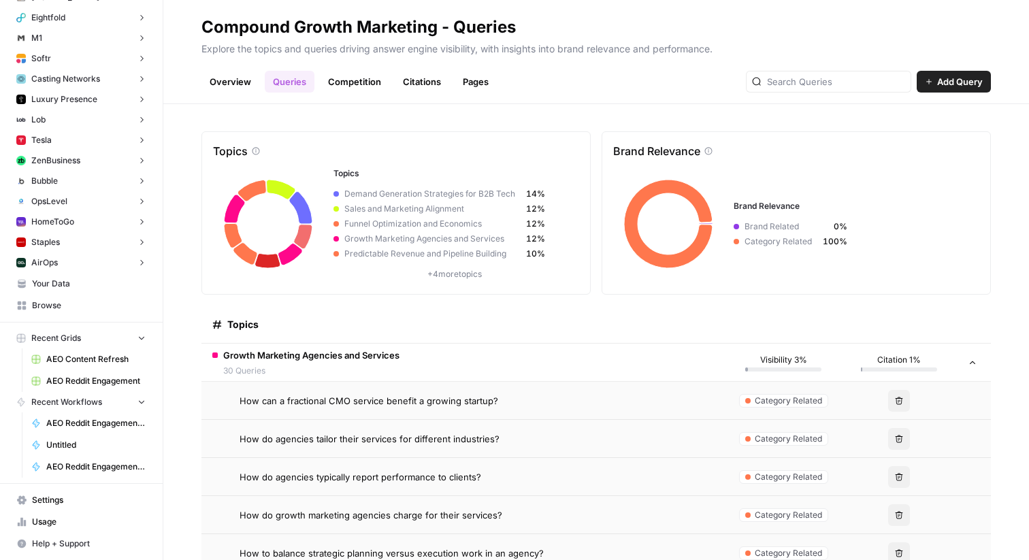
click at [73, 263] on button "AirOps" at bounding box center [81, 263] width 141 height 20
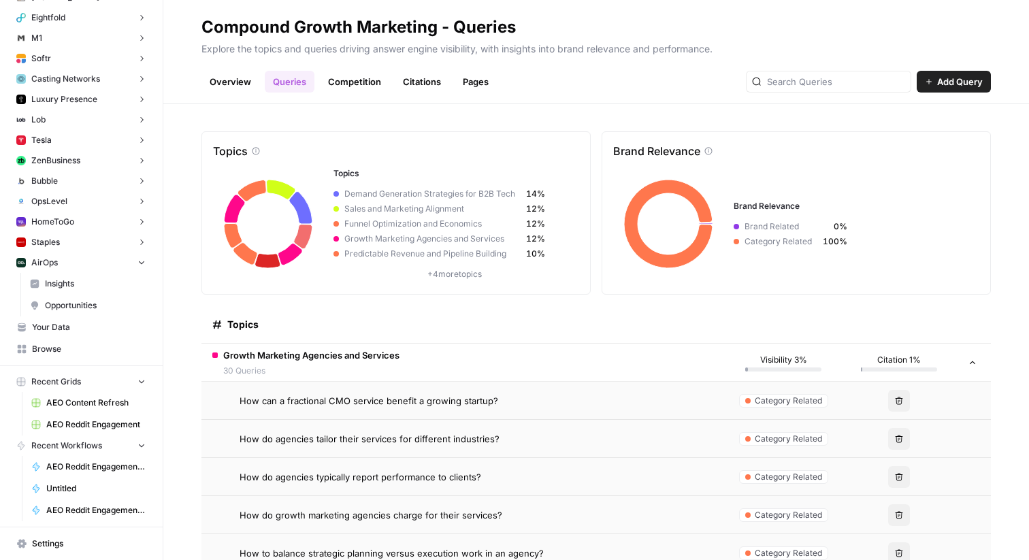
click at [87, 276] on link "Insights" at bounding box center [88, 284] width 128 height 22
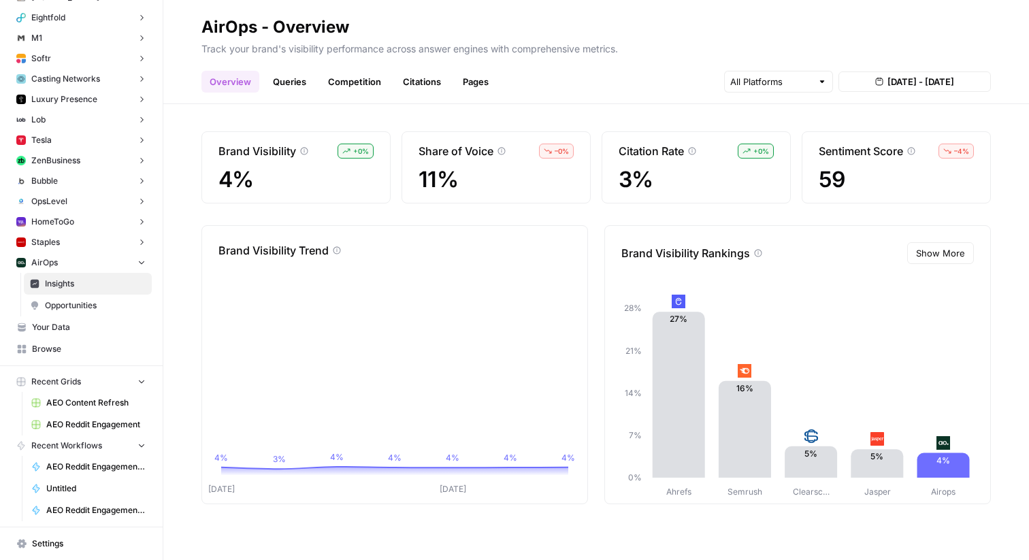
click at [297, 80] on link "Queries" at bounding box center [290, 82] width 50 height 22
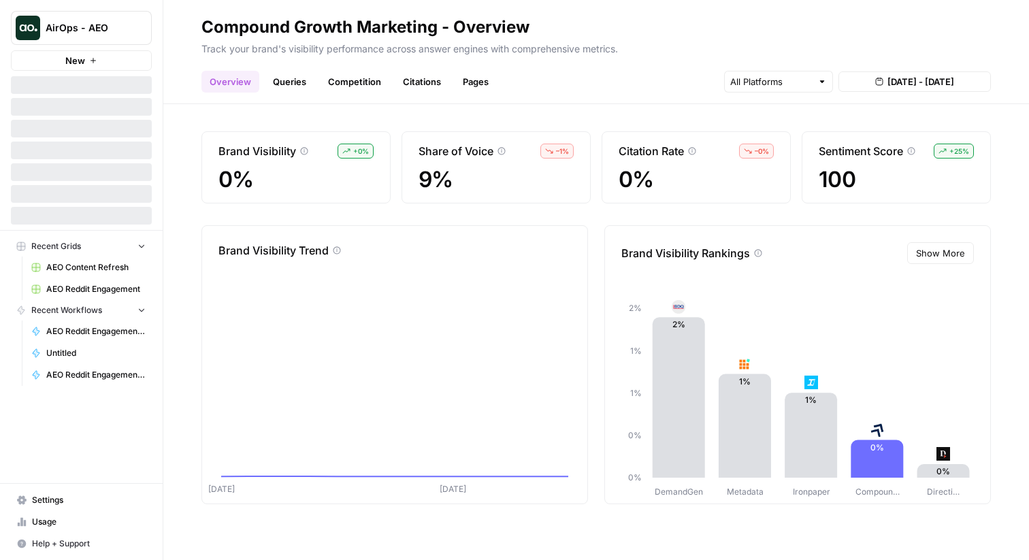
click at [286, 79] on link "Queries" at bounding box center [290, 82] width 50 height 22
